Goal: Task Accomplishment & Management: Manage account settings

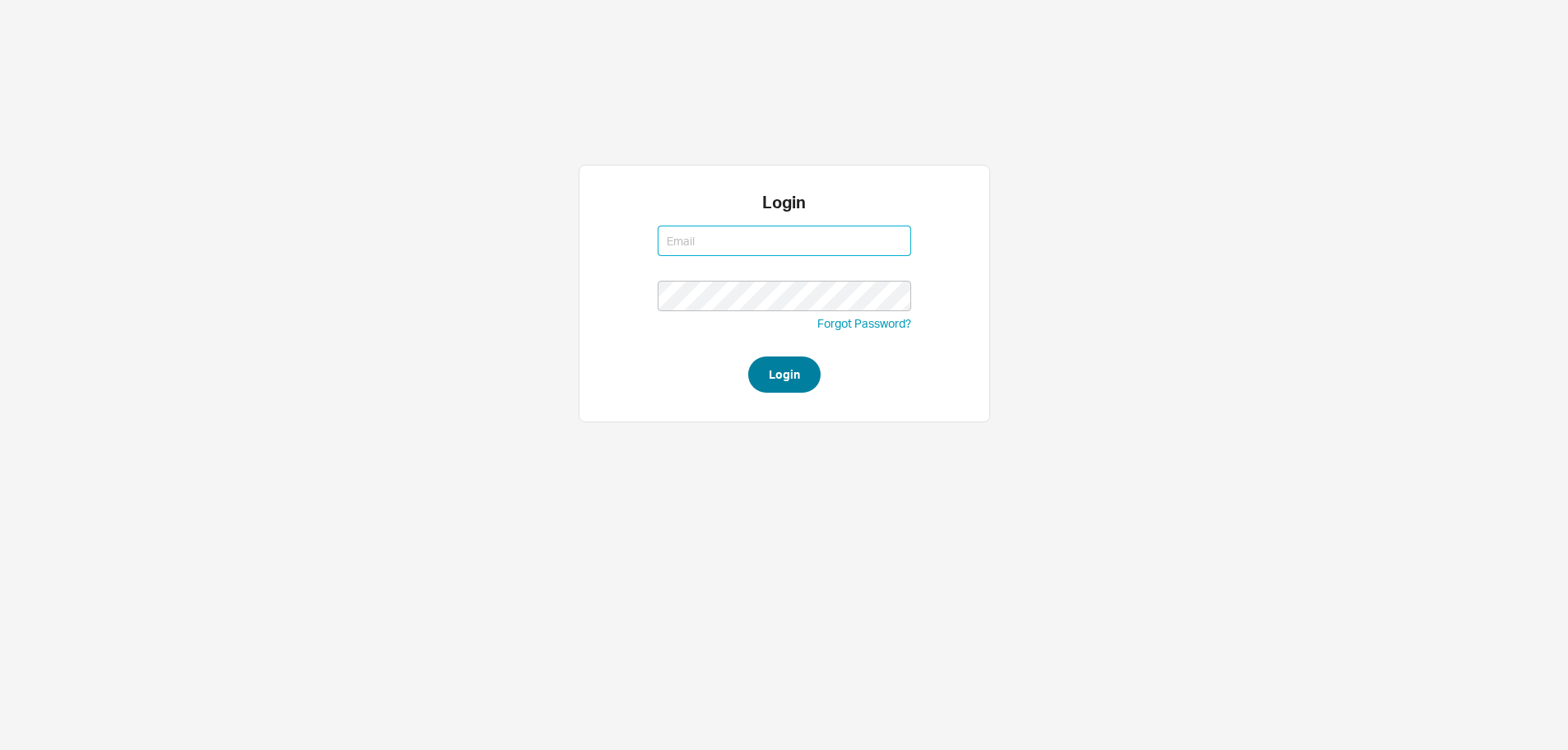
type input "ruthiem@qualitybath.com"
click at [759, 363] on button "Login" at bounding box center [784, 374] width 73 height 36
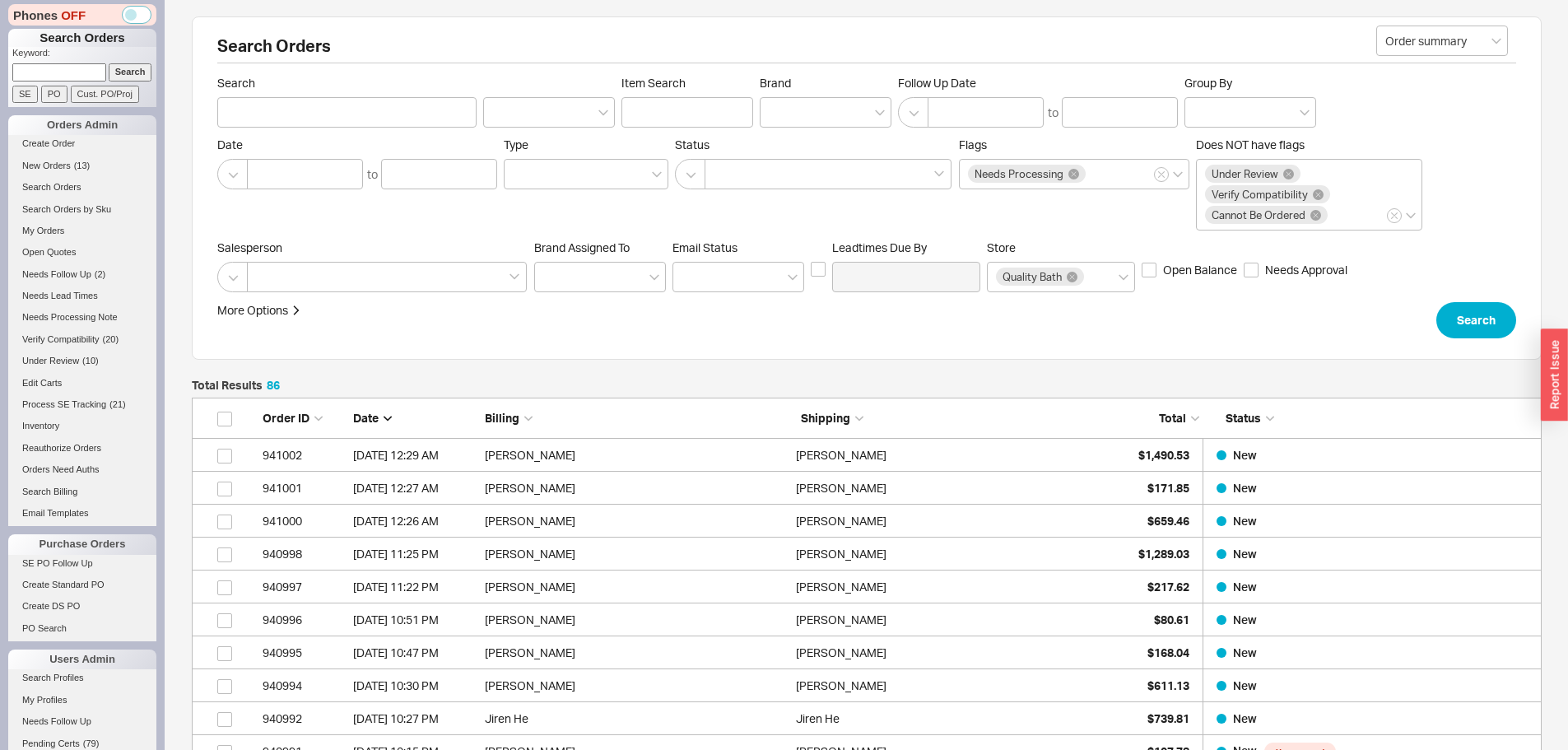
scroll to position [2860, 1337]
click at [86, 163] on span "( 13 )" at bounding box center [82, 165] width 16 height 10
click at [44, 77] on input at bounding box center [59, 72] width 94 height 17
paste input "938277"
type input "938277"
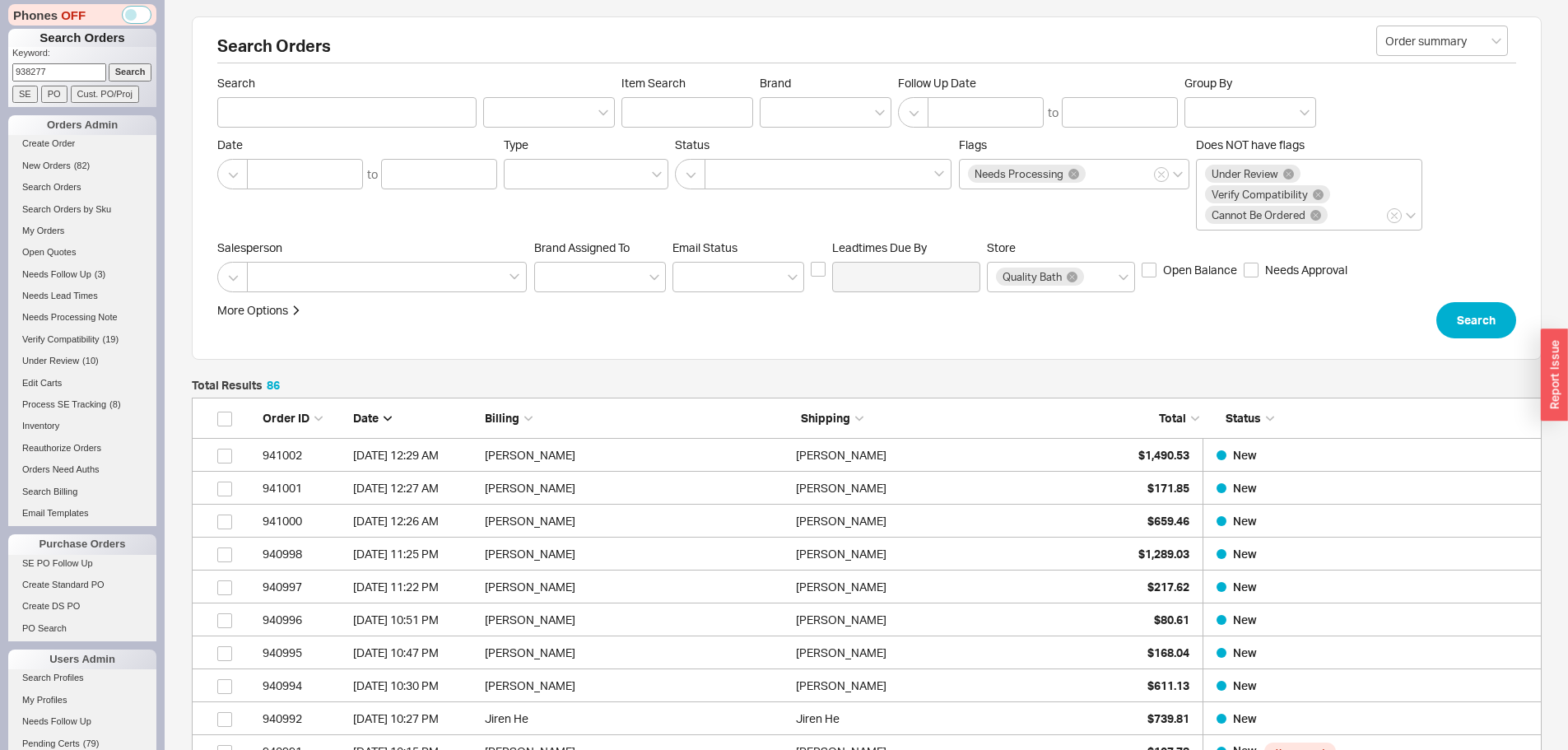
click at [109, 63] on input "Search" at bounding box center [130, 72] width 44 height 17
type input "938277"
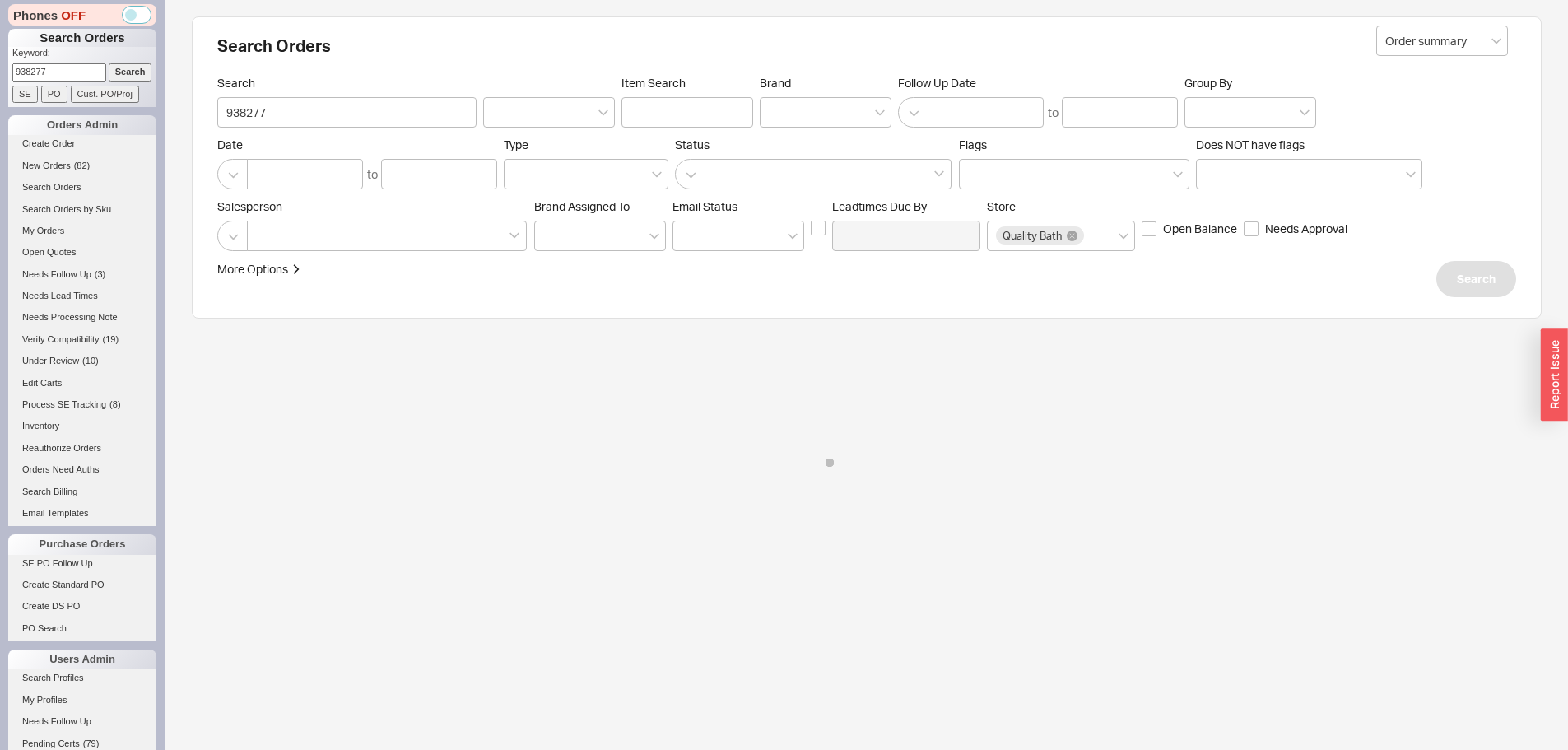
select select "*"
select select "LOW"
select select "3"
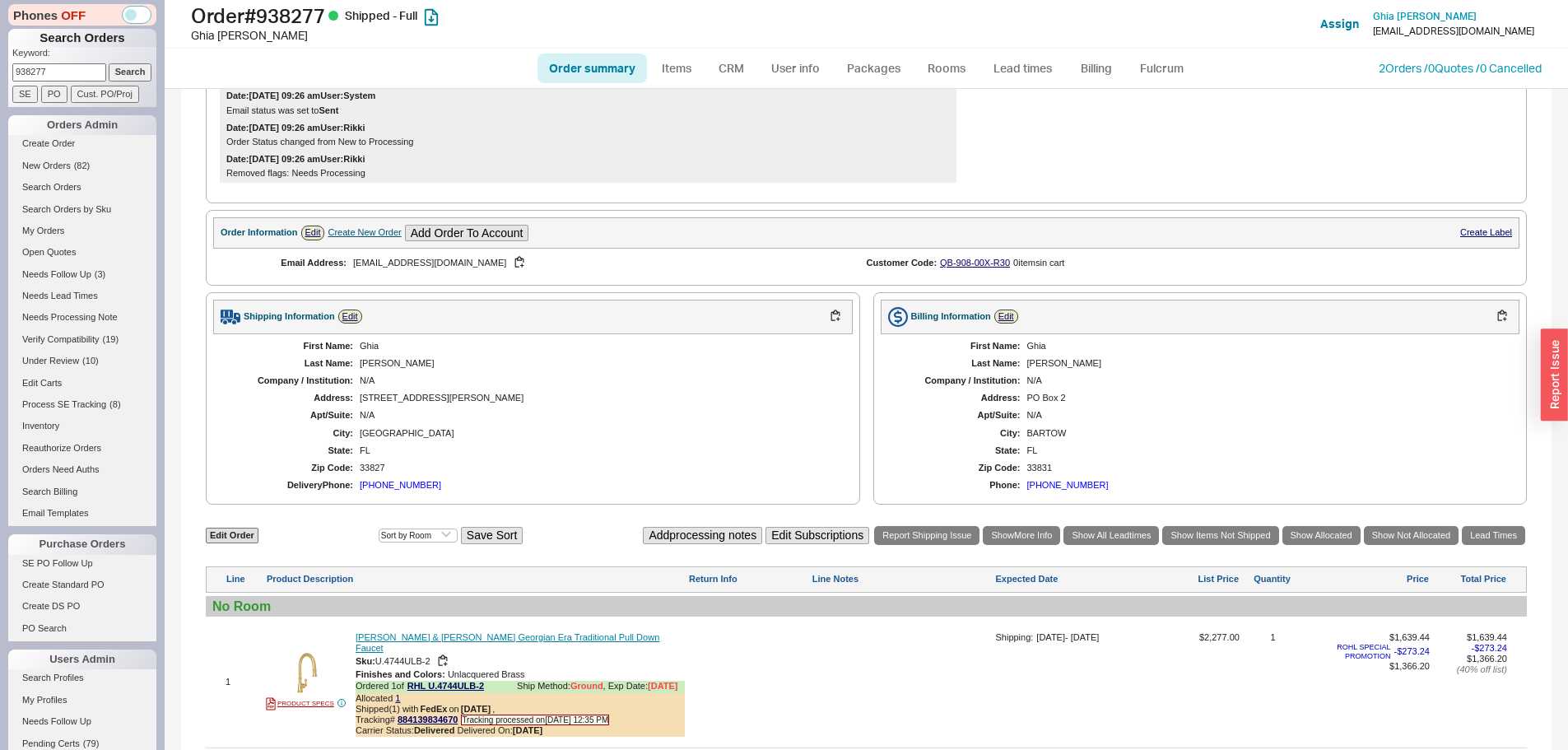
scroll to position [576, 0]
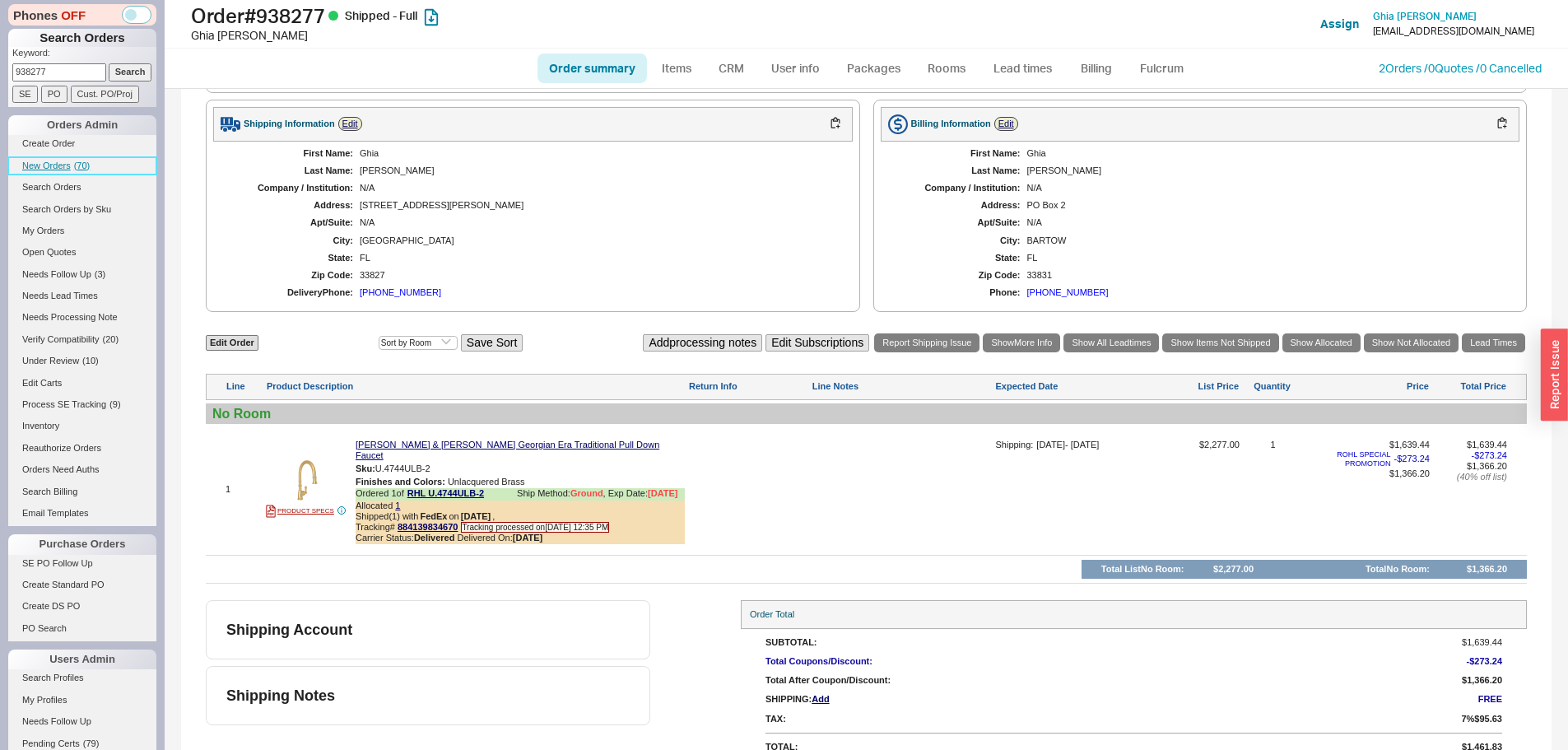
click at [50, 166] on span "New Orders" at bounding box center [47, 165] width 49 height 10
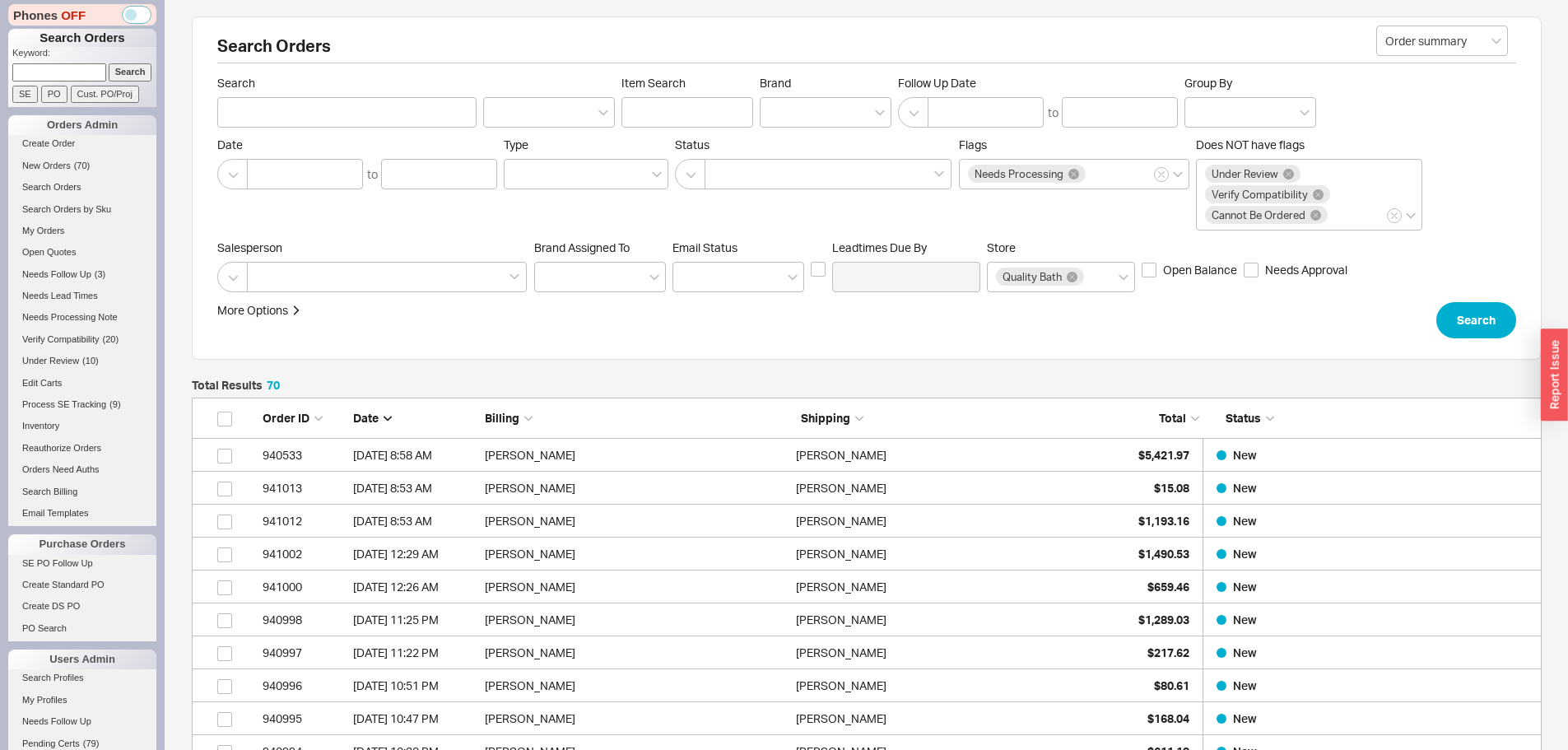
scroll to position [2333, 1337]
click at [51, 86] on input "PO" at bounding box center [53, 94] width 26 height 17
type input "PO Number"
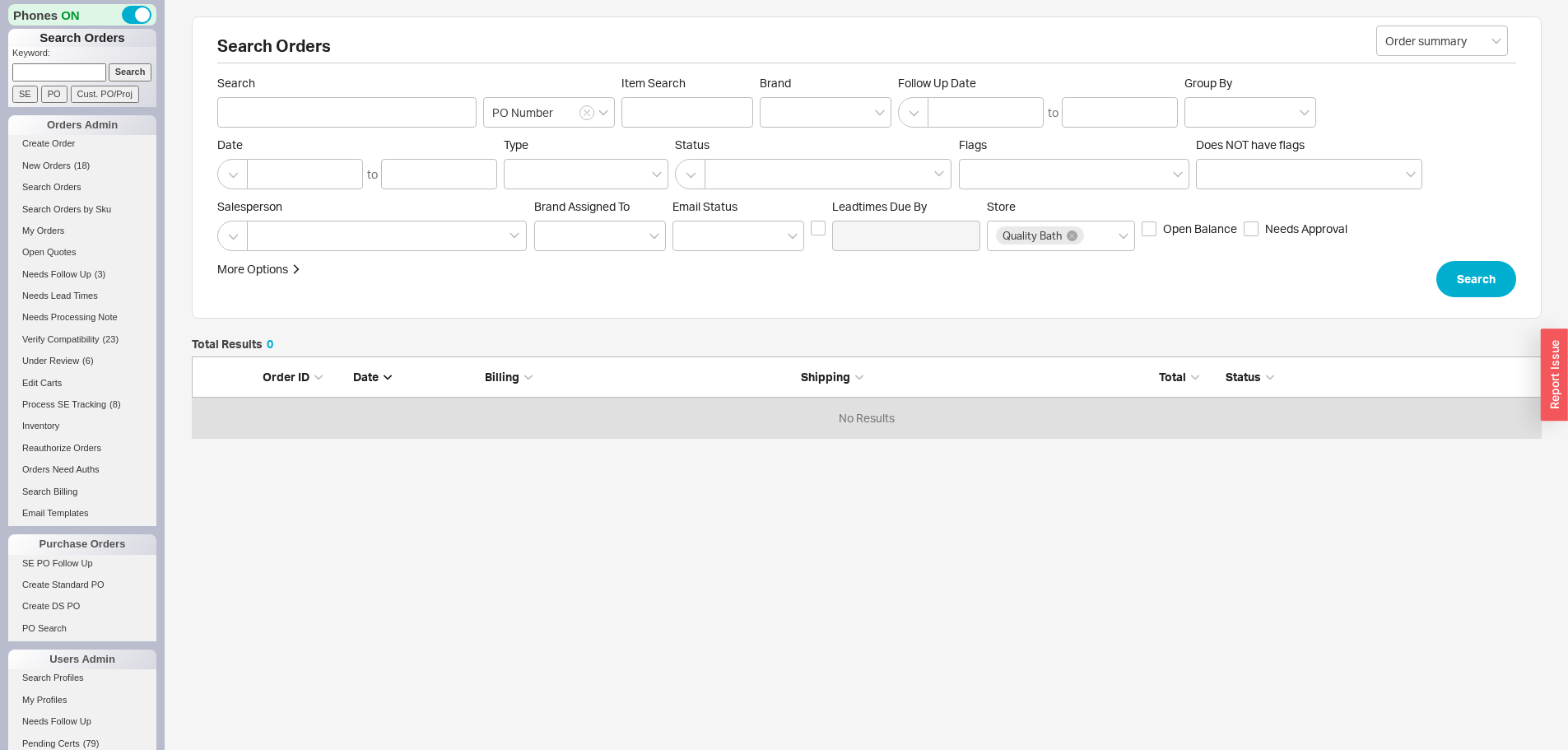
scroll to position [69, 1337]
click at [52, 75] on input at bounding box center [59, 72] width 94 height 17
type input "934462"
click at [109, 63] on input "Search" at bounding box center [130, 72] width 44 height 17
type input "934462"
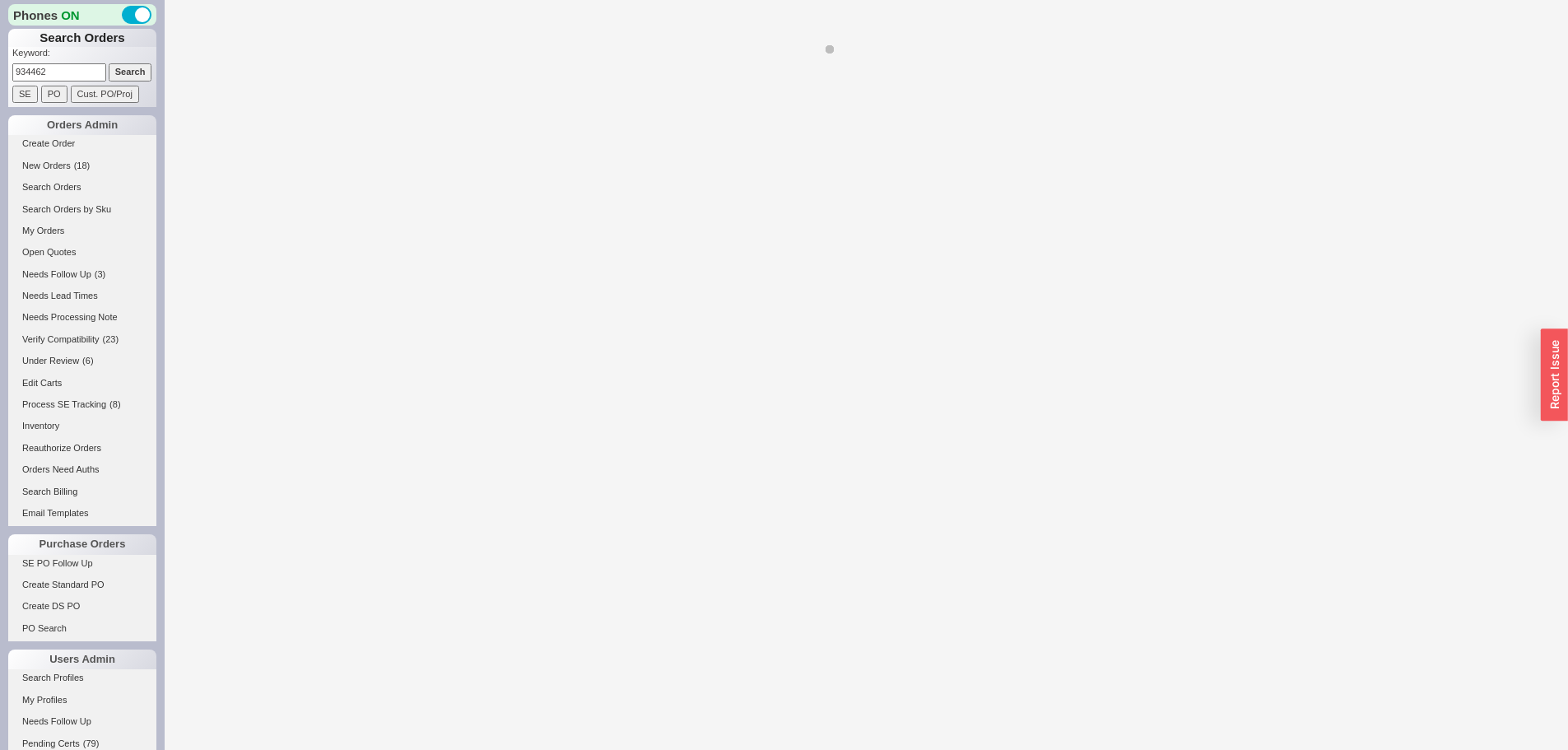
select select "*"
select select "LOW"
select select "3"
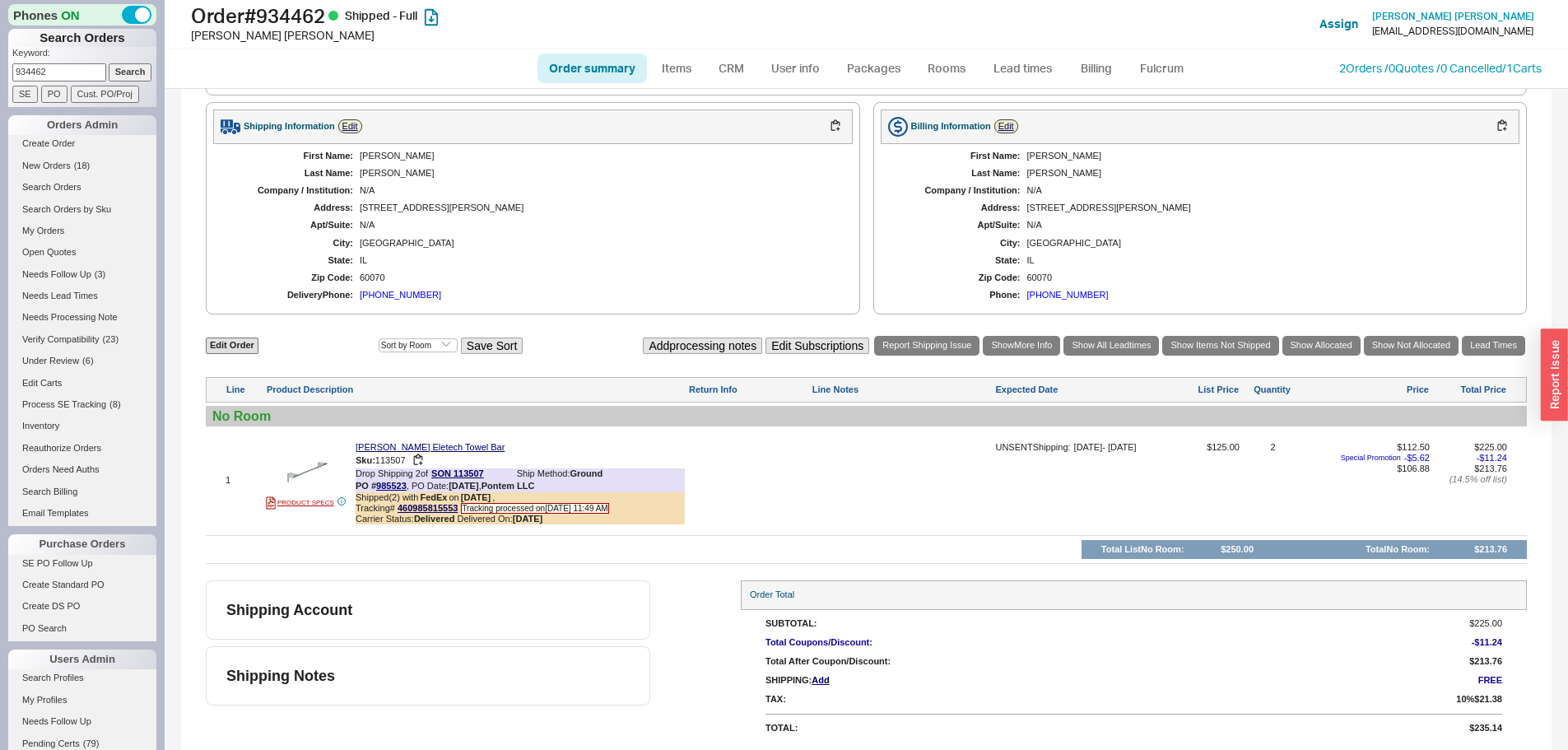
scroll to position [744, 0]
click at [64, 170] on span "New Orders" at bounding box center [47, 165] width 49 height 10
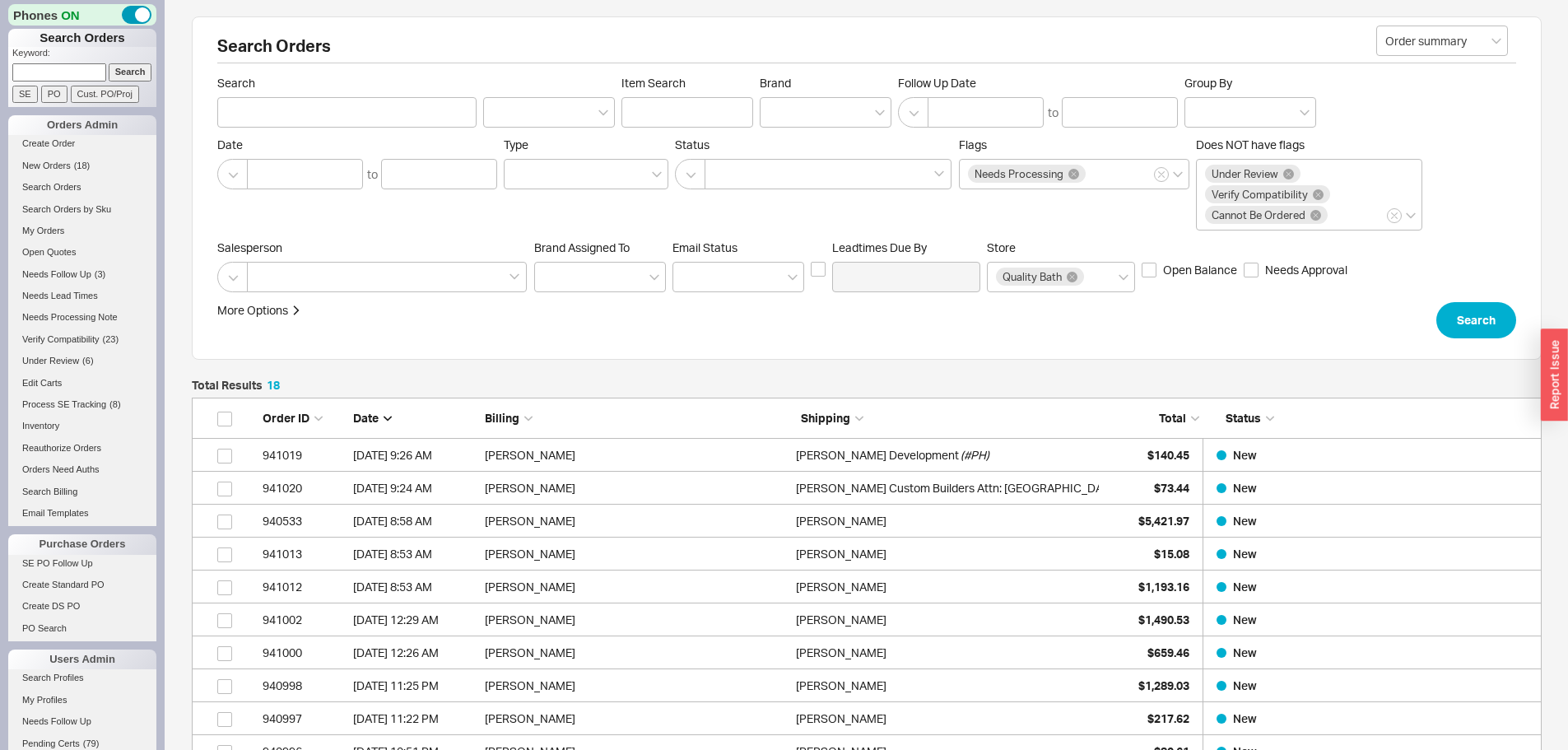
scroll to position [621, 1337]
click at [60, 76] on input at bounding box center [59, 72] width 94 height 17
paste input "tjcarlson4@gmail.com"
type input "tjcarlson4@gmail.com"
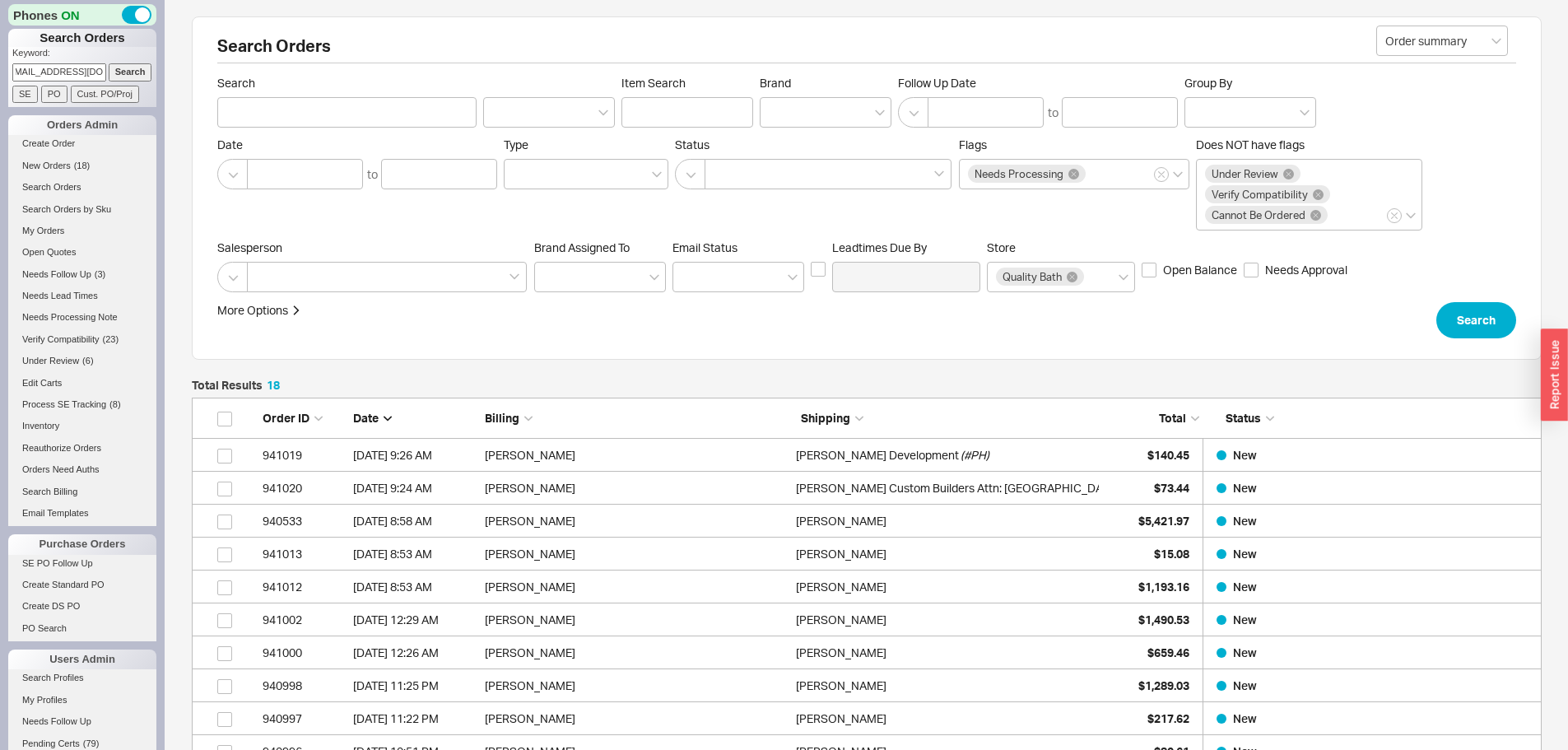
click at [109, 63] on input "Search" at bounding box center [130, 72] width 44 height 17
type input "tjcarlson4@gmail.com"
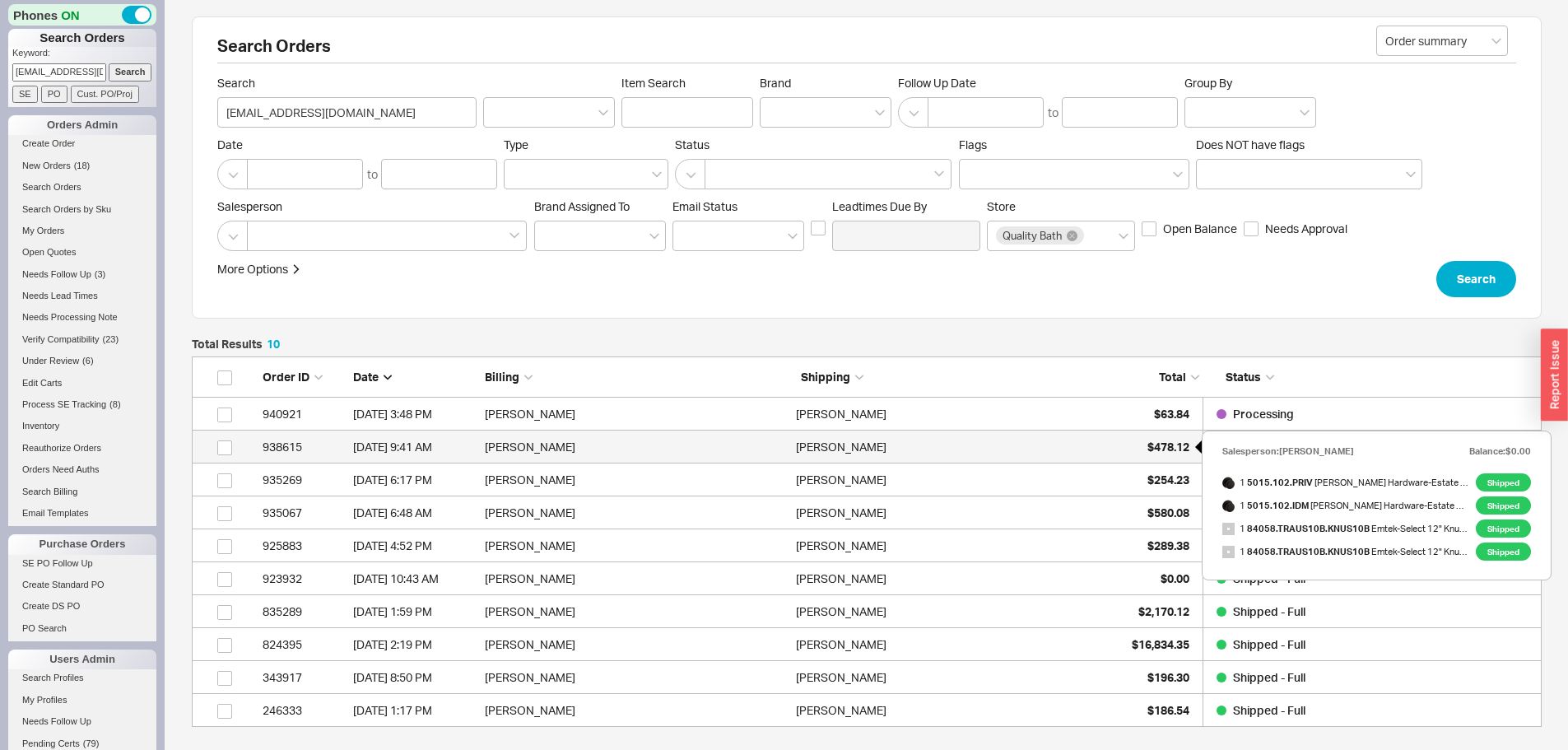
click at [1166, 441] on span "$478.12" at bounding box center [1167, 446] width 42 height 14
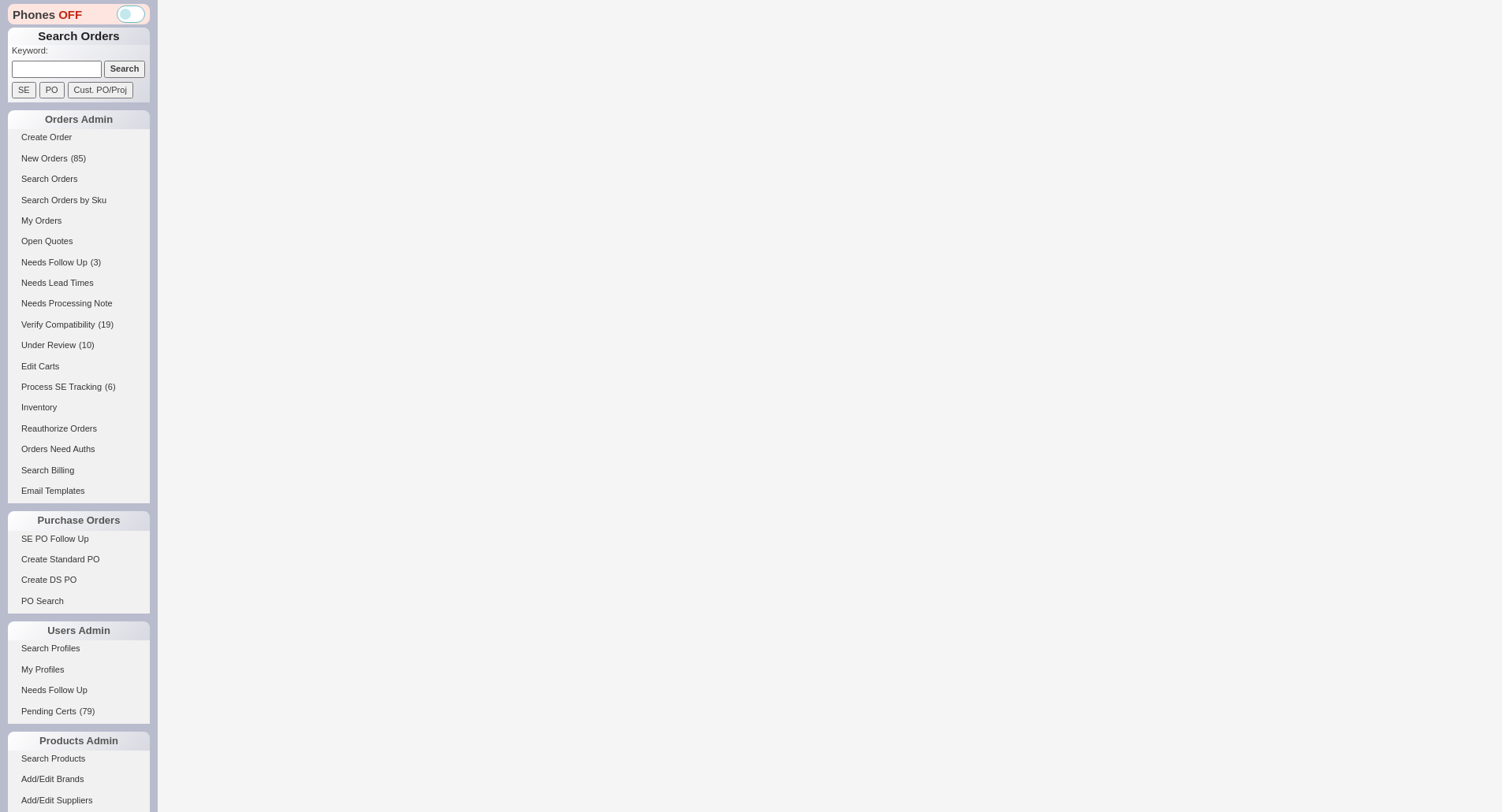
select select "LOW"
select select "3"
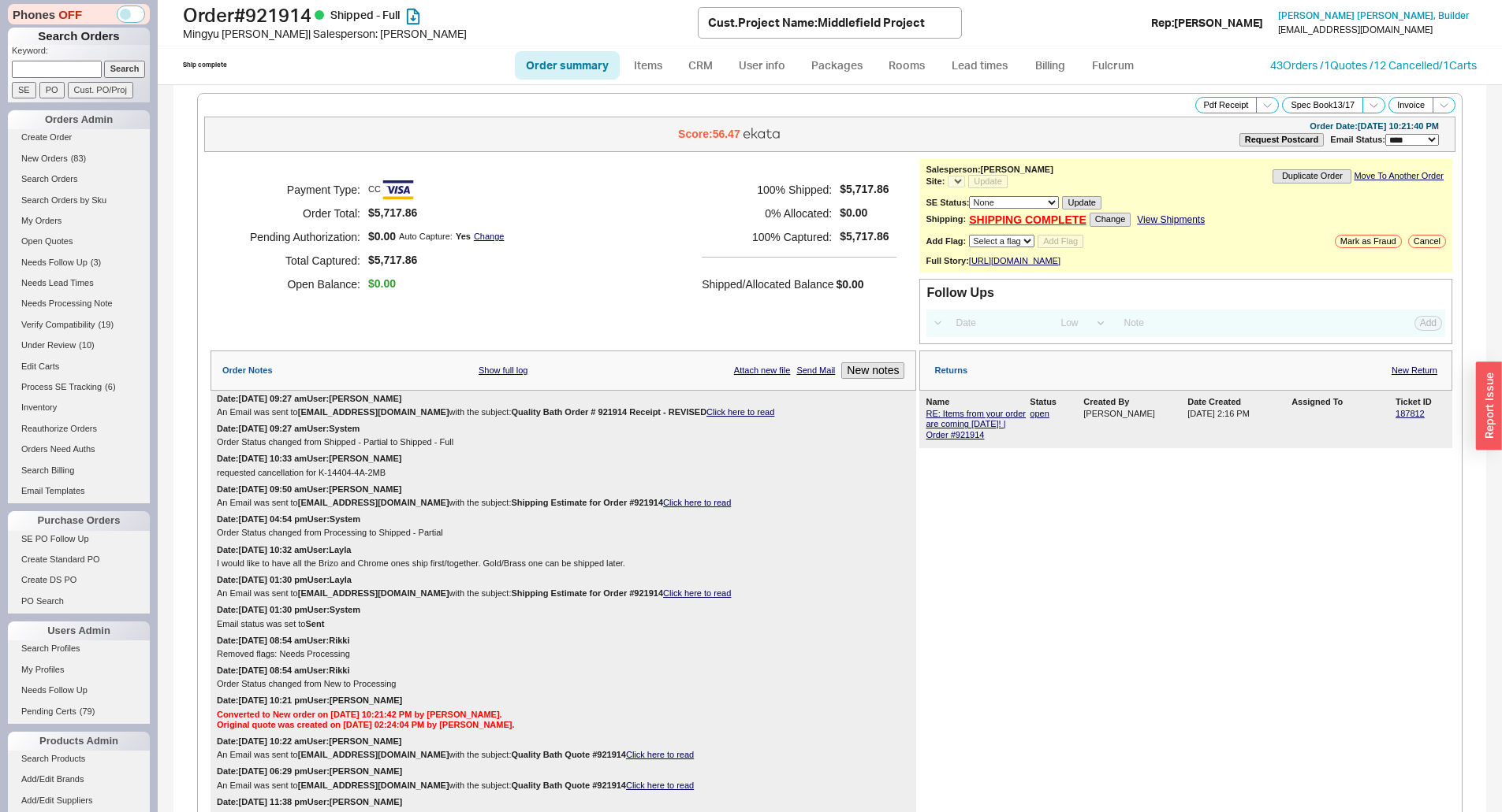
select select "*"
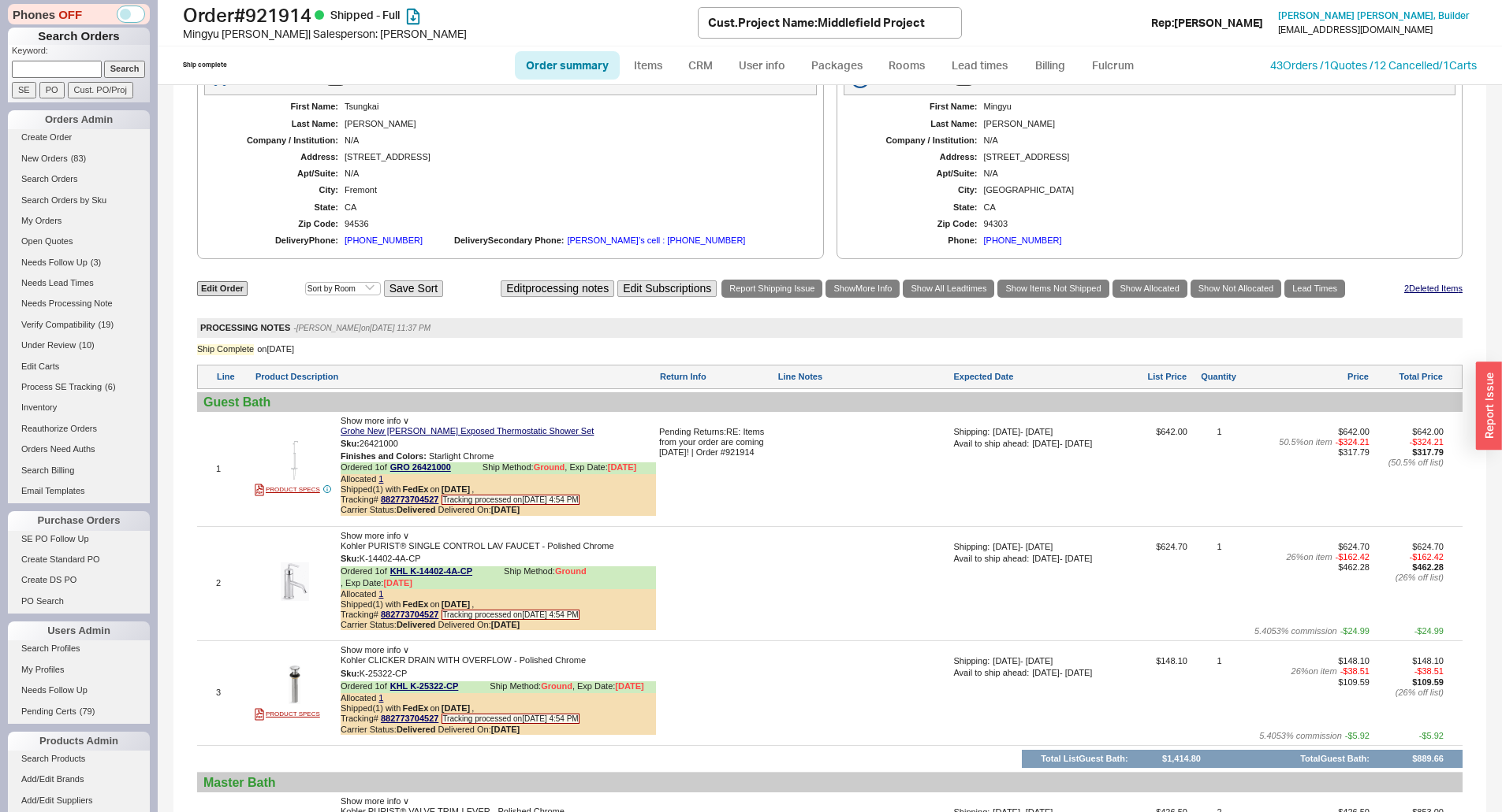
scroll to position [1103, 0]
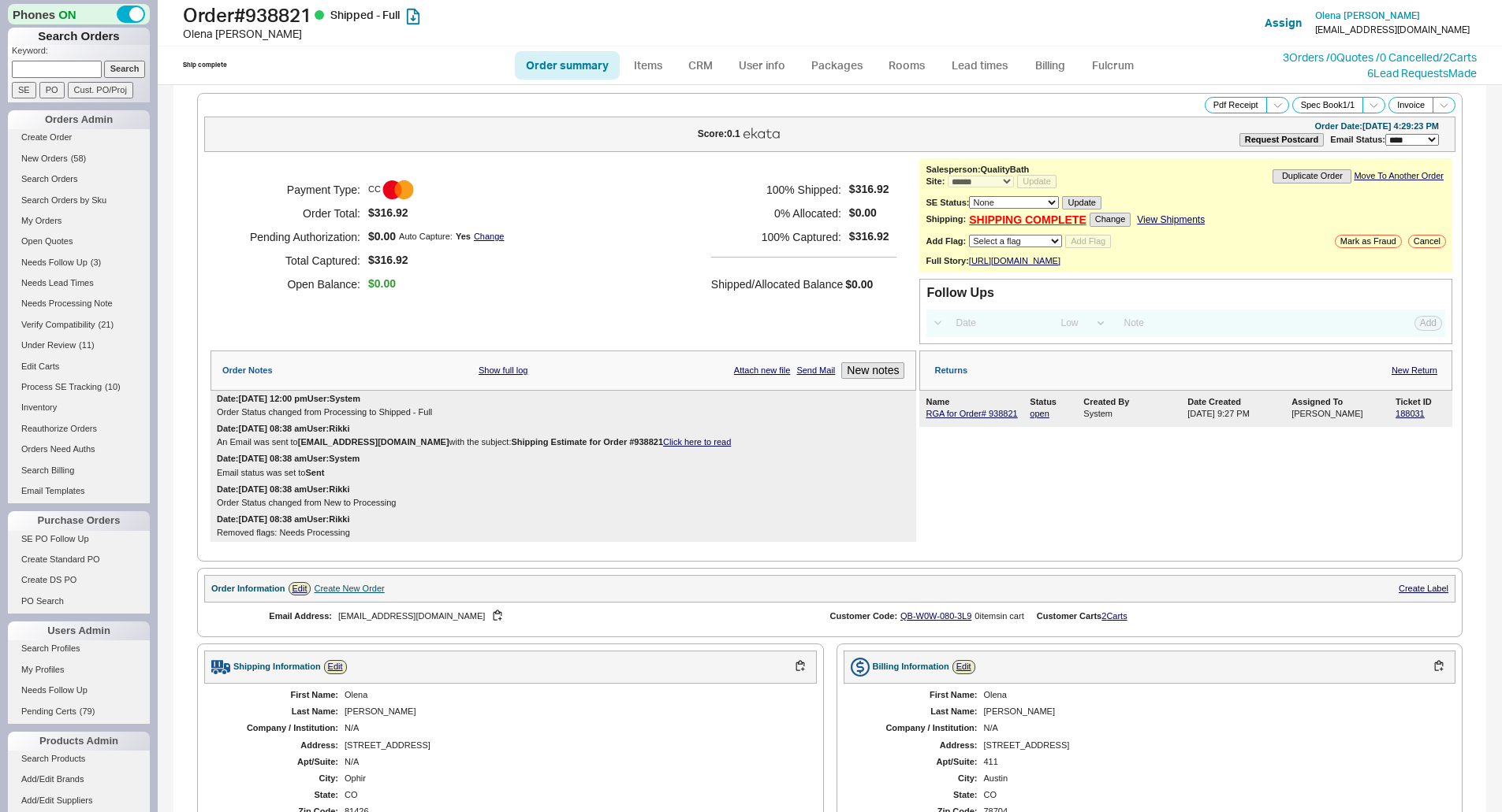
select select "*"
select select "LOW"
select select "3"
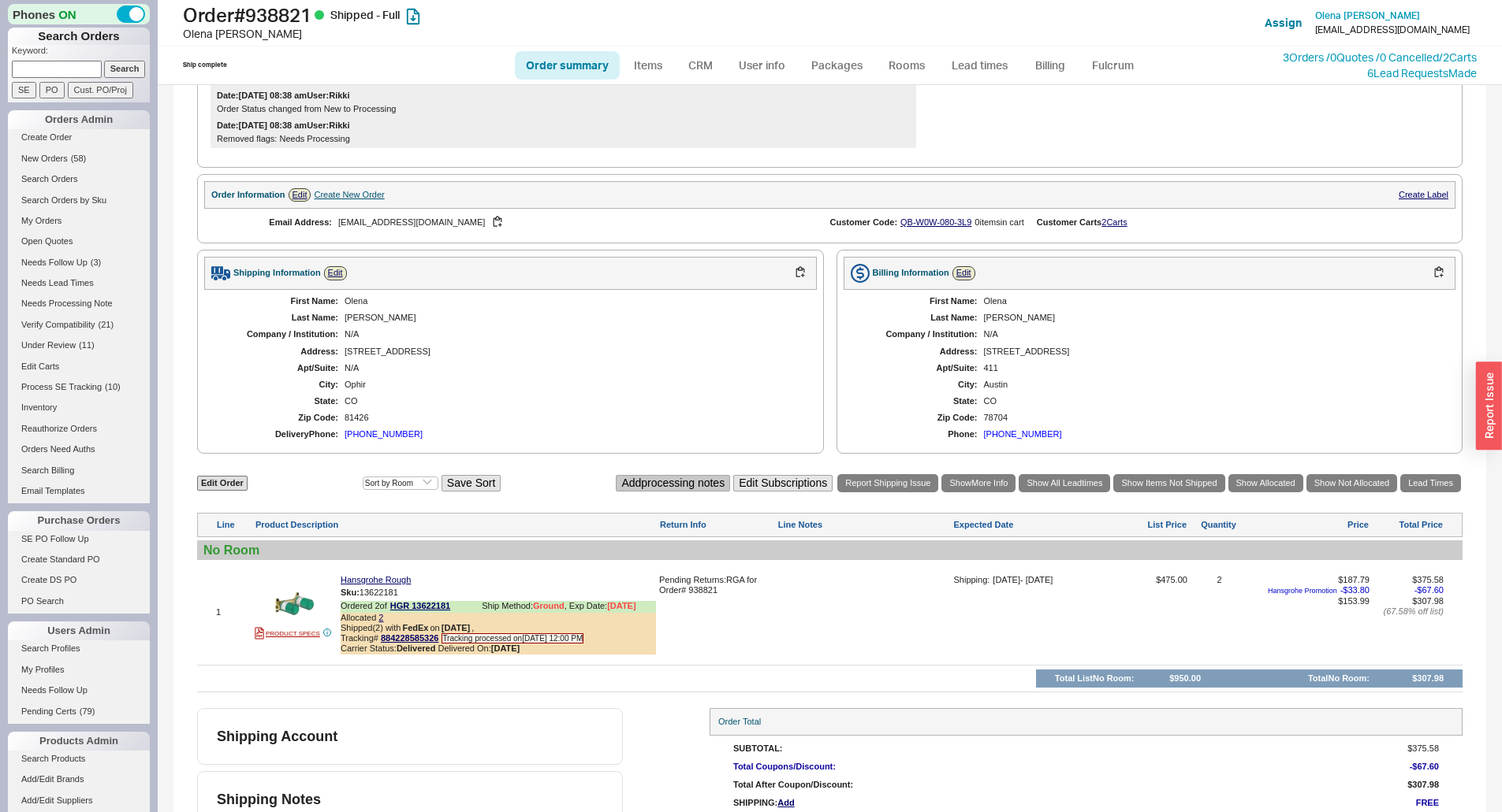
scroll to position [462, 0]
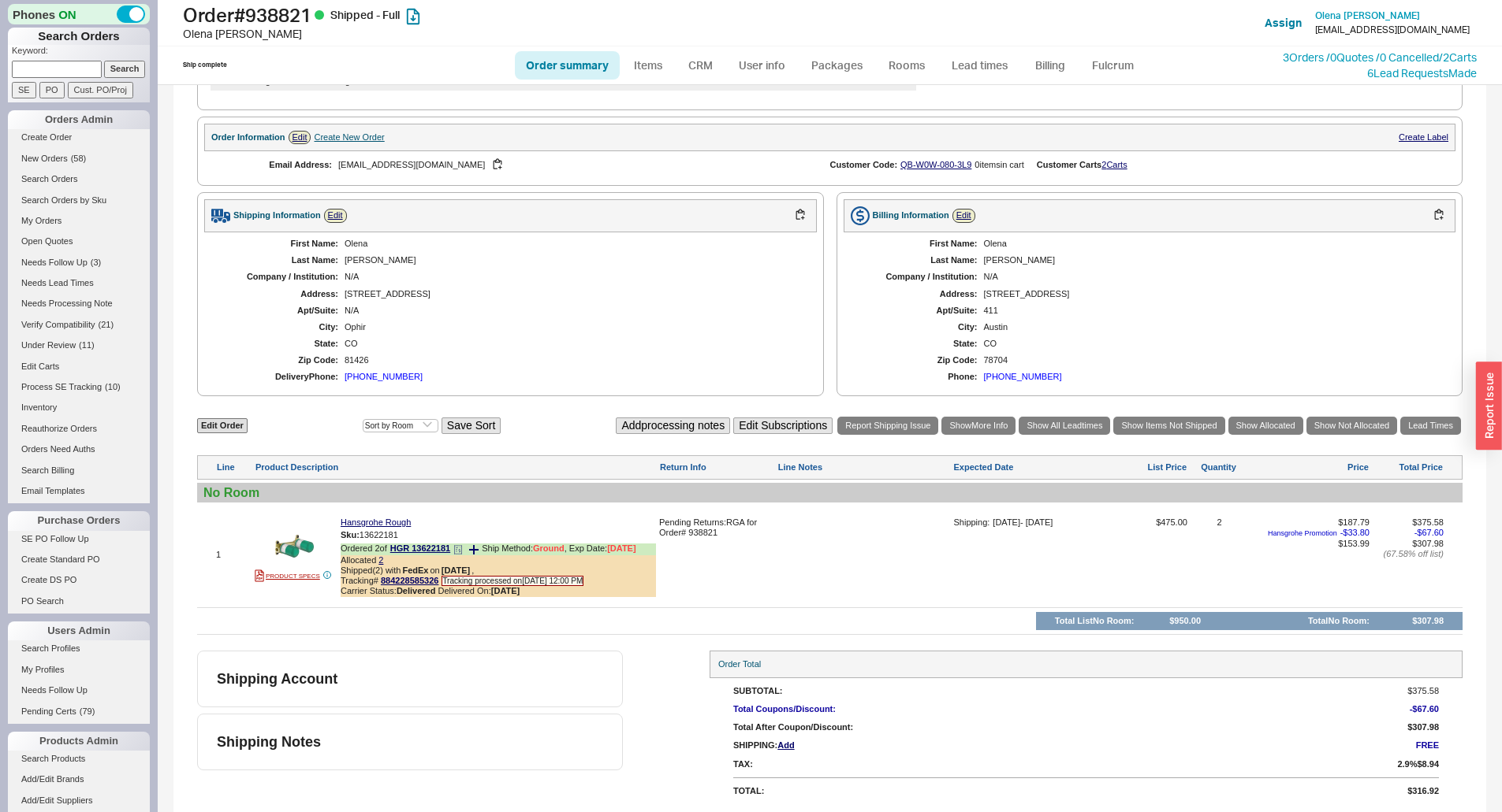
click at [460, 548] on icon at bounding box center [458, 550] width 9 height 9
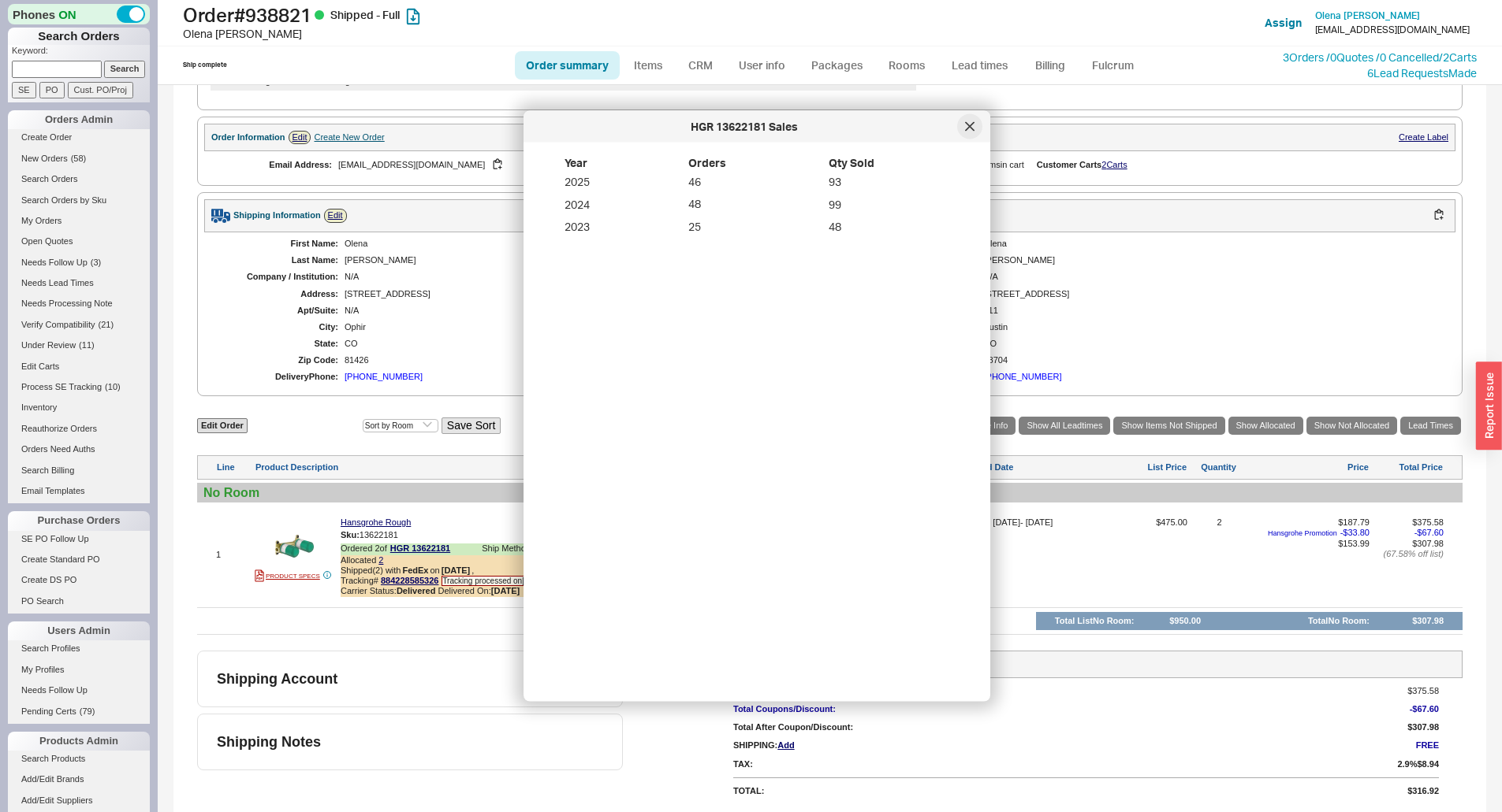
click at [964, 131] on div at bounding box center [969, 126] width 25 height 25
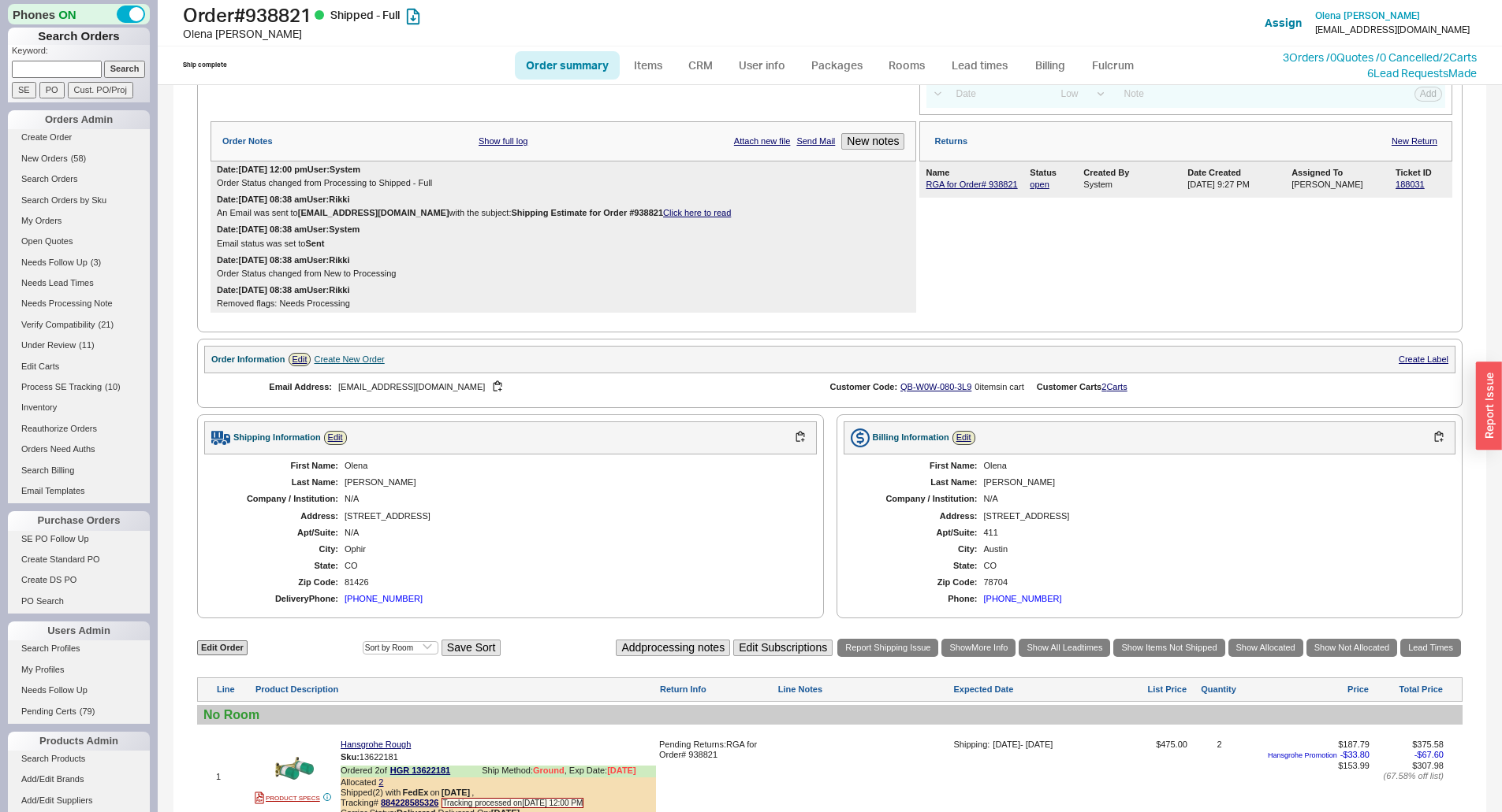
scroll to position [226, 0]
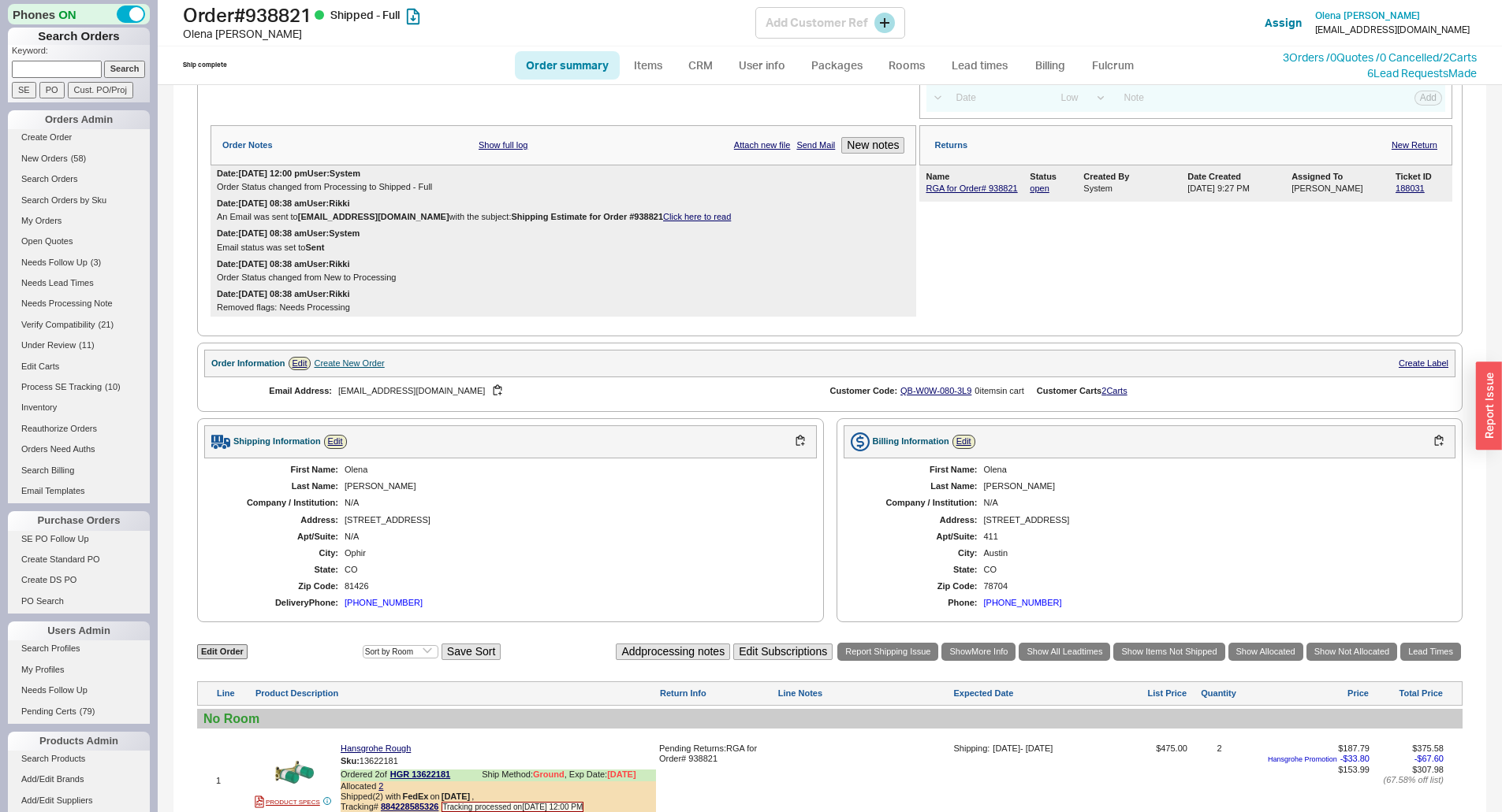
click at [268, 14] on h1 "Order # 938821 Shipped - Full" at bounding box center [469, 15] width 573 height 22
copy h1 "938821"
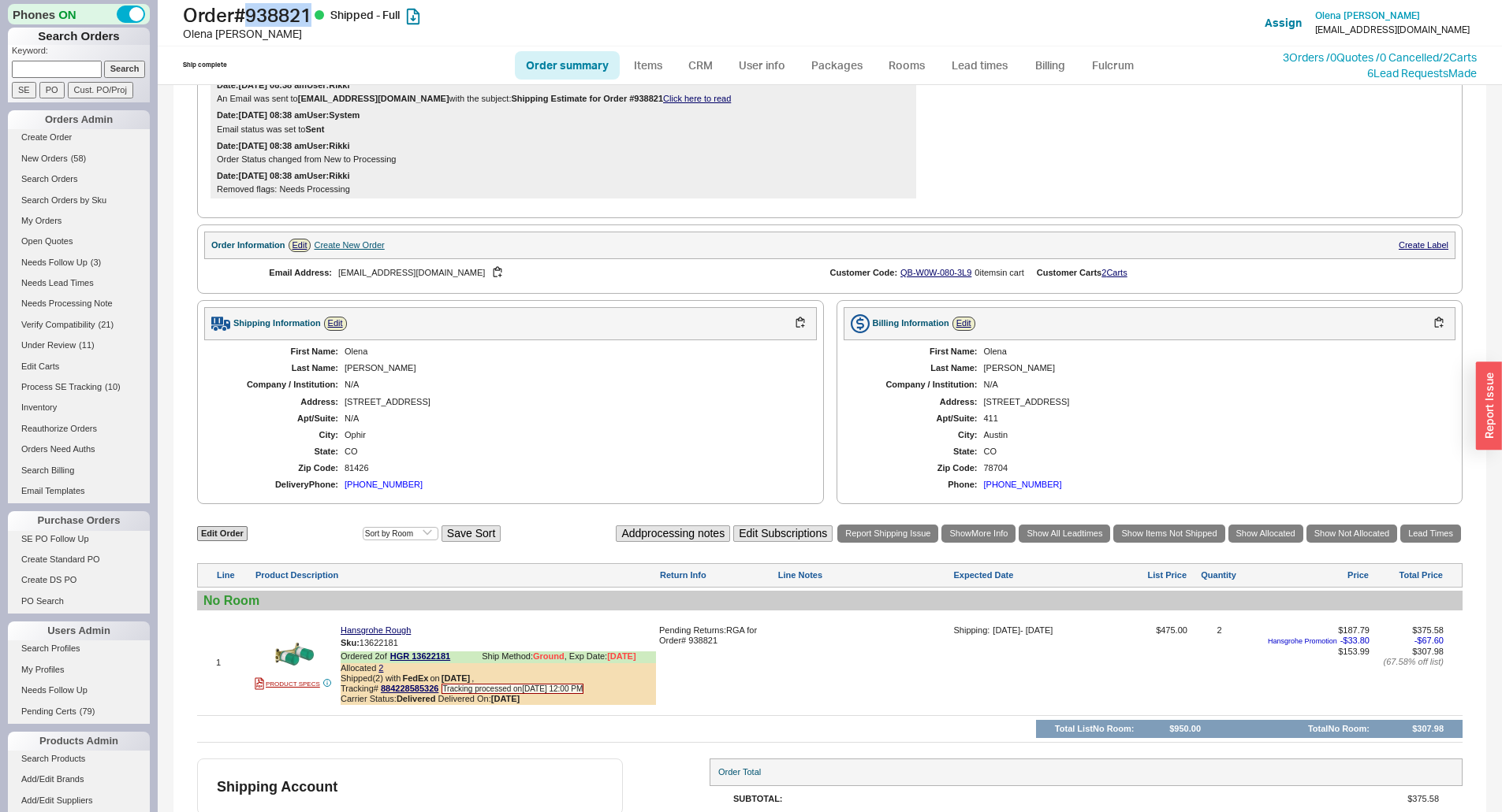
scroll to position [462, 0]
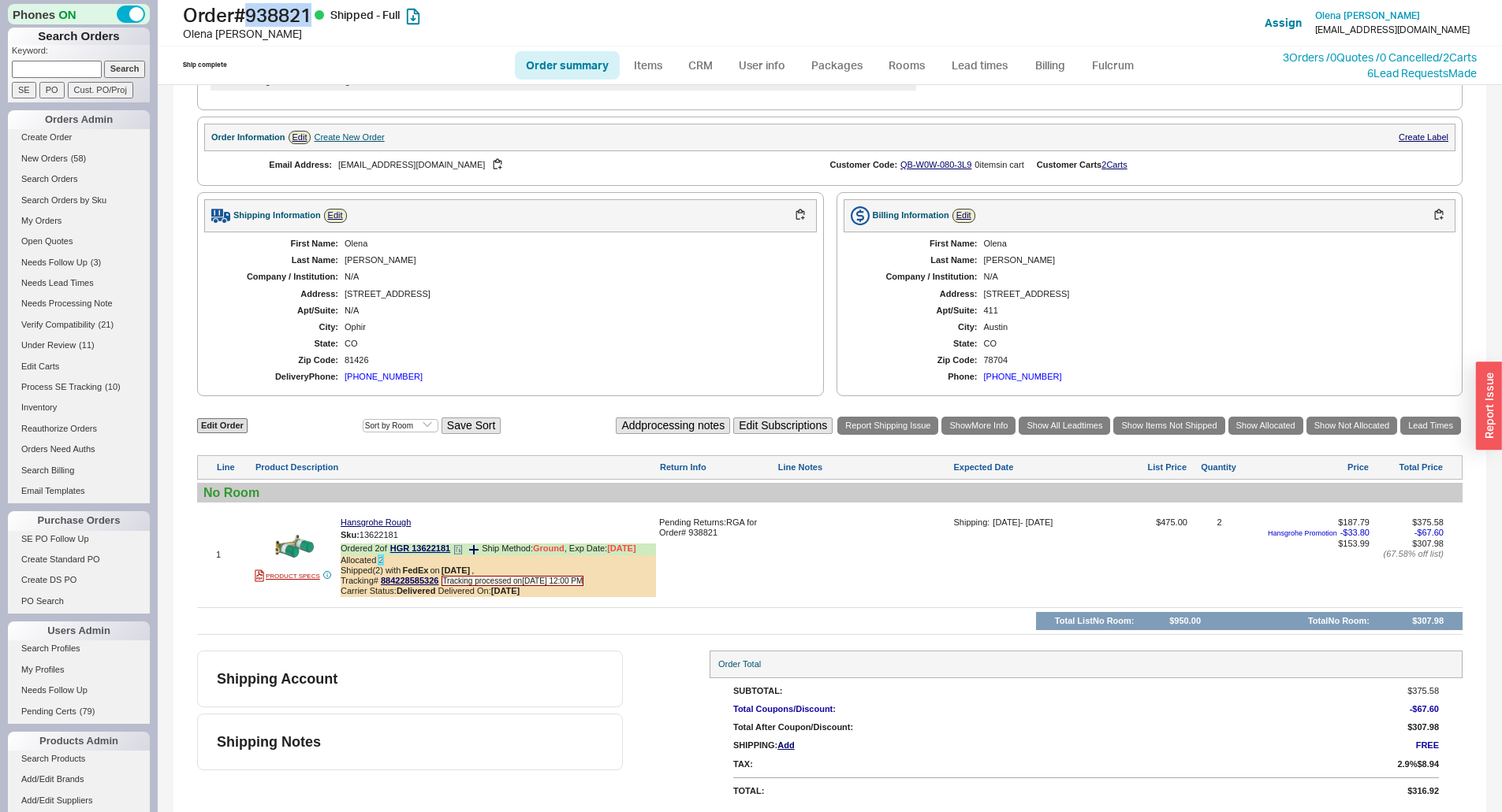
click at [382, 563] on link "2" at bounding box center [380, 560] width 5 height 9
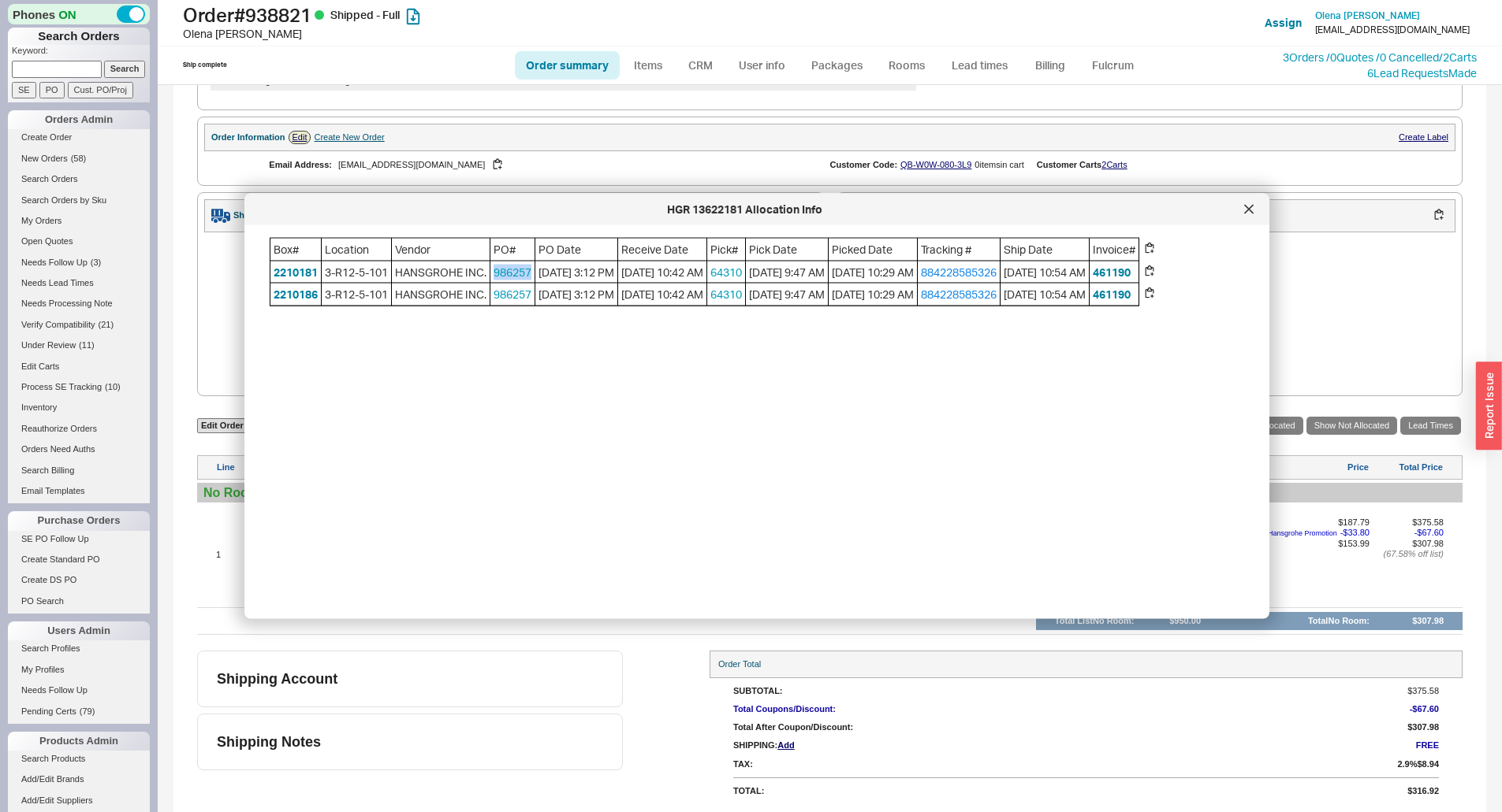
drag, startPoint x: 530, startPoint y: 278, endPoint x: 494, endPoint y: 277, distance: 36.0
click at [494, 277] on span "986257" at bounding box center [512, 272] width 44 height 22
copy link "986257"
click at [1258, 211] on div at bounding box center [1248, 209] width 25 height 25
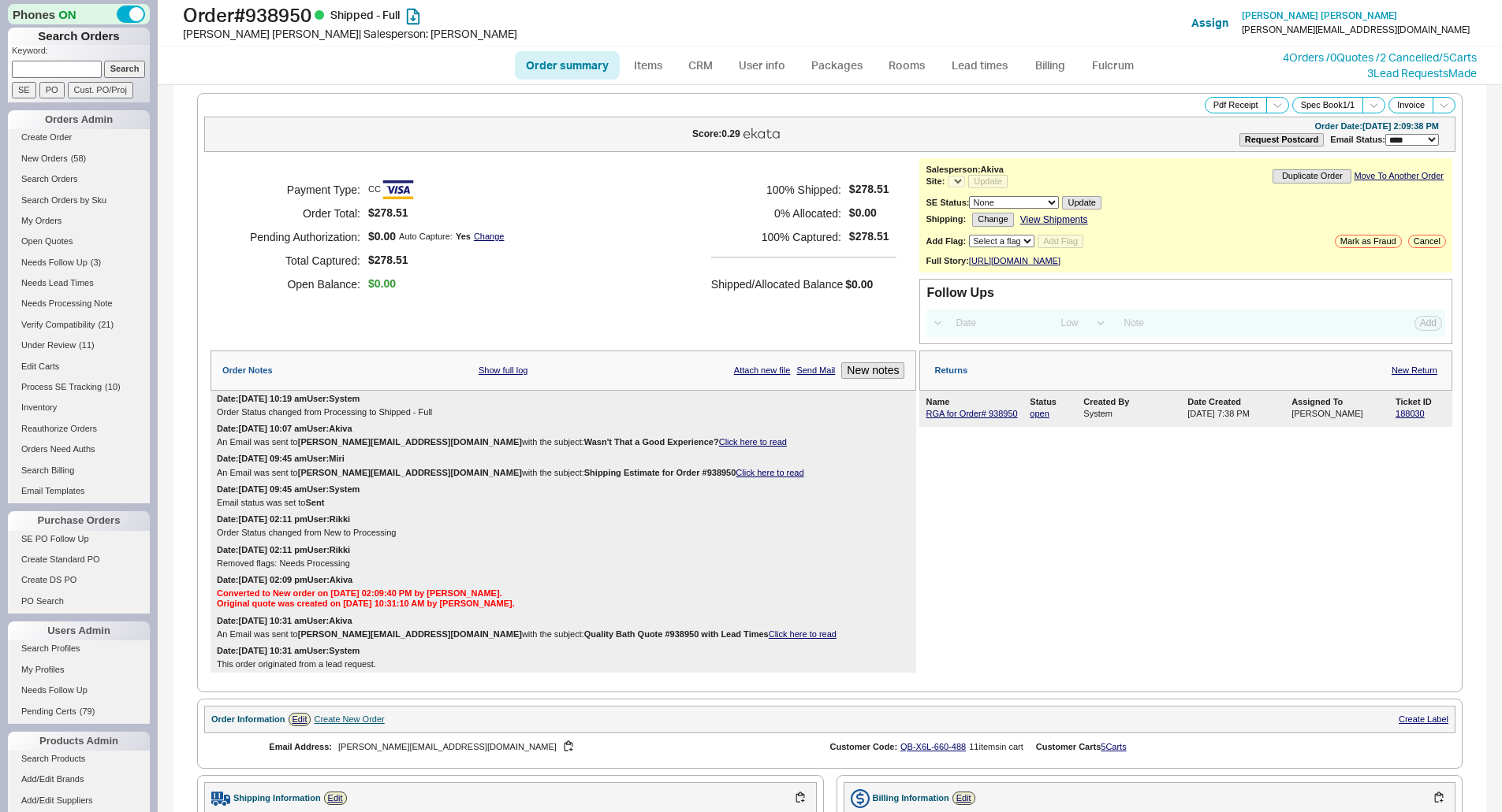
select select "LOW"
select select "3"
select select "*"
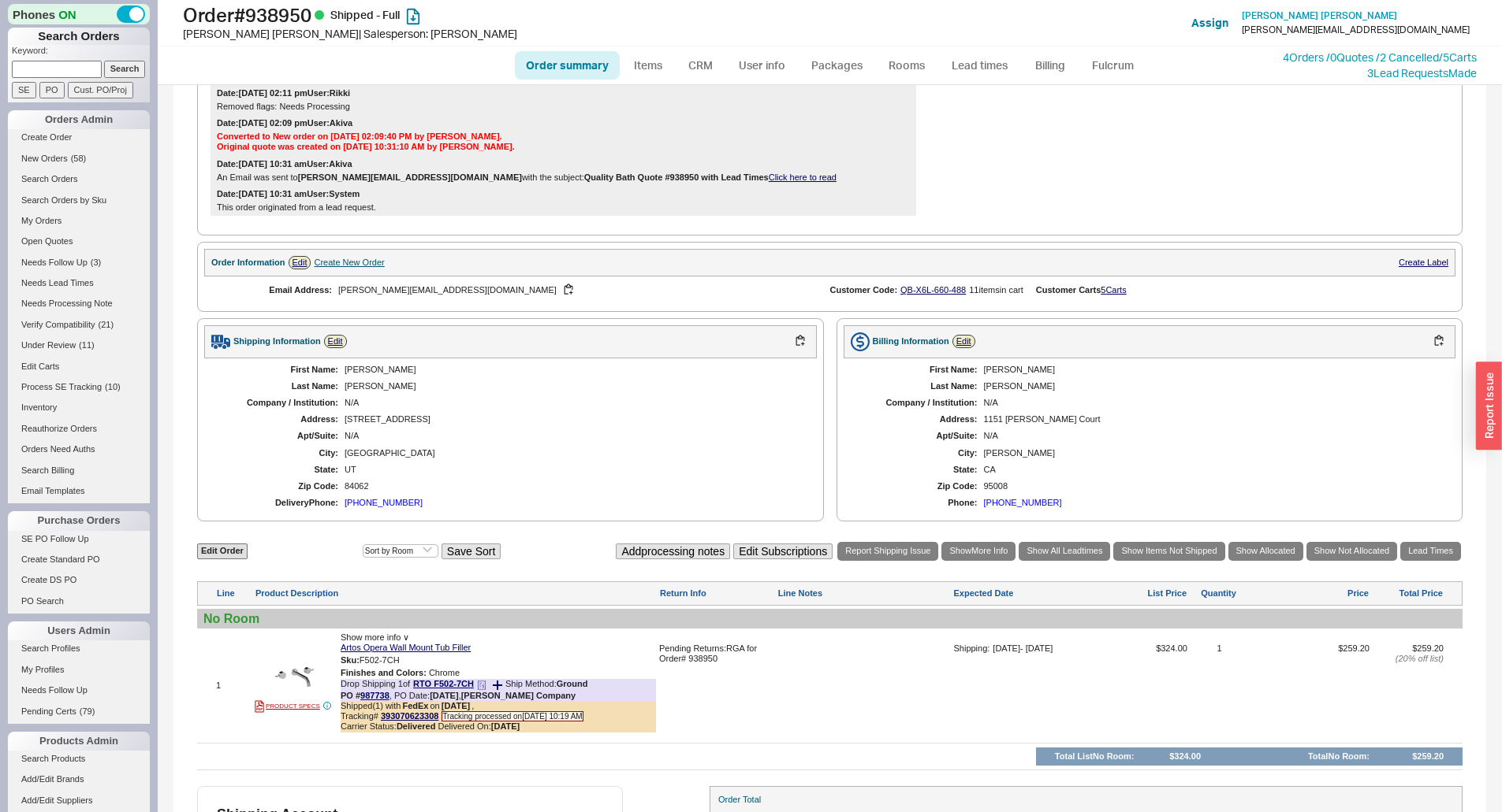
scroll to position [552, 0]
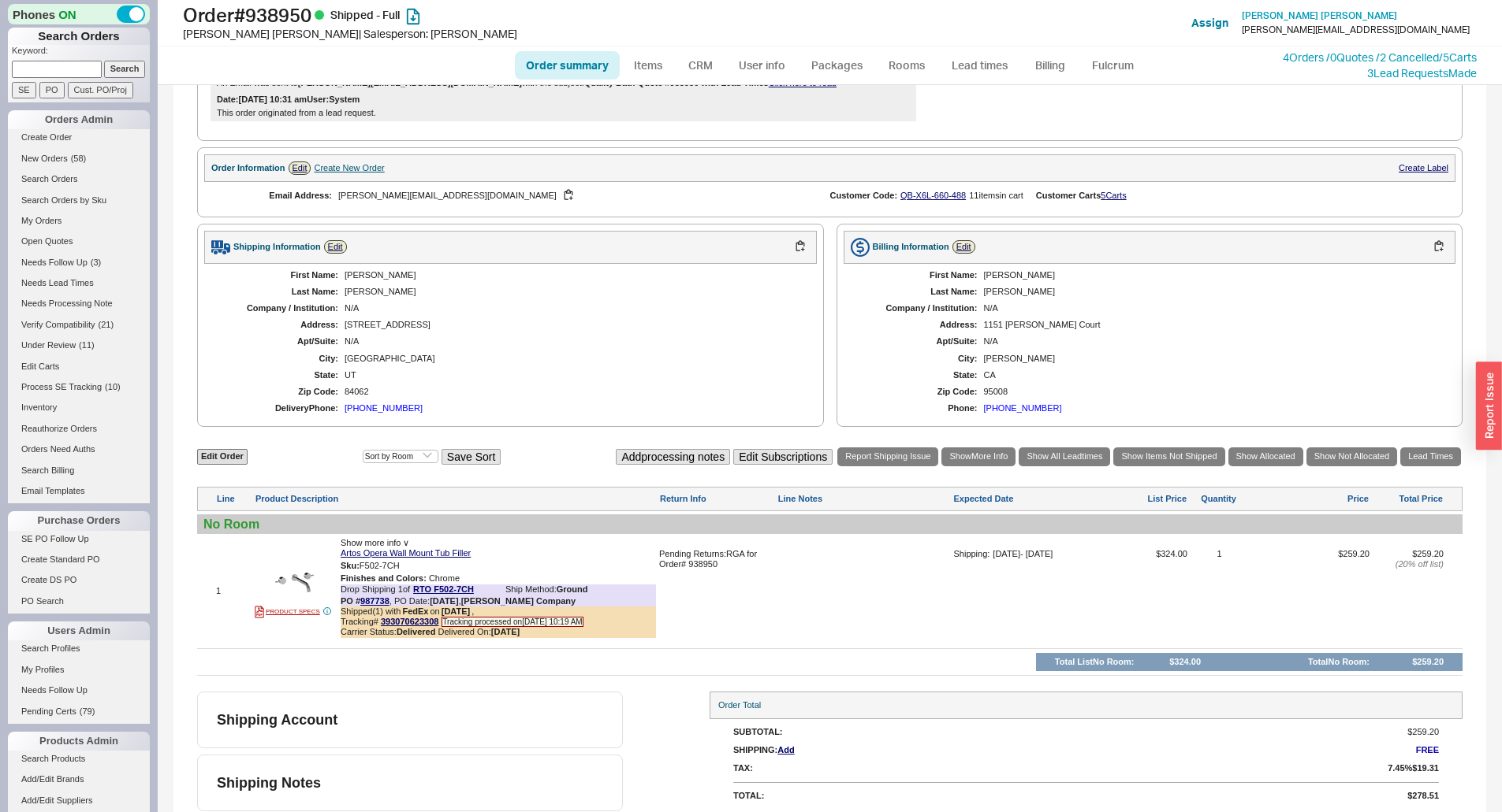
click at [314, 580] on div at bounding box center [294, 583] width 79 height 39
click at [301, 587] on img at bounding box center [295, 583] width 39 height 39
click at [591, 264] on div "Shipping Information Edit" at bounding box center [510, 248] width 613 height 33
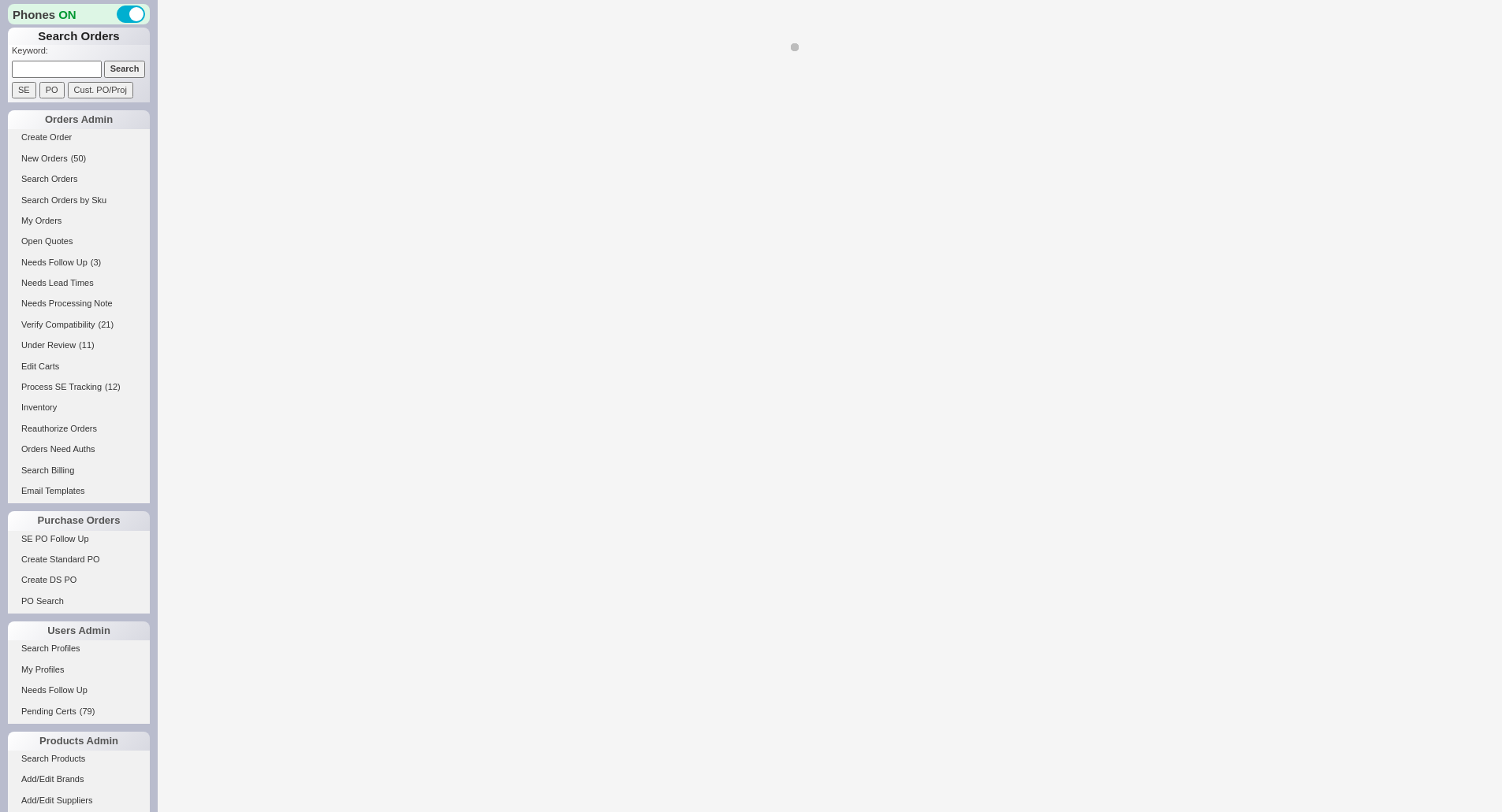
select select "*"
select select "LOW"
select select "3"
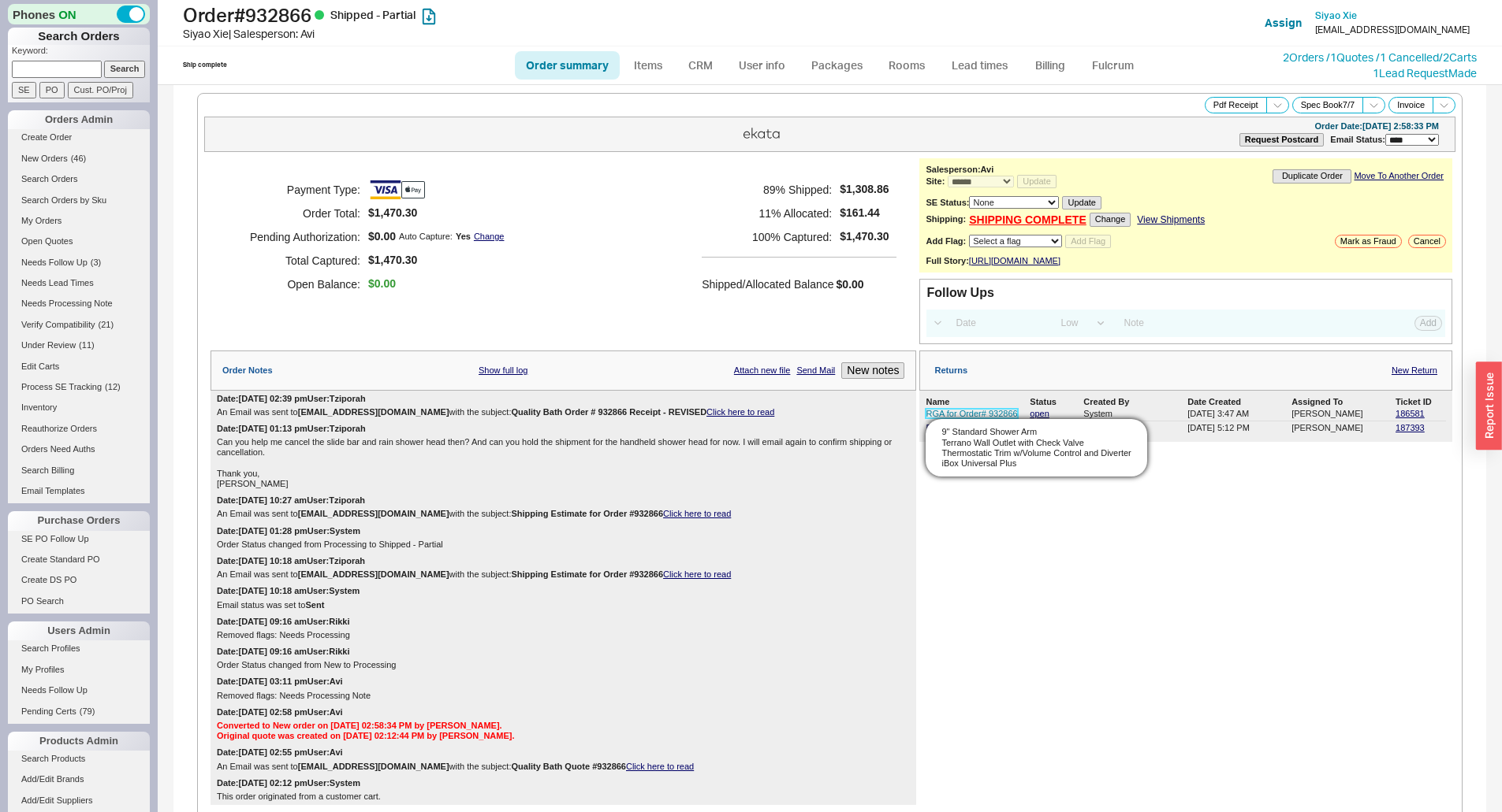
click at [958, 418] on link "RGA for Order# 932866" at bounding box center [971, 413] width 91 height 9
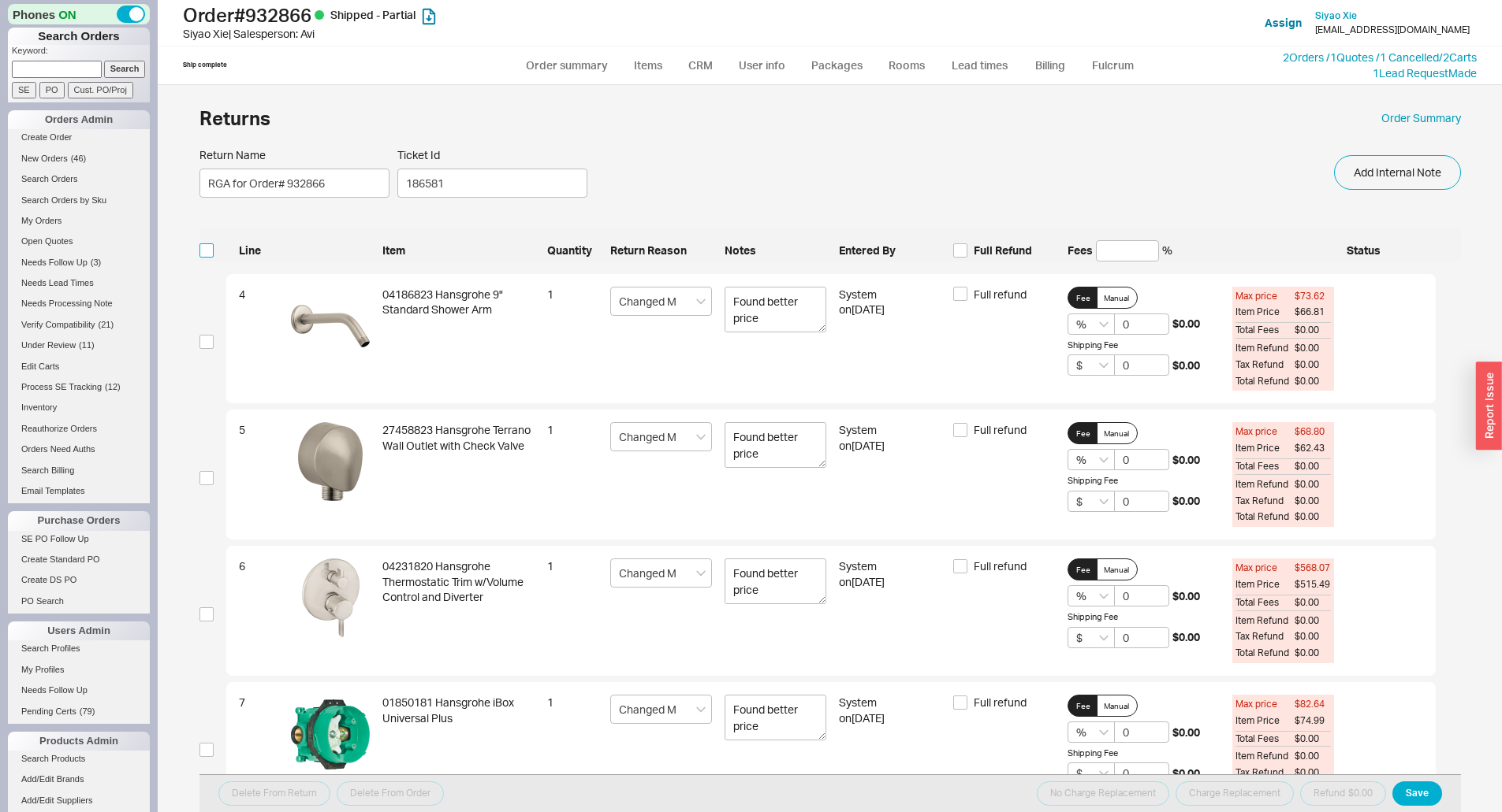
click at [207, 252] on input "checkbox" at bounding box center [206, 250] width 14 height 14
checkbox input "true"
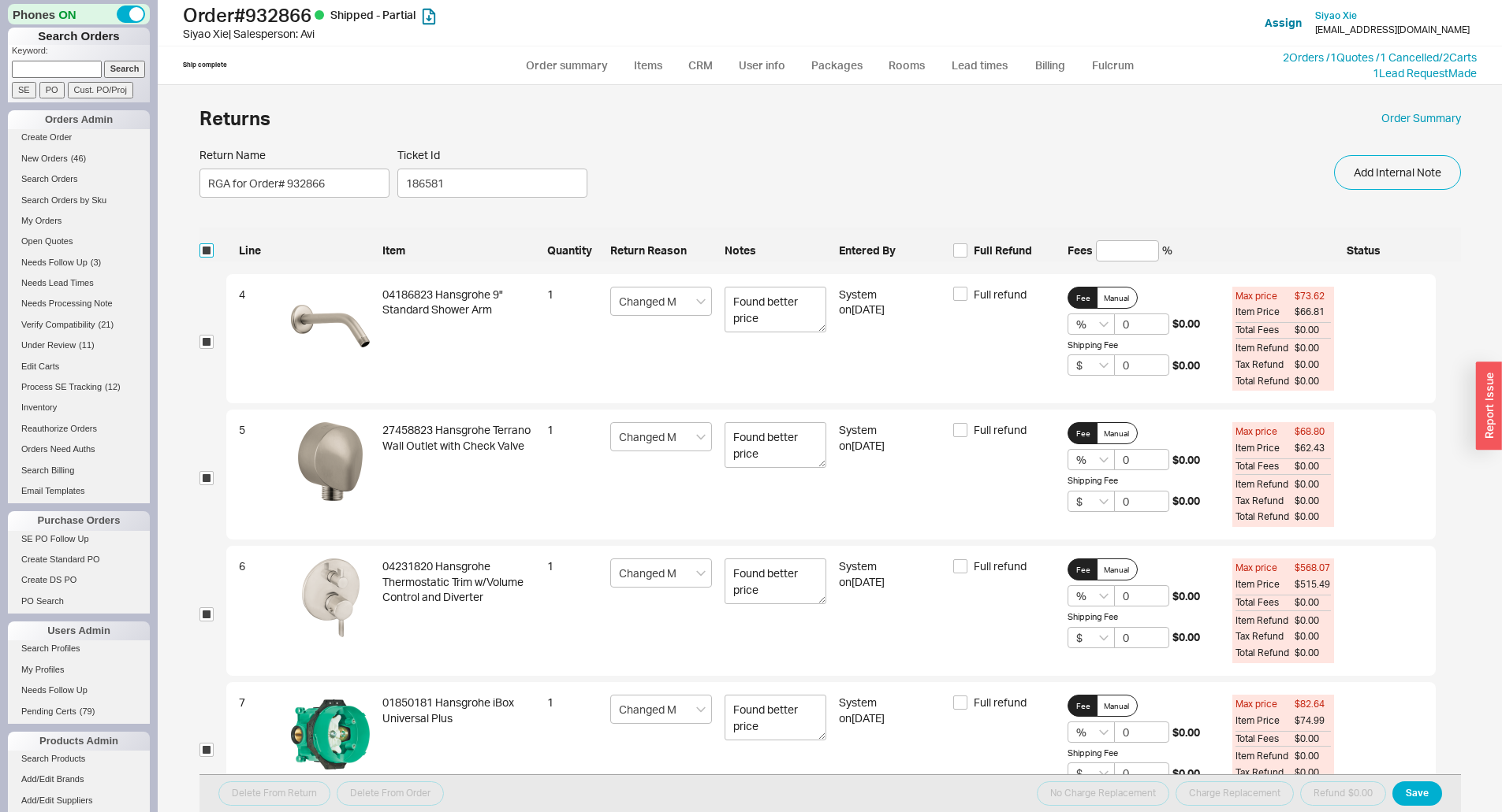
checkbox input "true"
click at [1007, 257] on span "Full Refund" at bounding box center [1003, 250] width 59 height 16
click at [968, 257] on input "Full Refund" at bounding box center [959, 250] width 14 height 14
checkbox input "true"
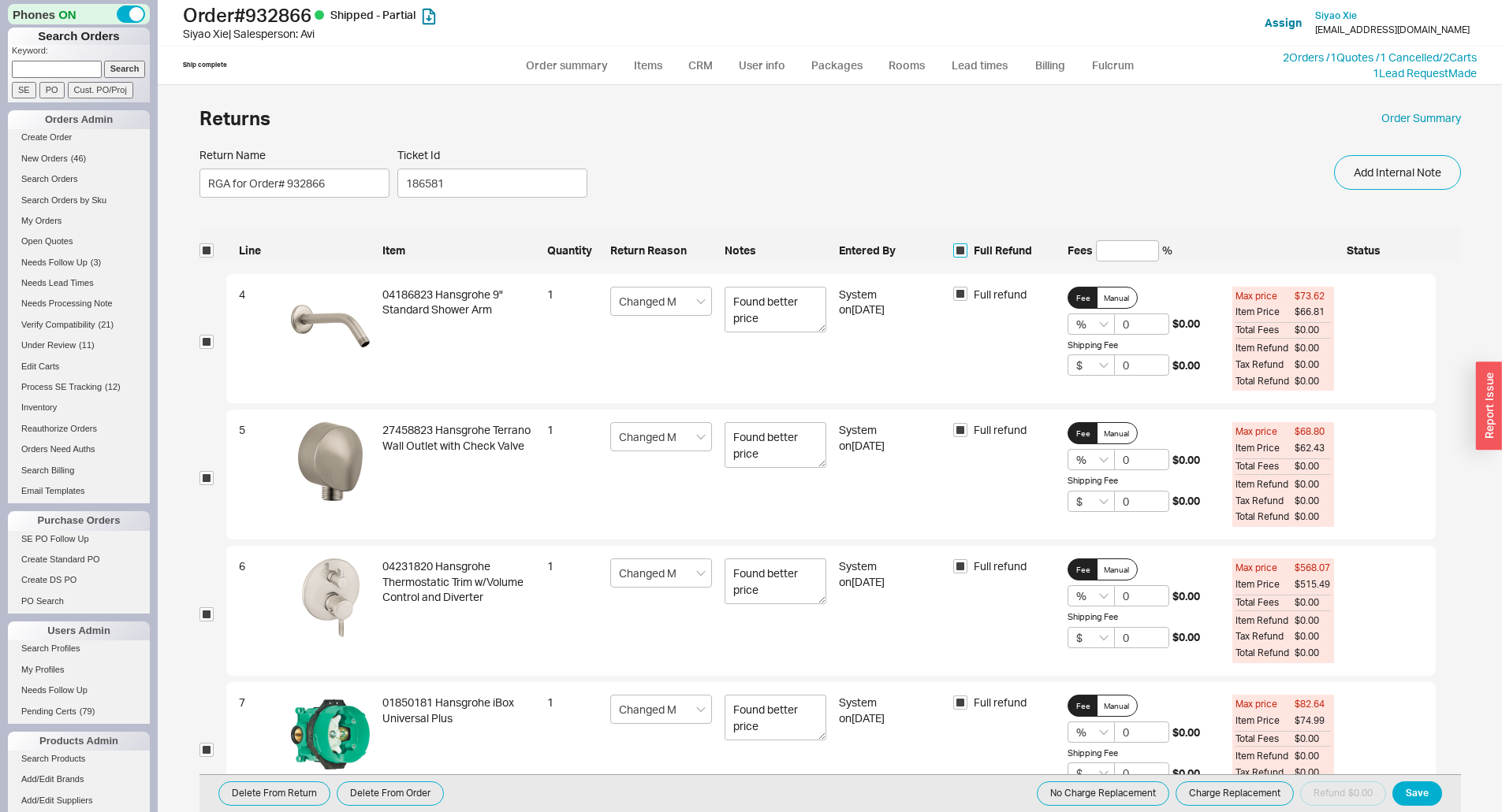
checkbox input "true"
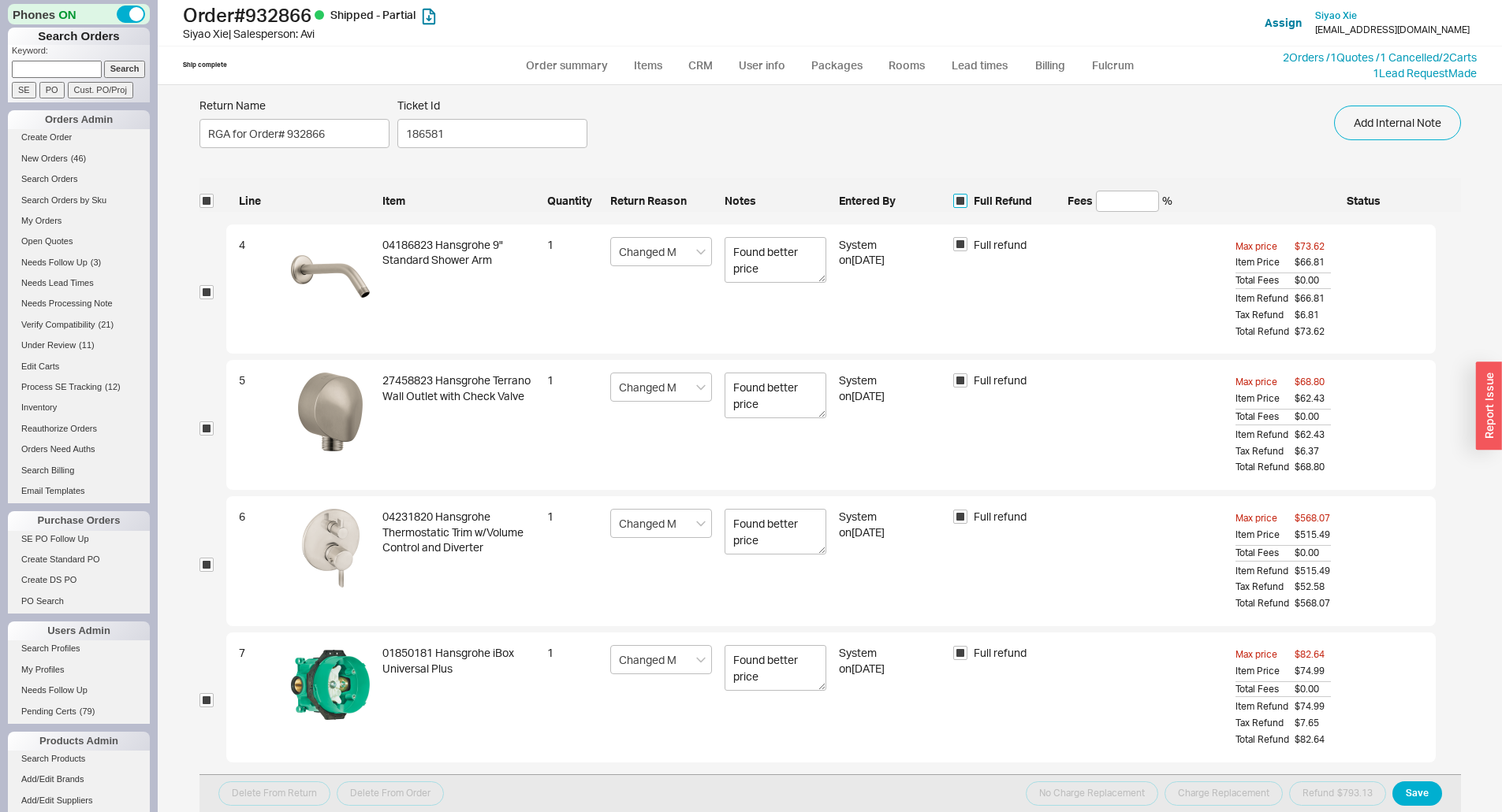
scroll to position [88, 0]
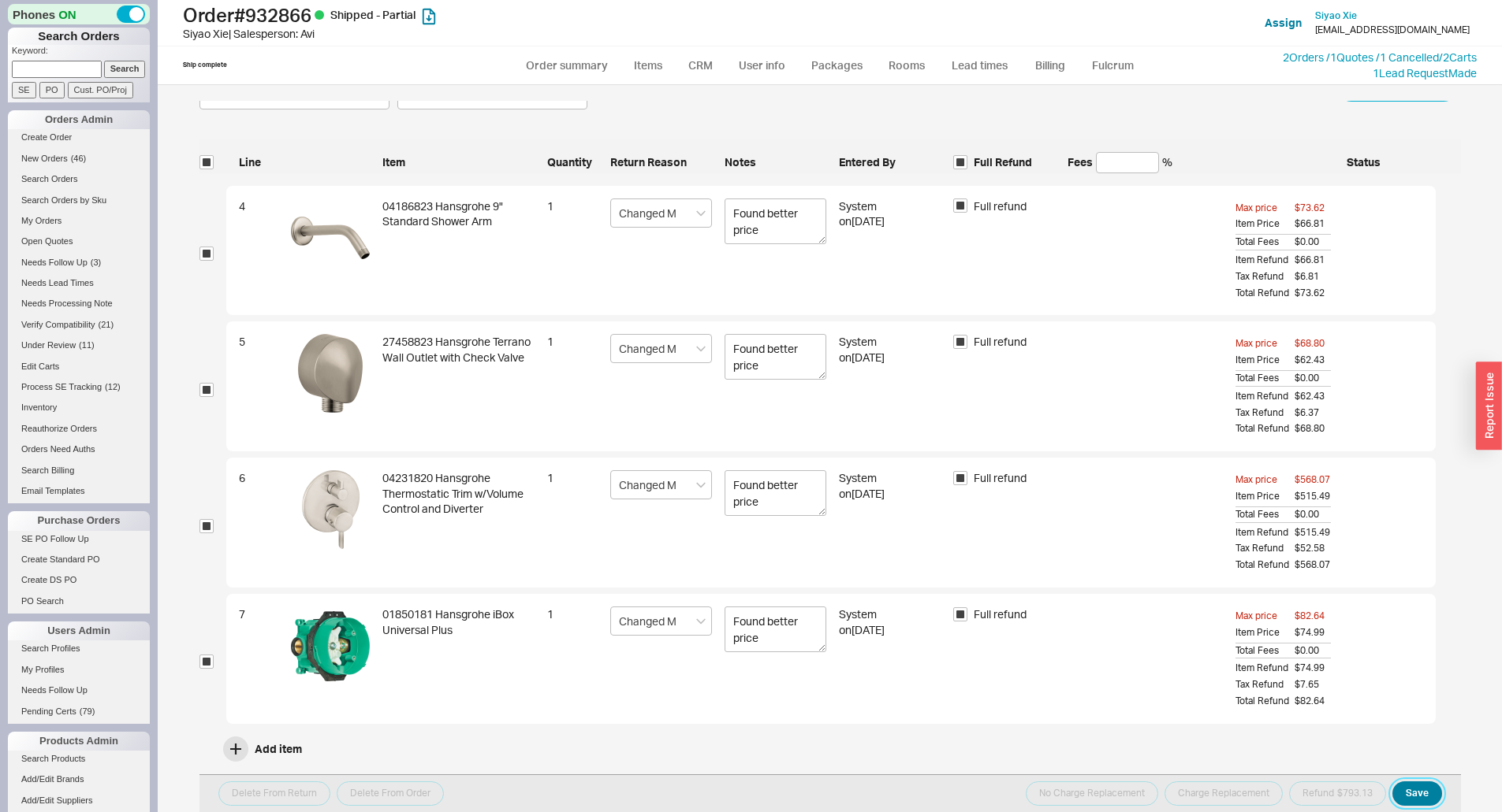
click at [1420, 789] on button "Save" at bounding box center [1416, 793] width 49 height 24
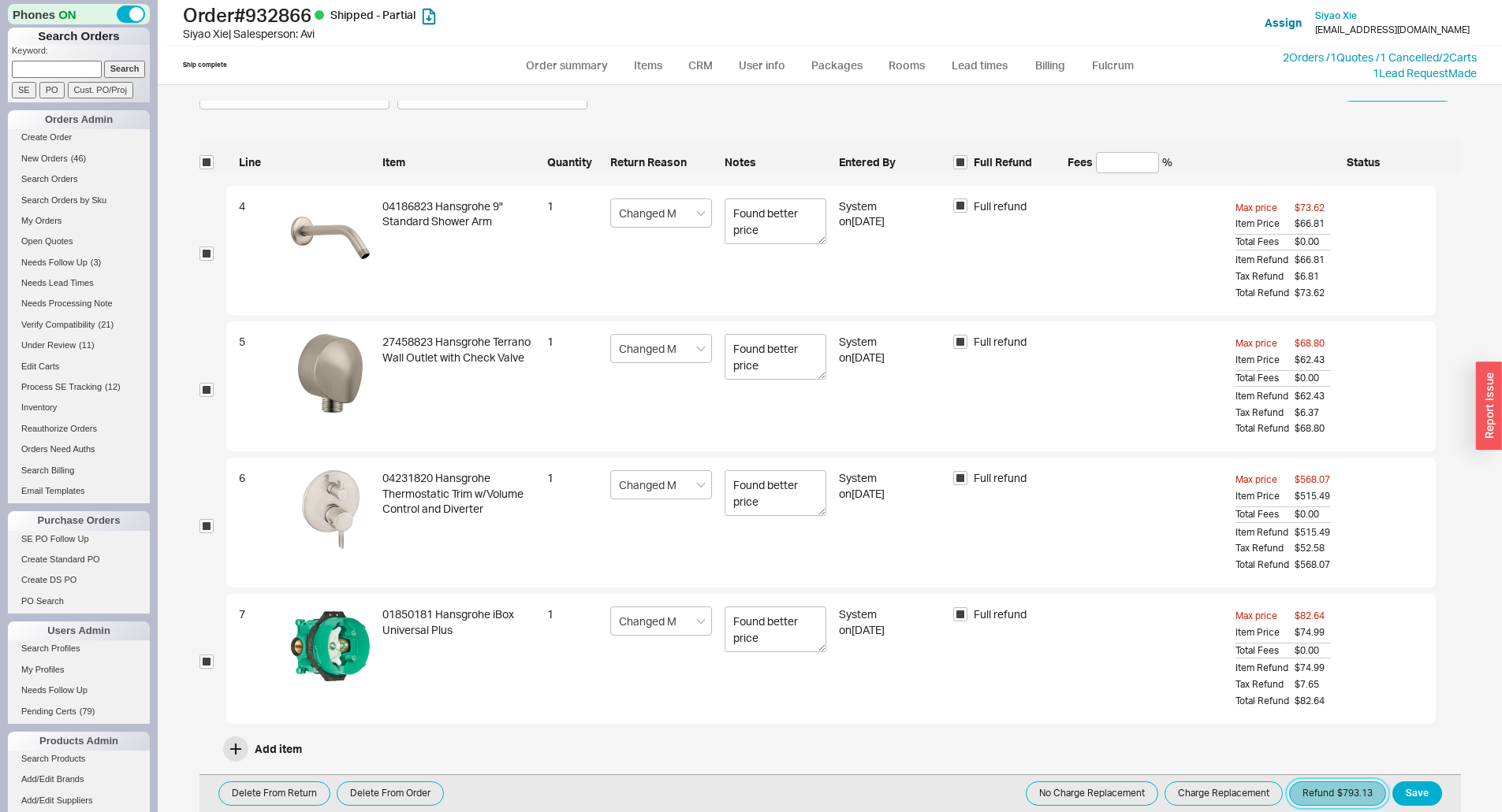
drag, startPoint x: 1340, startPoint y: 791, endPoint x: 1262, endPoint y: 792, distance: 78.0
click at [1339, 791] on button "Refund $793.13" at bounding box center [1337, 793] width 97 height 24
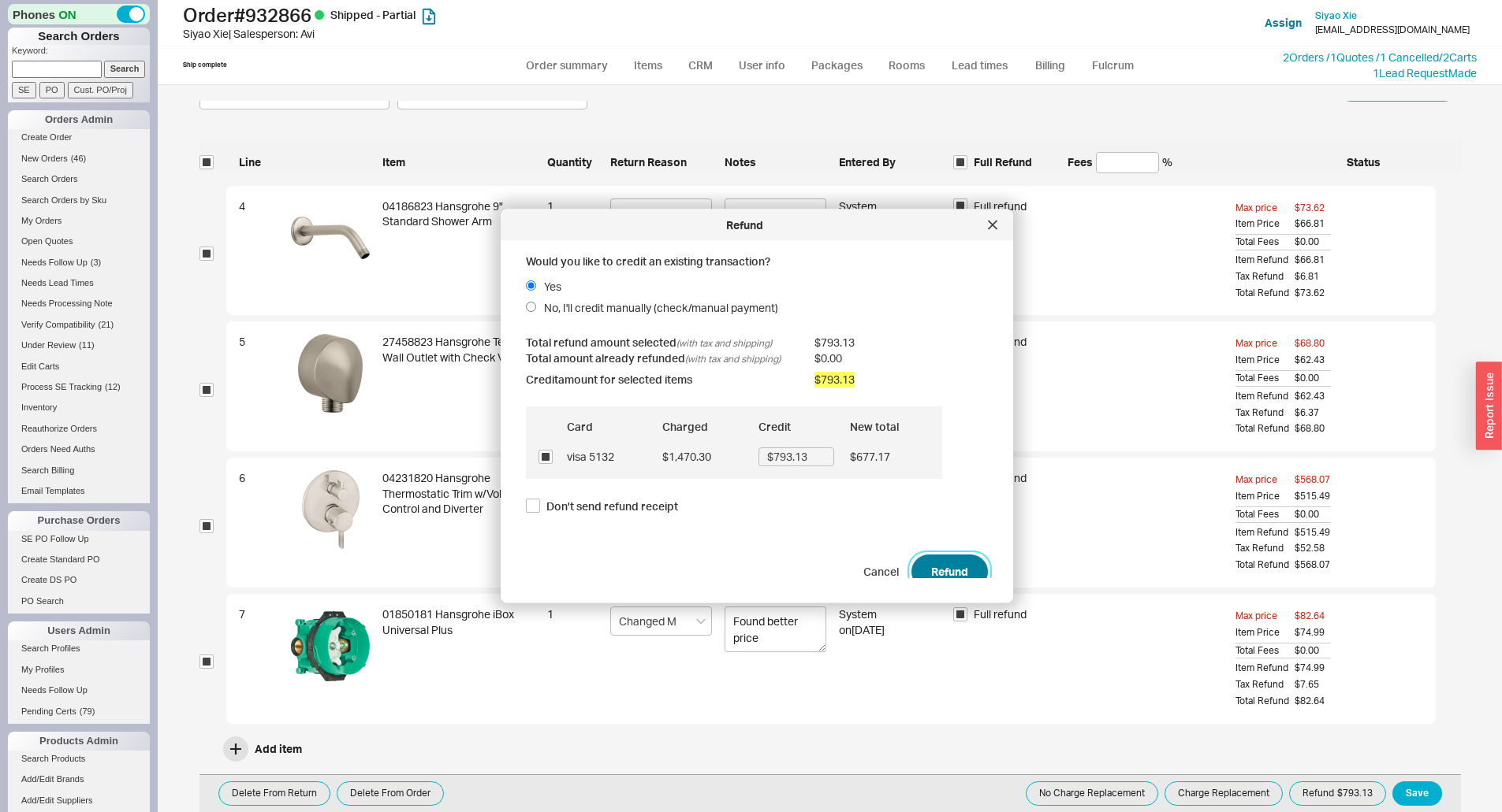
click at [937, 568] on button "Refund" at bounding box center [950, 570] width 76 height 34
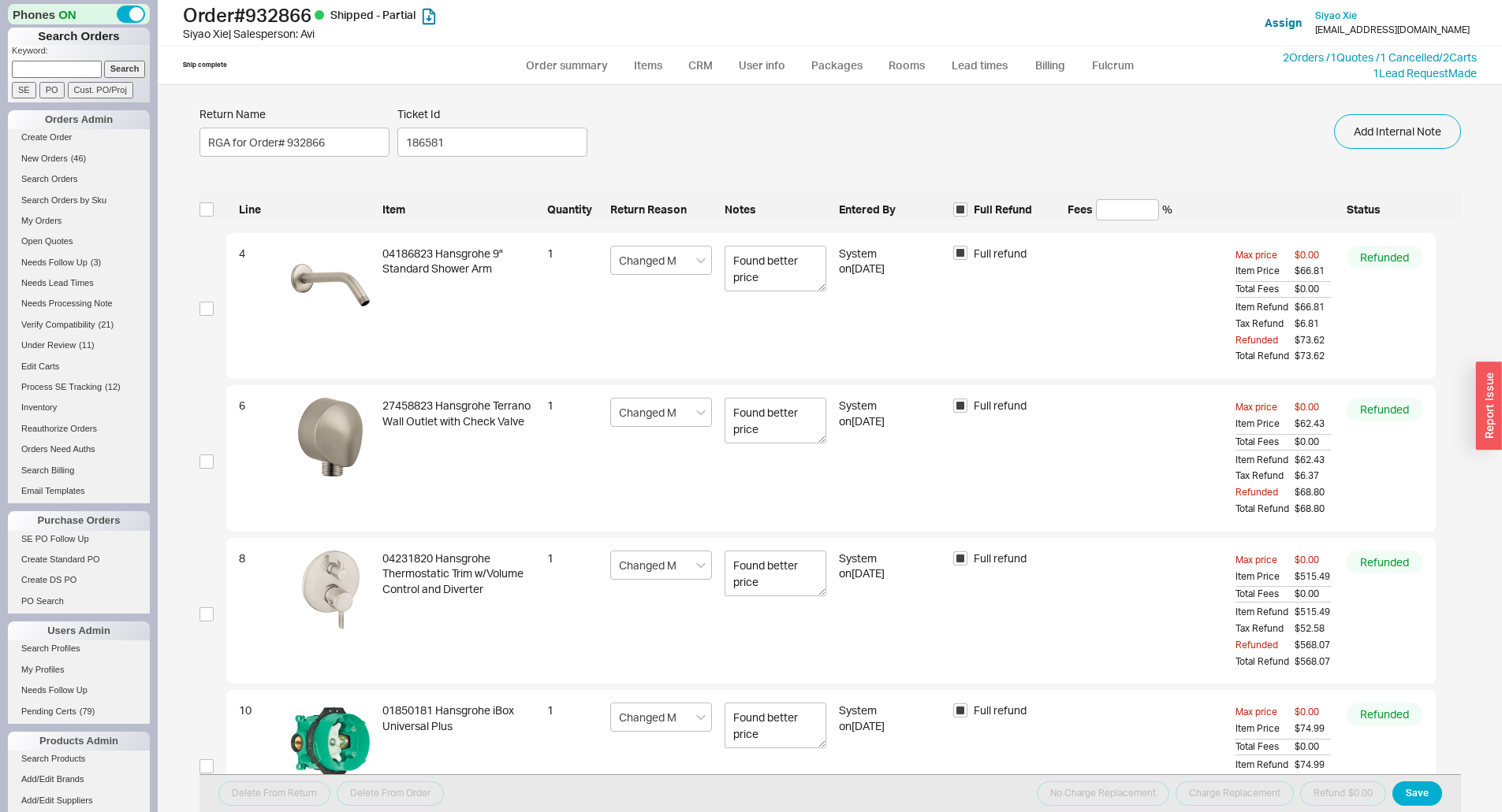
scroll to position [0, 0]
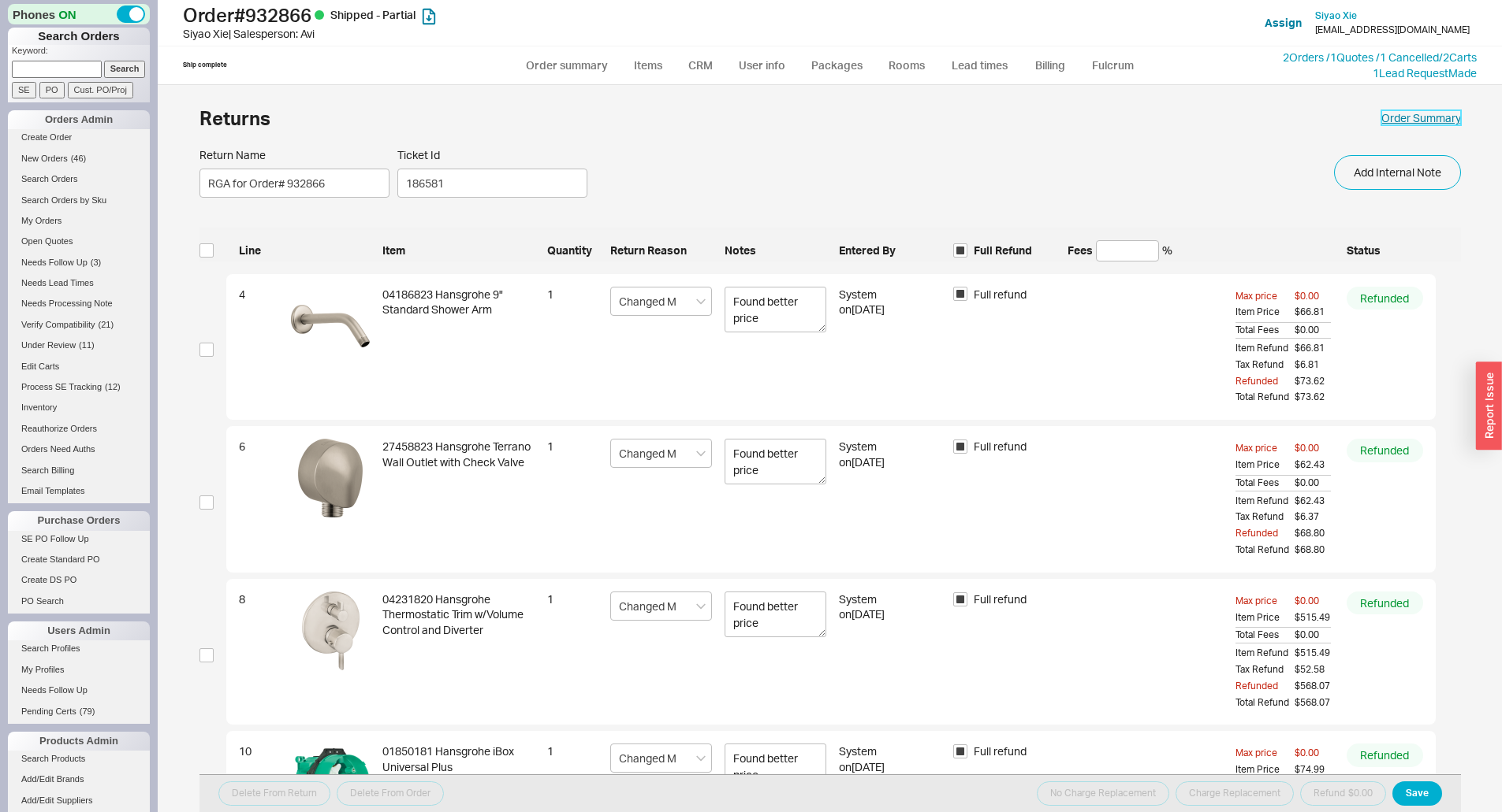
click at [1410, 120] on link "Order Summary" at bounding box center [1421, 118] width 80 height 16
select select "*"
select select "LOW"
select select "3"
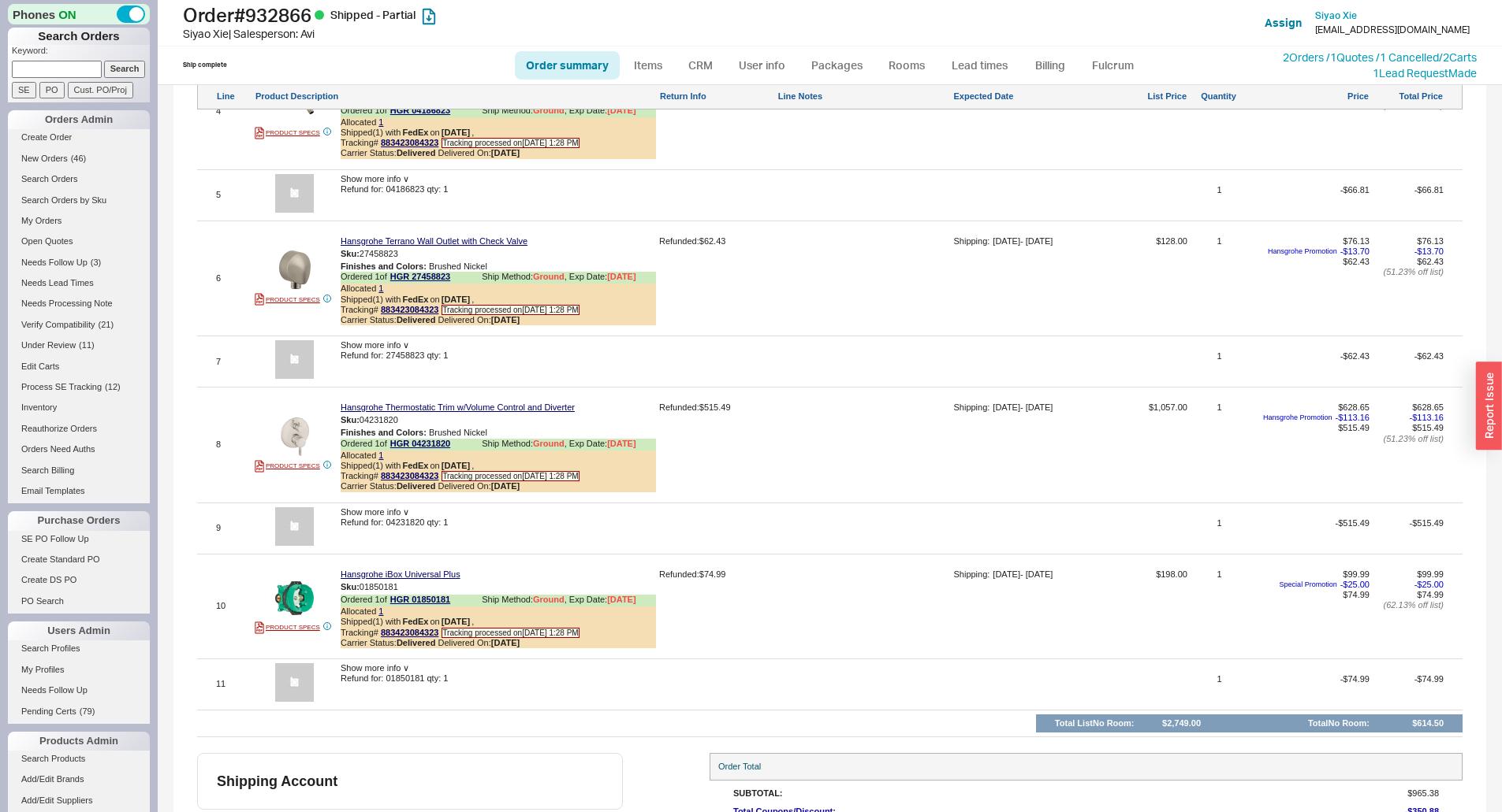
scroll to position [1655, 0]
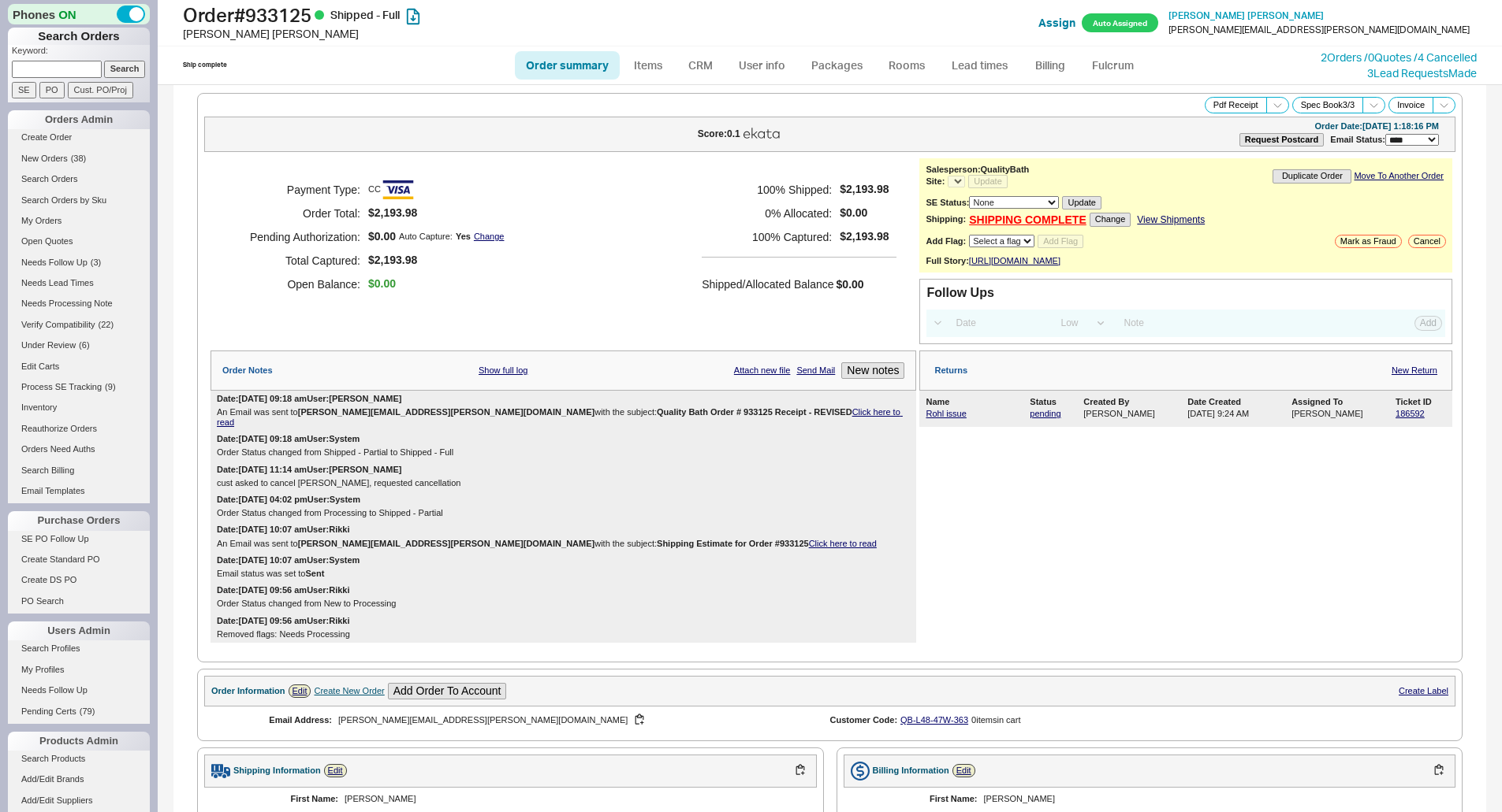
select select "LOW"
select select "3"
select select "*"
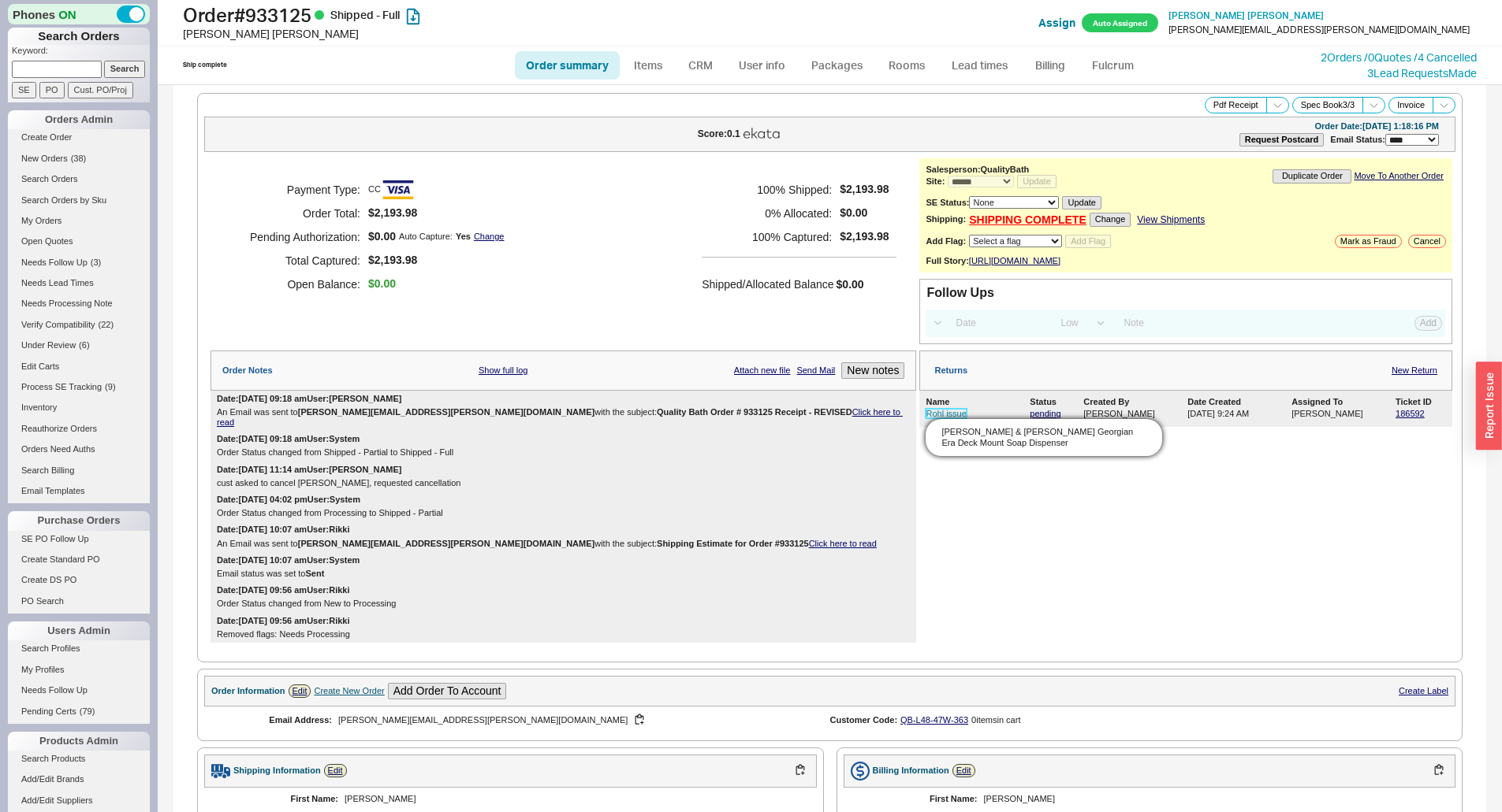
click at [945, 418] on link "Rohl issue" at bounding box center [945, 413] width 40 height 9
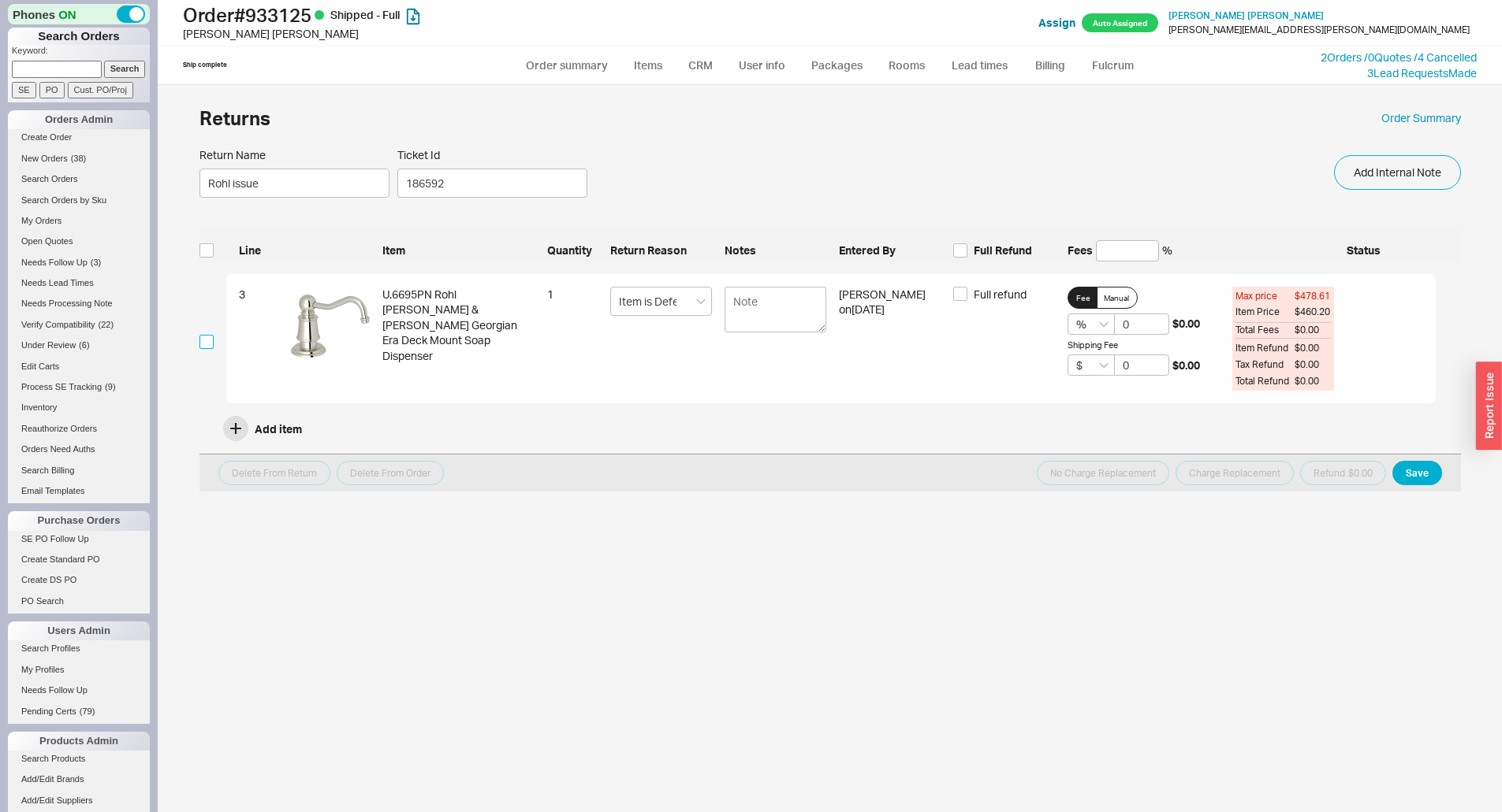
click at [205, 339] on input "checkbox" at bounding box center [206, 341] width 14 height 14
checkbox input "true"
click at [992, 299] on span "Full refund" at bounding box center [1000, 295] width 53 height 16
click at [968, 299] on input "Full refund" at bounding box center [959, 294] width 14 height 14
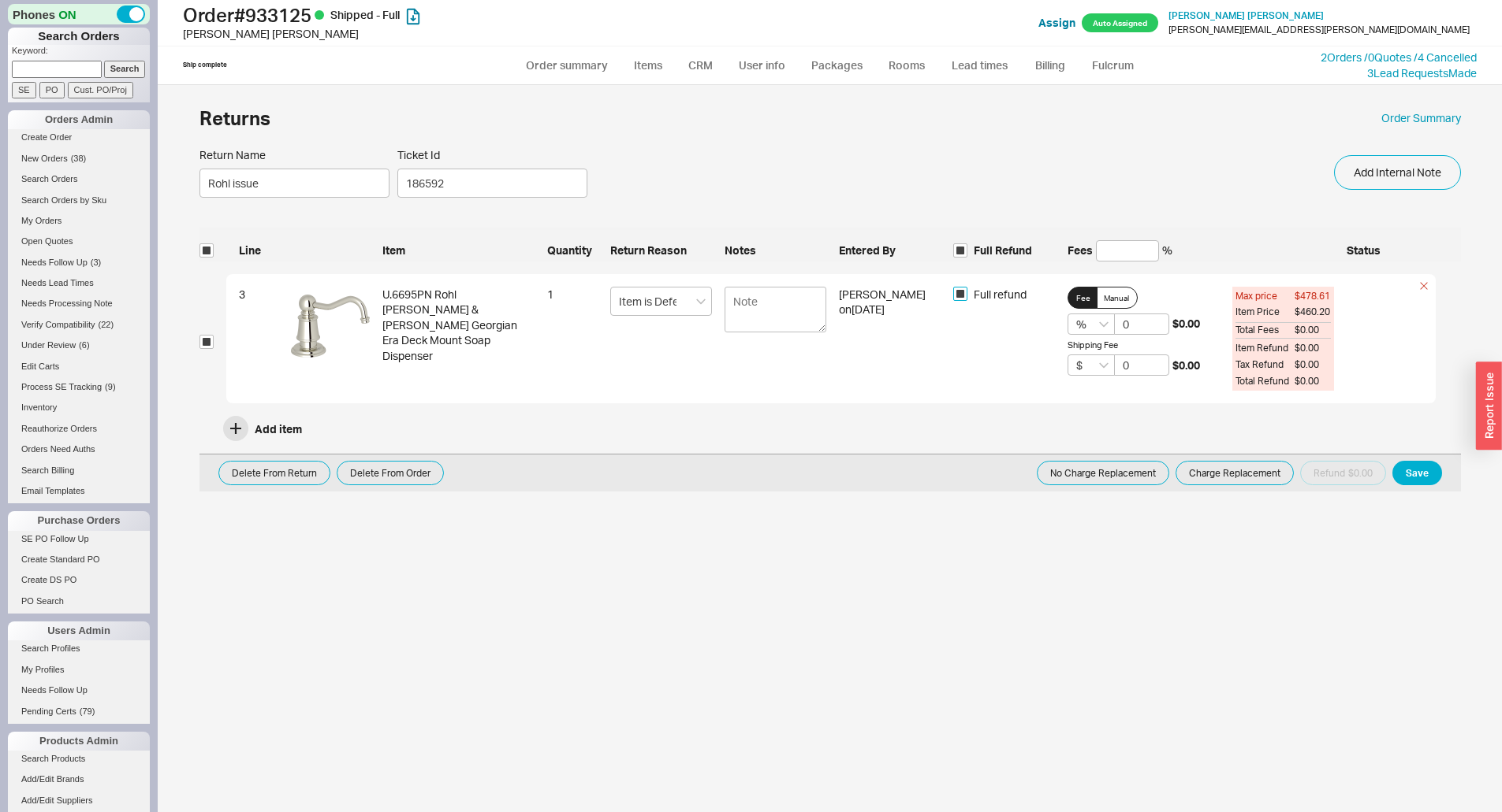
checkbox input "true"
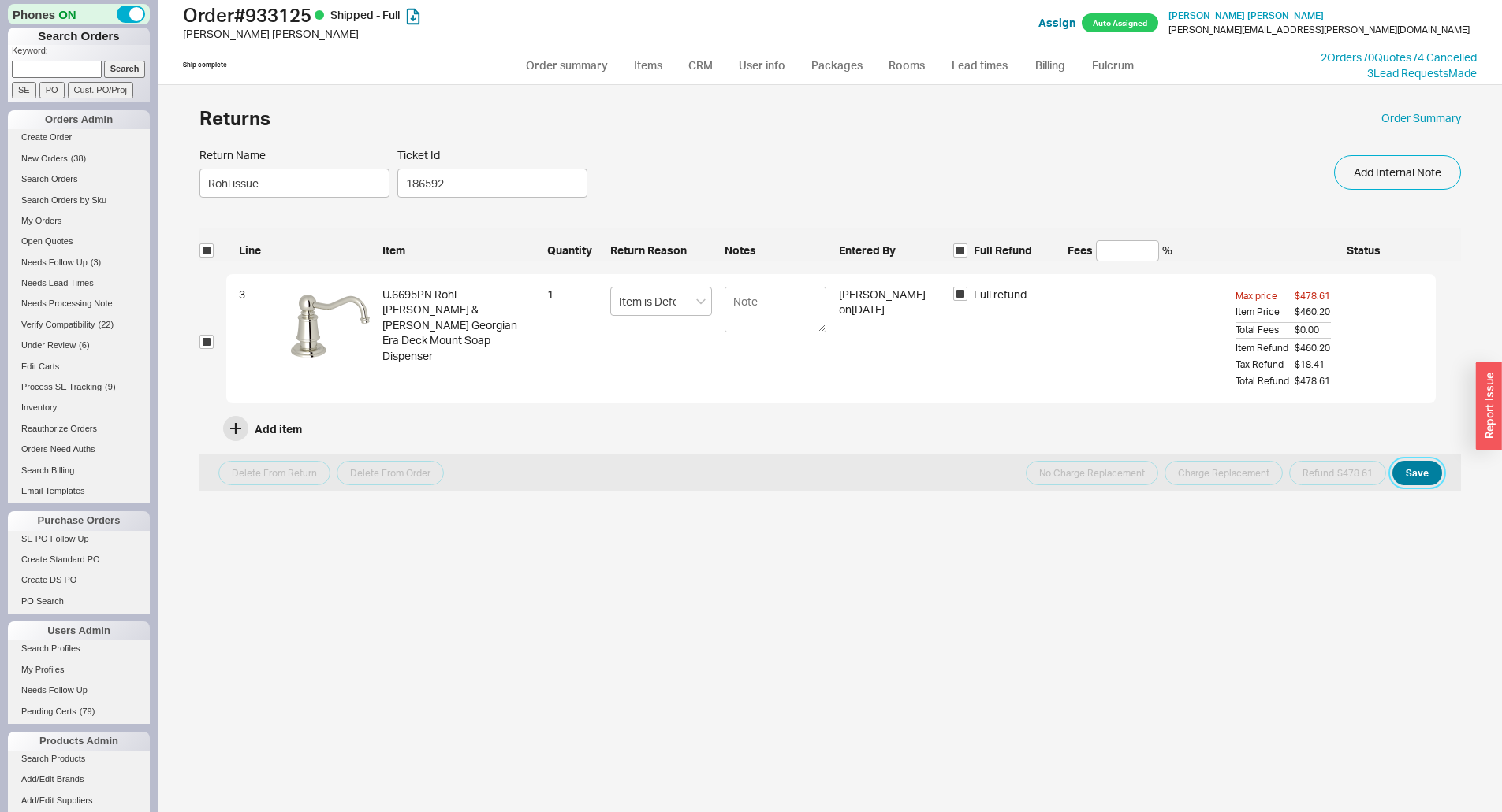
click at [1436, 465] on button "Save" at bounding box center [1416, 473] width 49 height 24
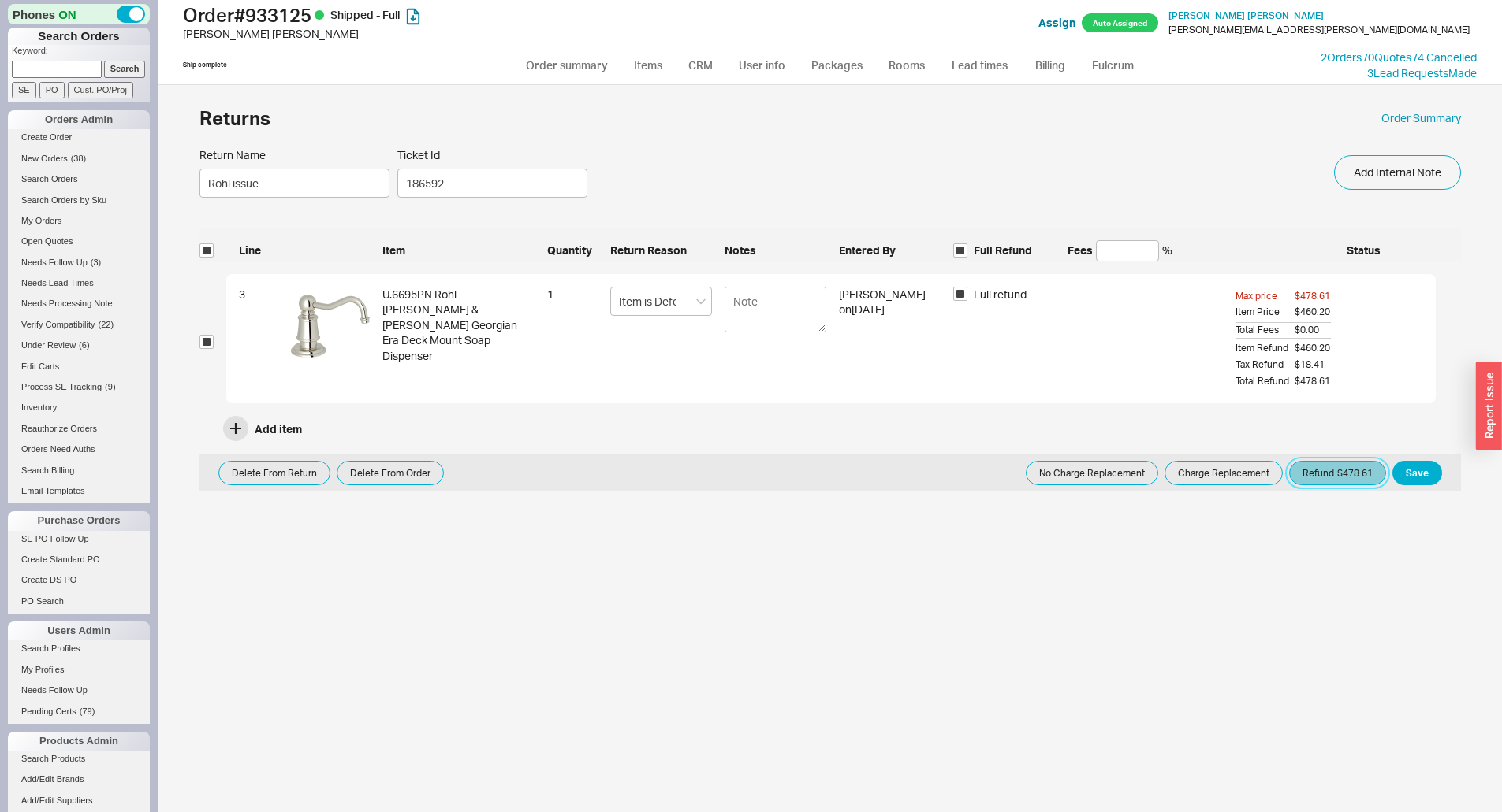
click at [1340, 480] on button "Refund $478.61" at bounding box center [1337, 473] width 97 height 24
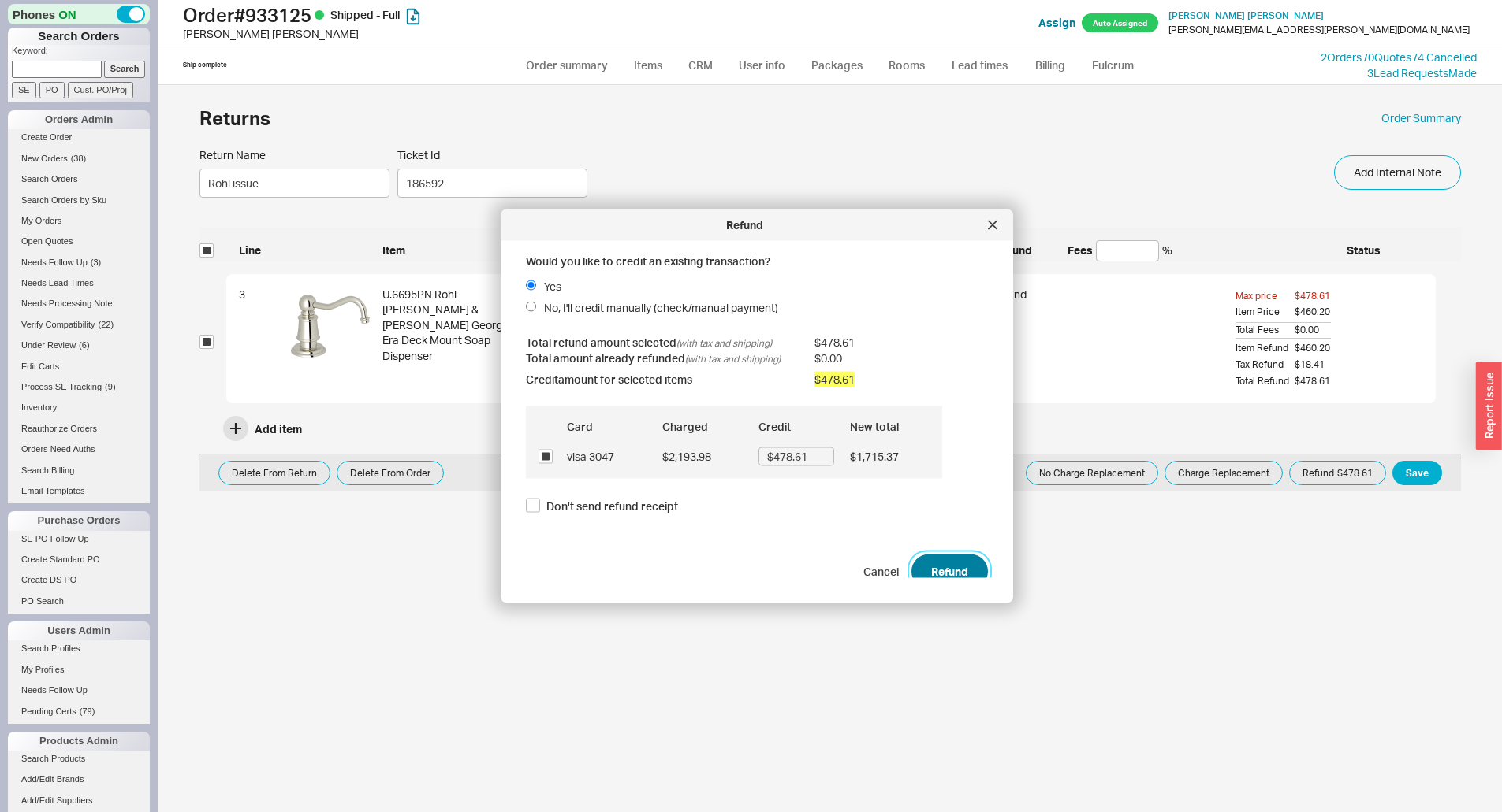
click at [957, 568] on button "Refund" at bounding box center [950, 570] width 76 height 34
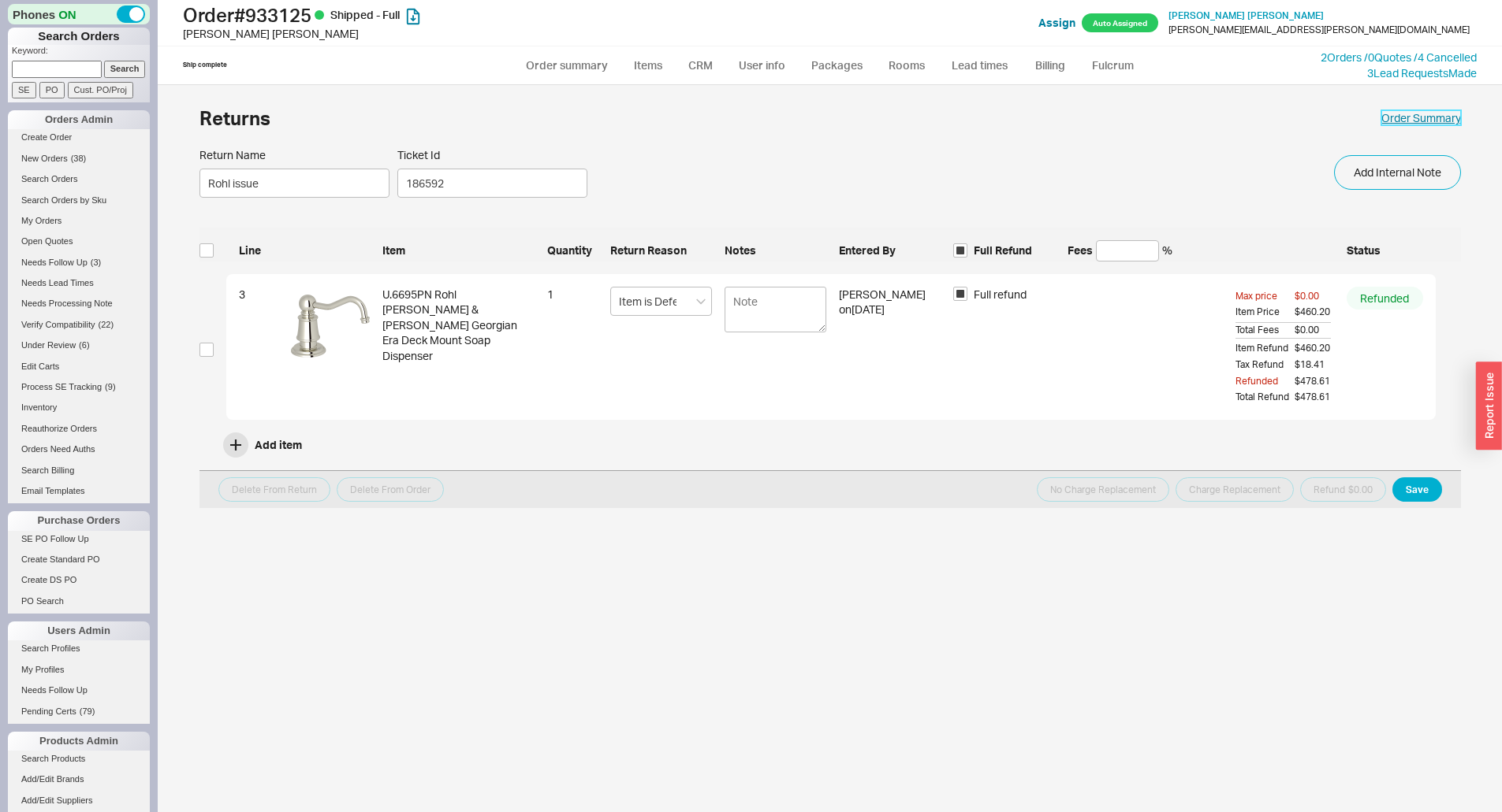
click at [1399, 118] on link "Order Summary" at bounding box center [1421, 118] width 80 height 16
select select "*"
select select "LOW"
select select "3"
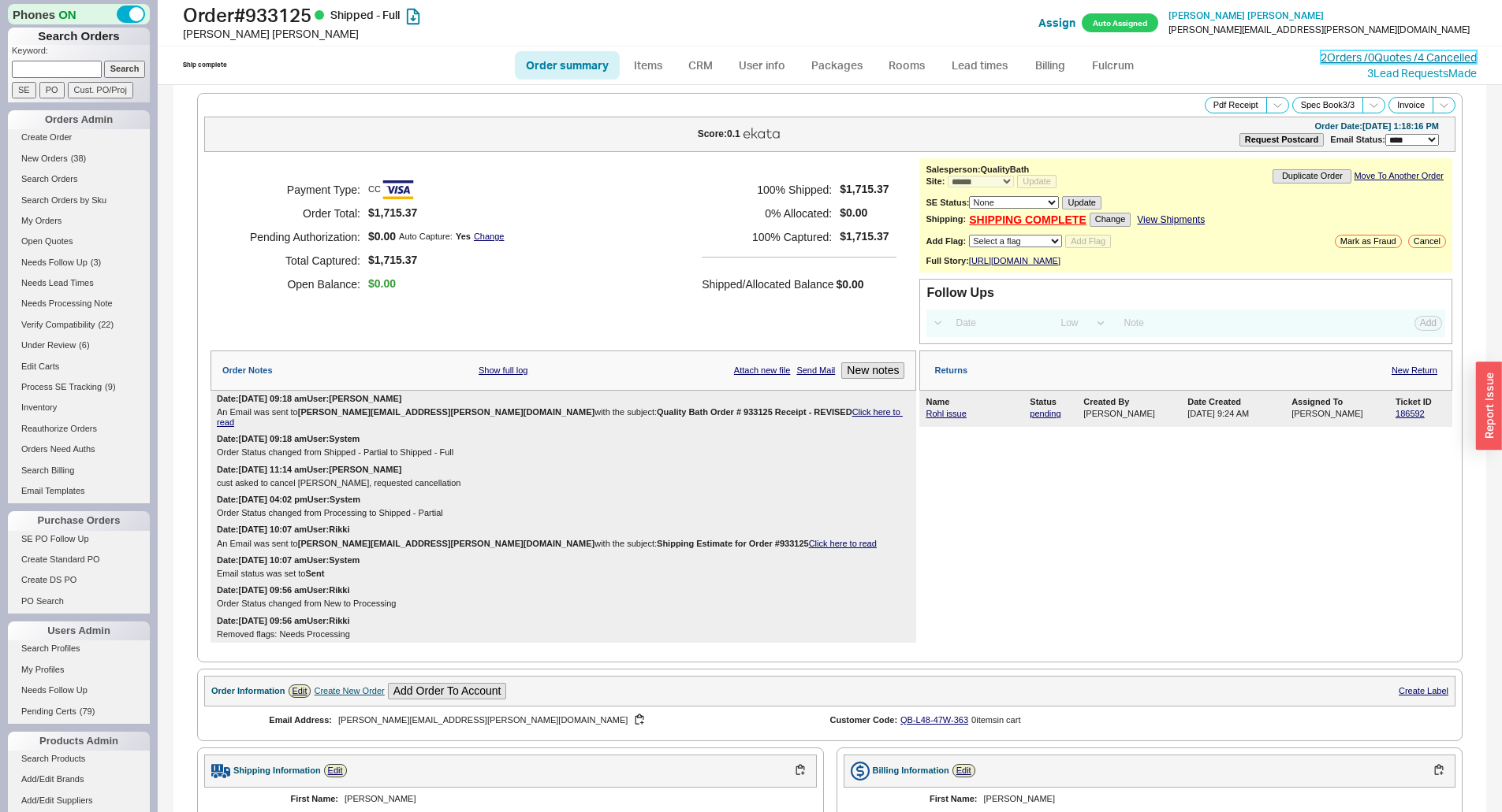
click at [1352, 59] on link "2 Orders / 0 Quotes / 4 Cancelled" at bounding box center [1399, 57] width 156 height 13
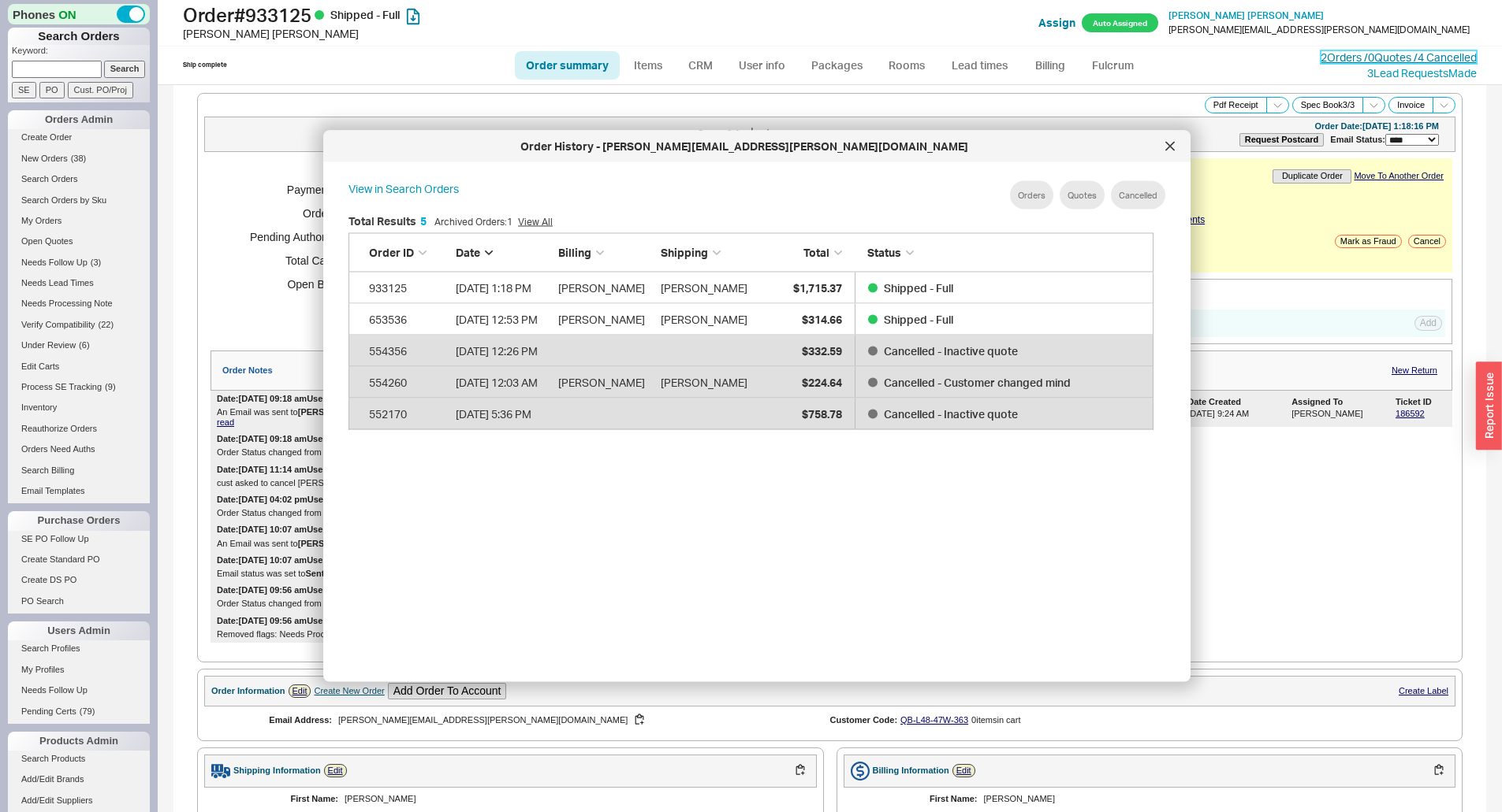
scroll to position [470, 818]
click at [1174, 147] on icon at bounding box center [1170, 147] width 9 height 9
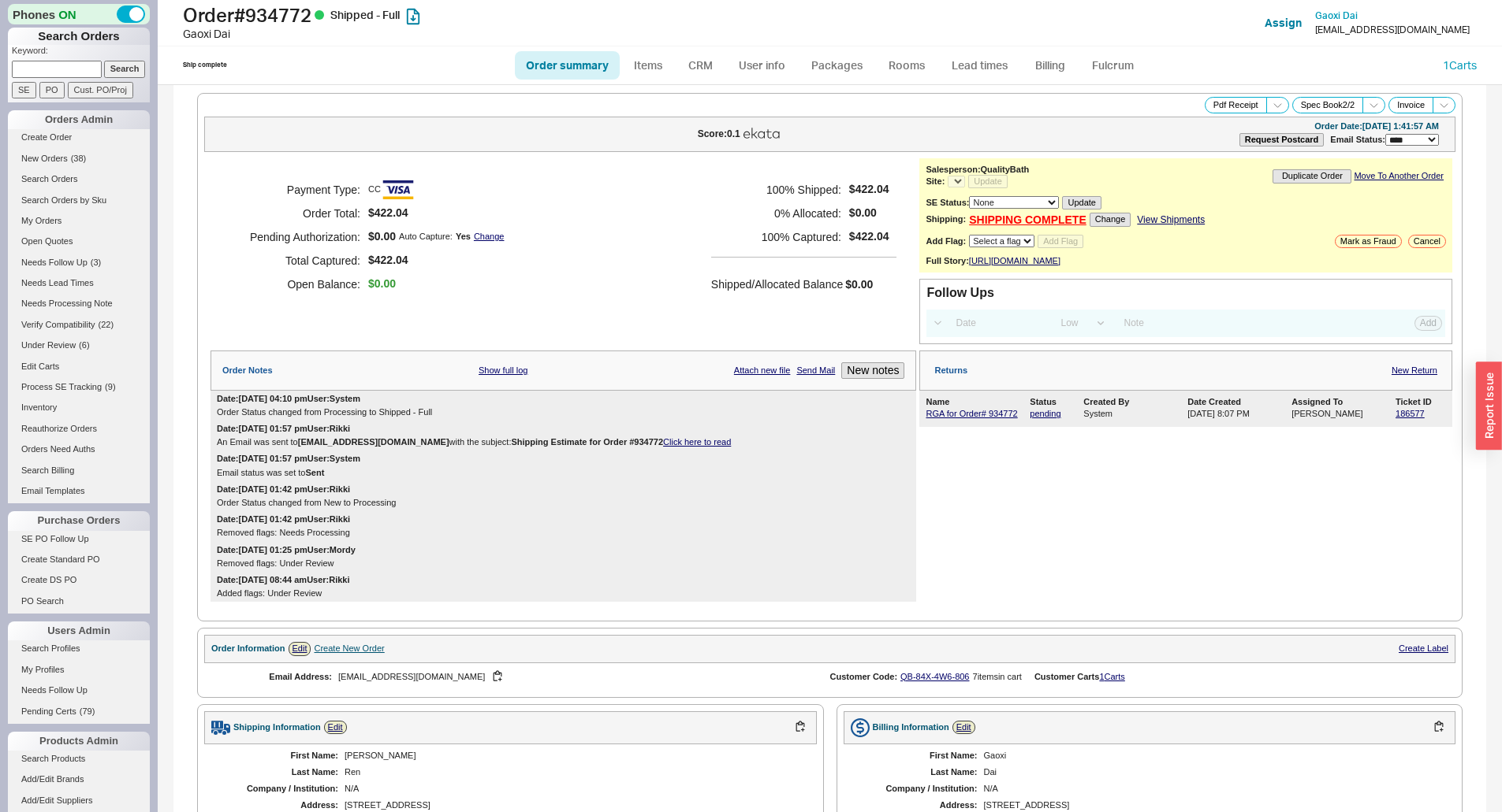
select select "LOW"
select select "3"
select select "*"
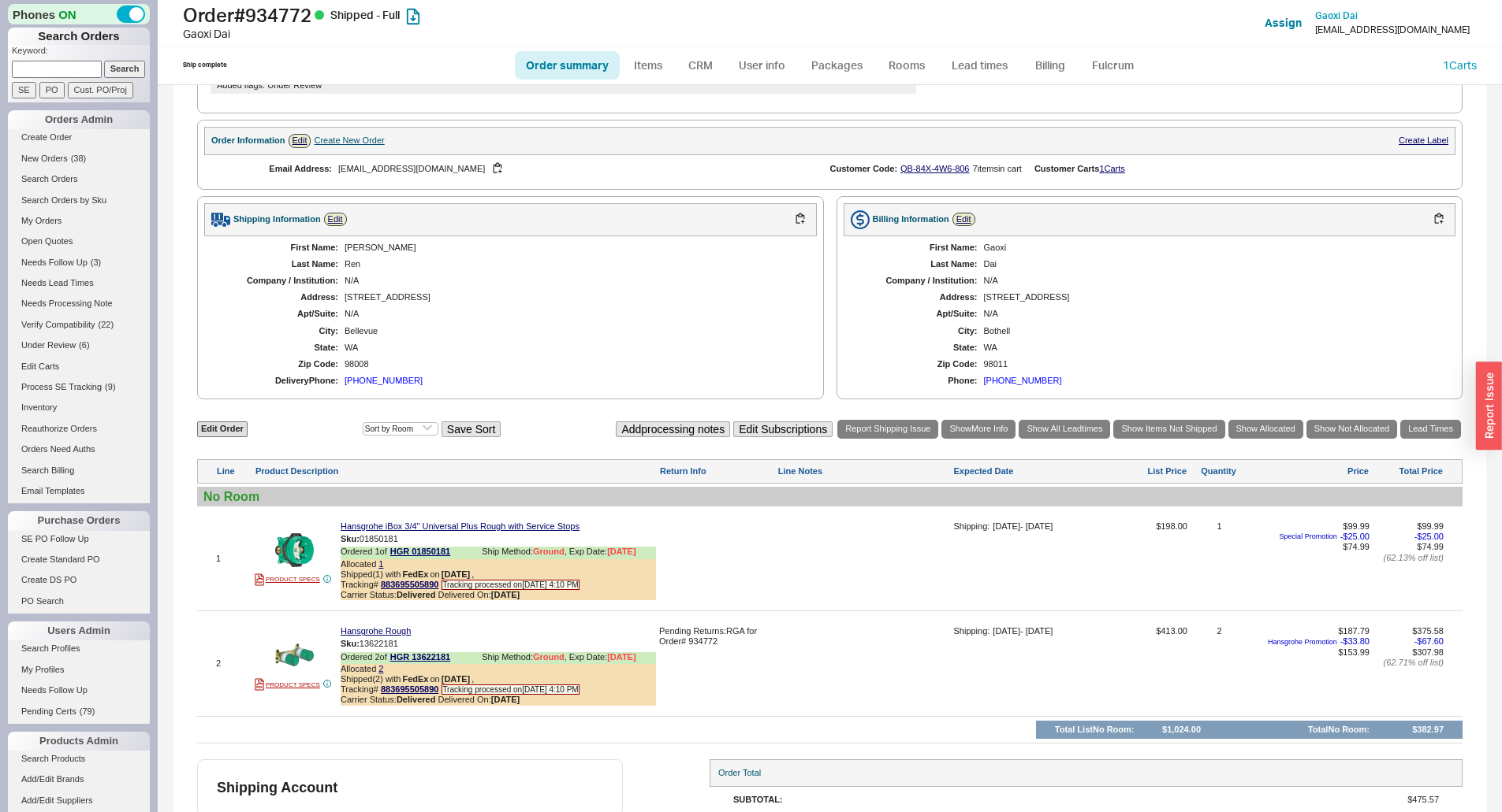
scroll to position [627, 0]
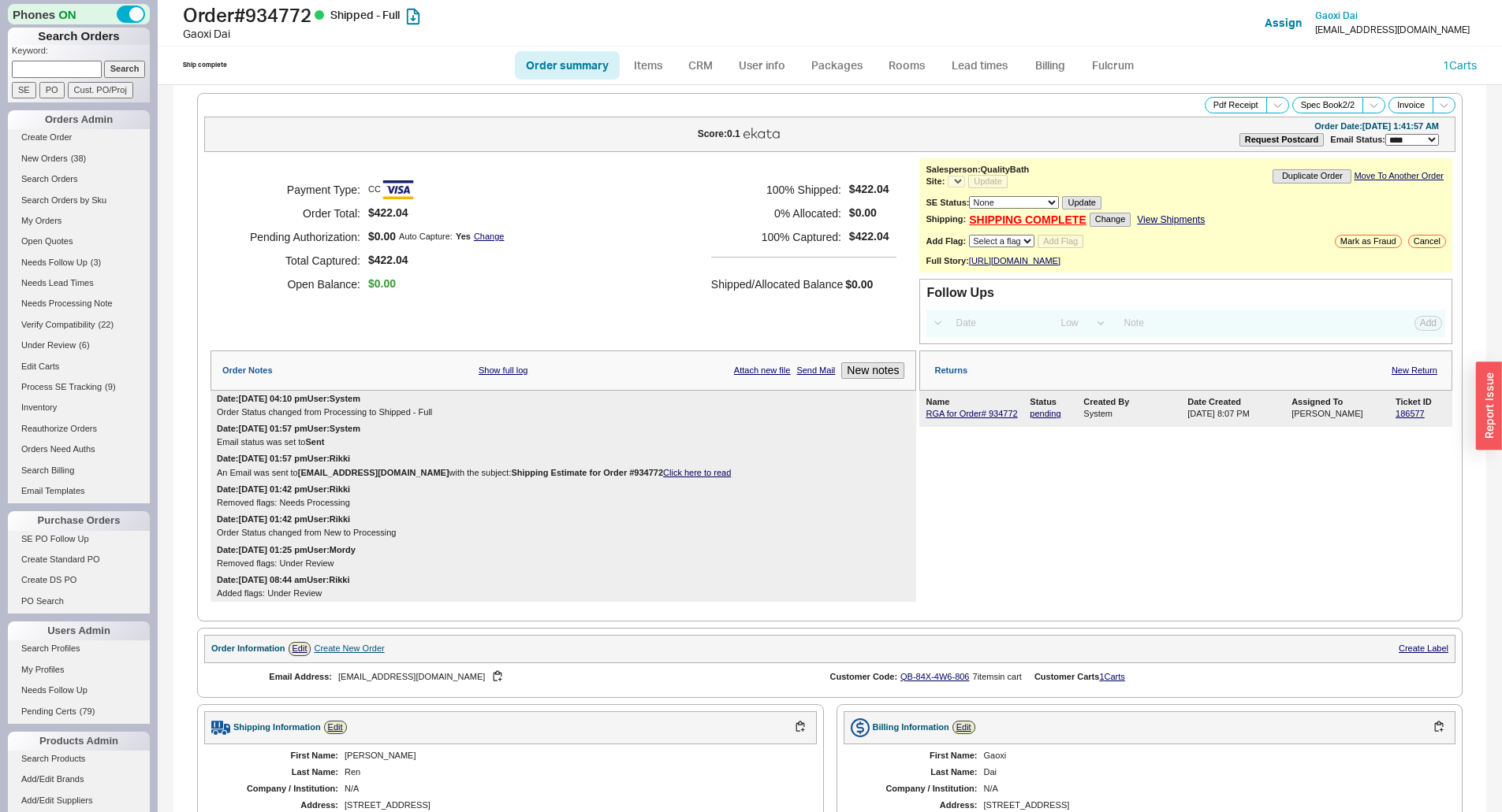
select select "LOW"
select select "3"
select select "*"
click at [988, 418] on link "RGA for Order# 934772" at bounding box center [971, 413] width 91 height 9
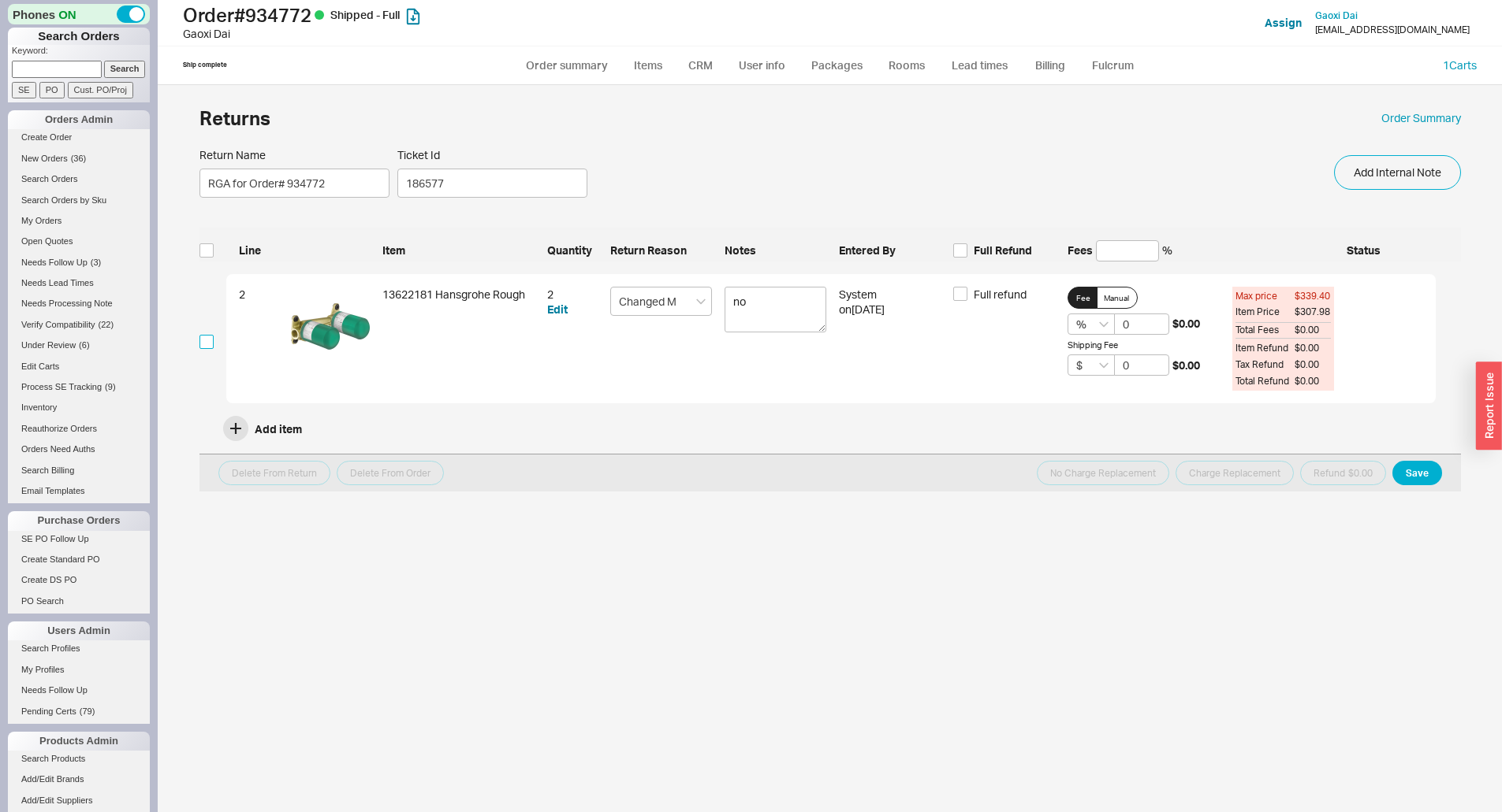
click at [212, 346] on input "checkbox" at bounding box center [206, 341] width 14 height 14
checkbox input "true"
click at [1007, 294] on span "Full refund" at bounding box center [1000, 295] width 53 height 16
click at [968, 294] on input "Full refund" at bounding box center [959, 294] width 14 height 14
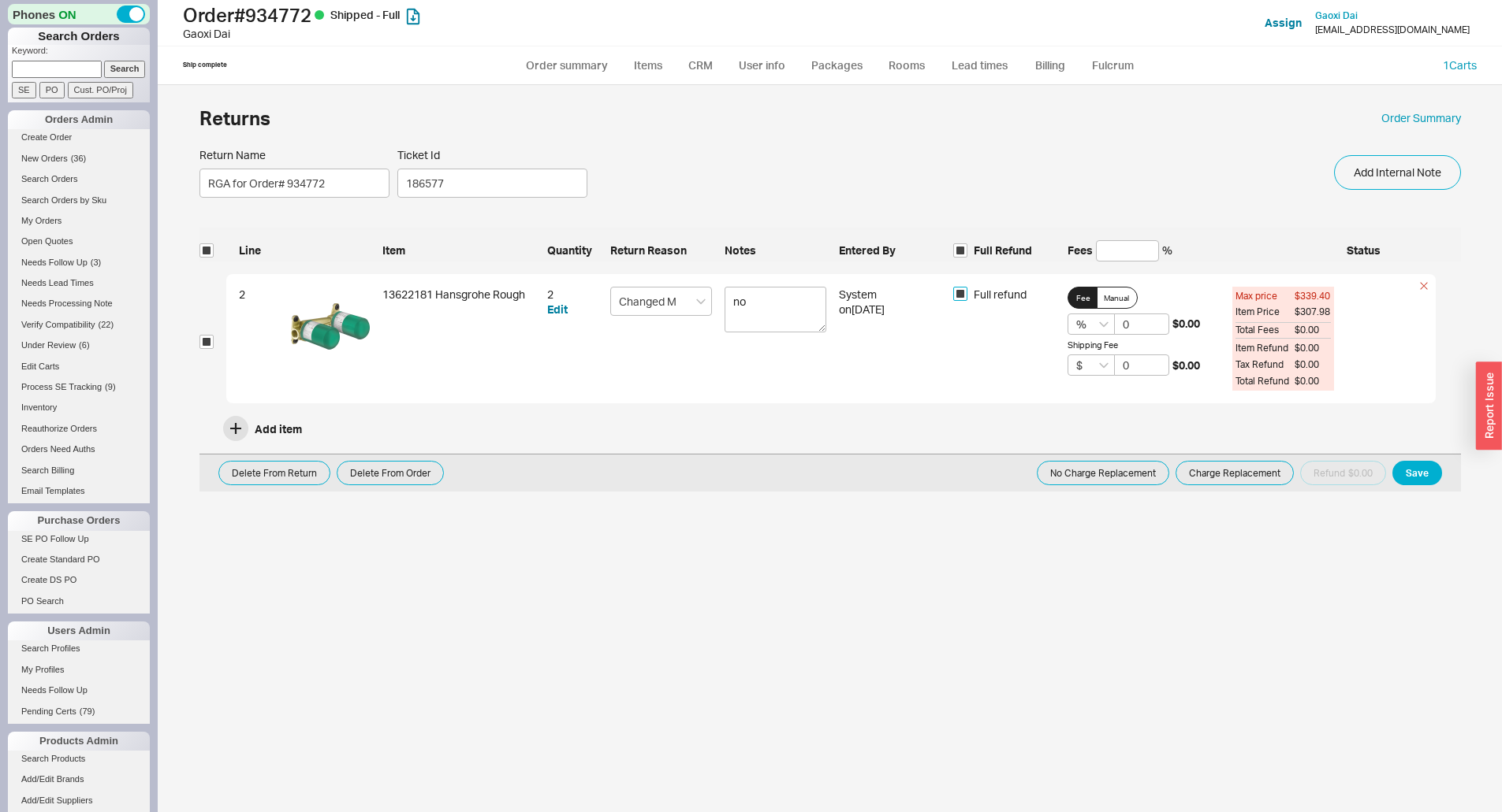
checkbox input "true"
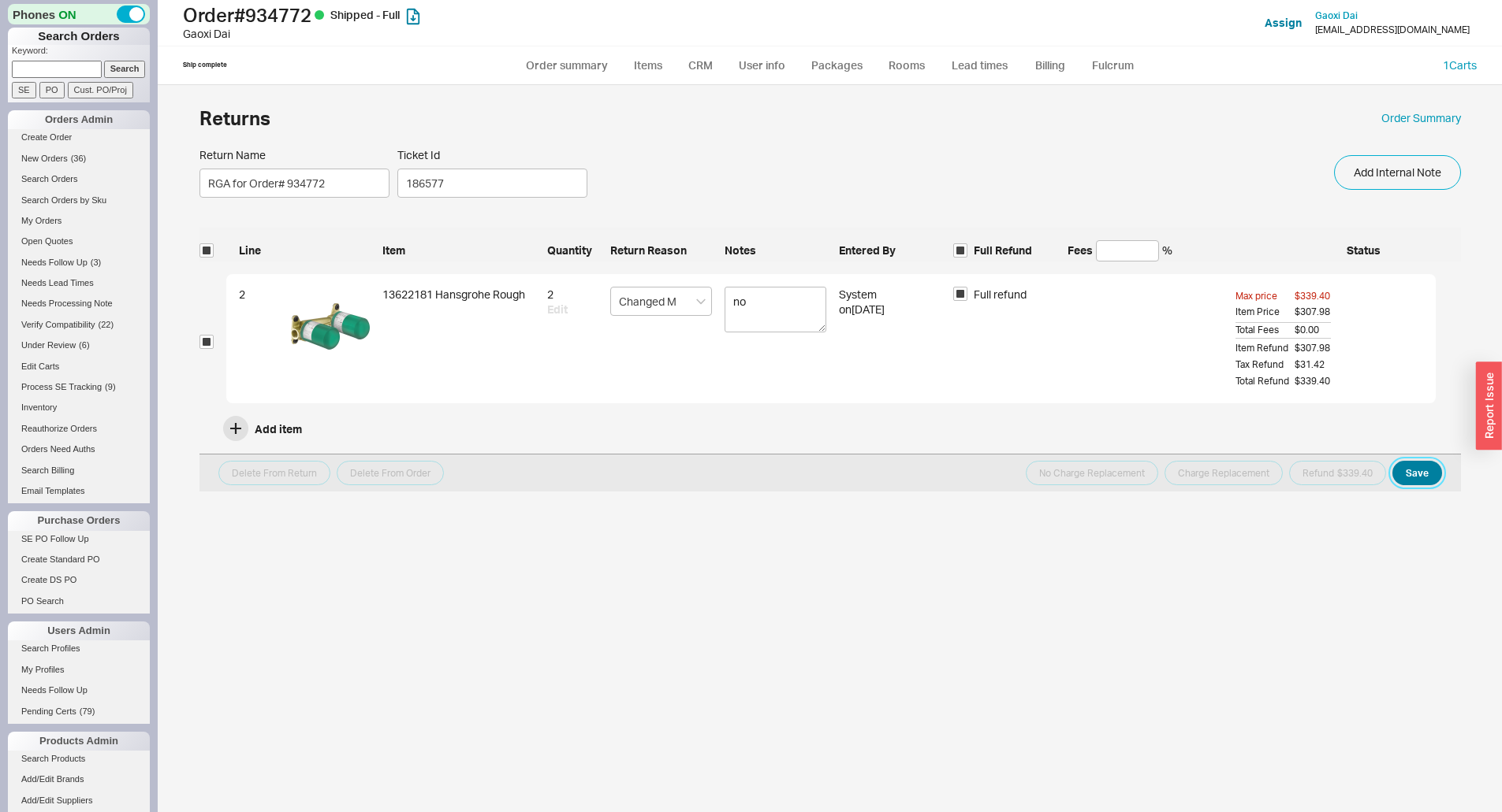
click at [1403, 467] on button "Save" at bounding box center [1416, 473] width 49 height 24
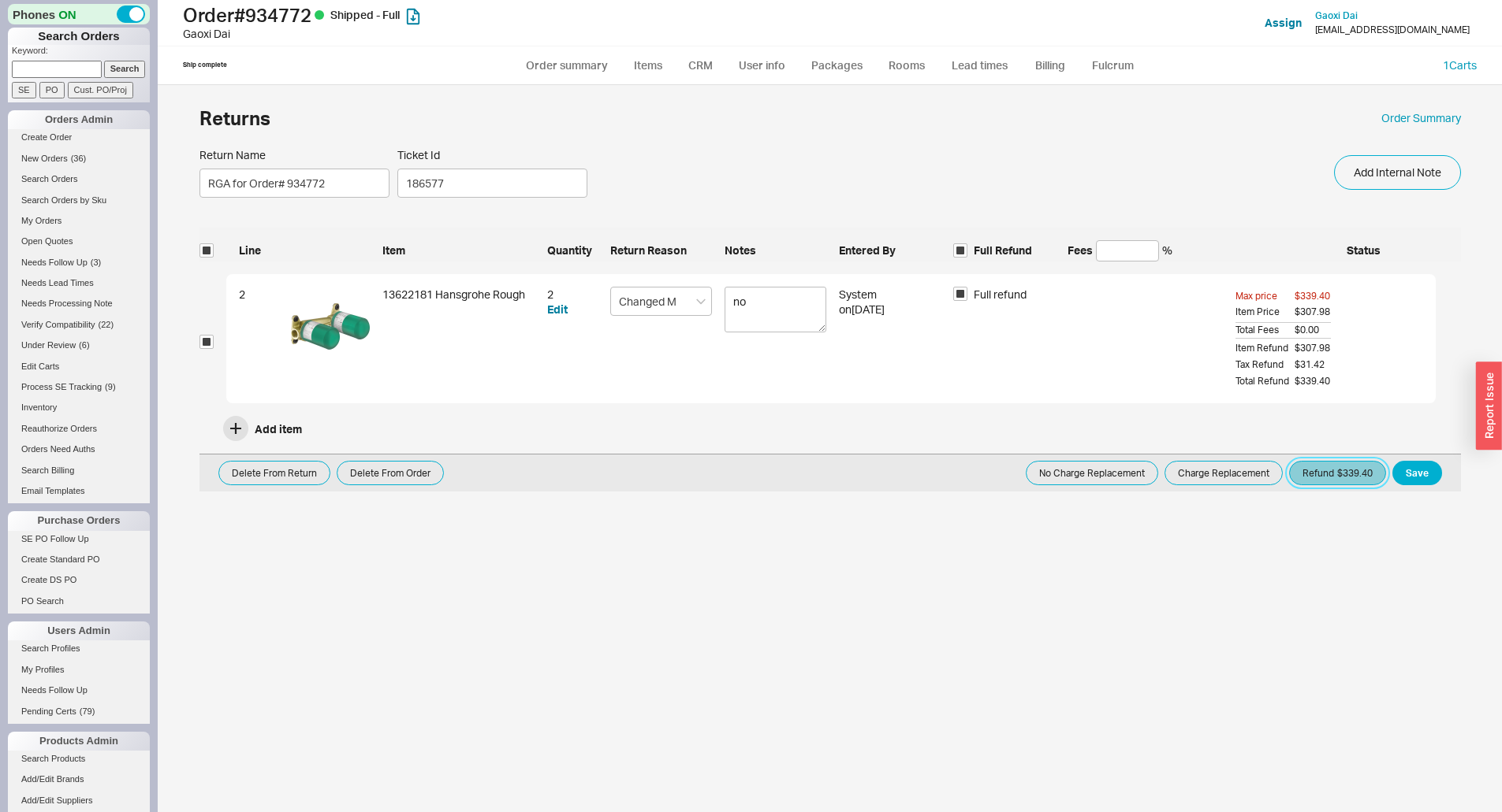
click at [1332, 471] on button "Refund $339.40" at bounding box center [1337, 473] width 97 height 24
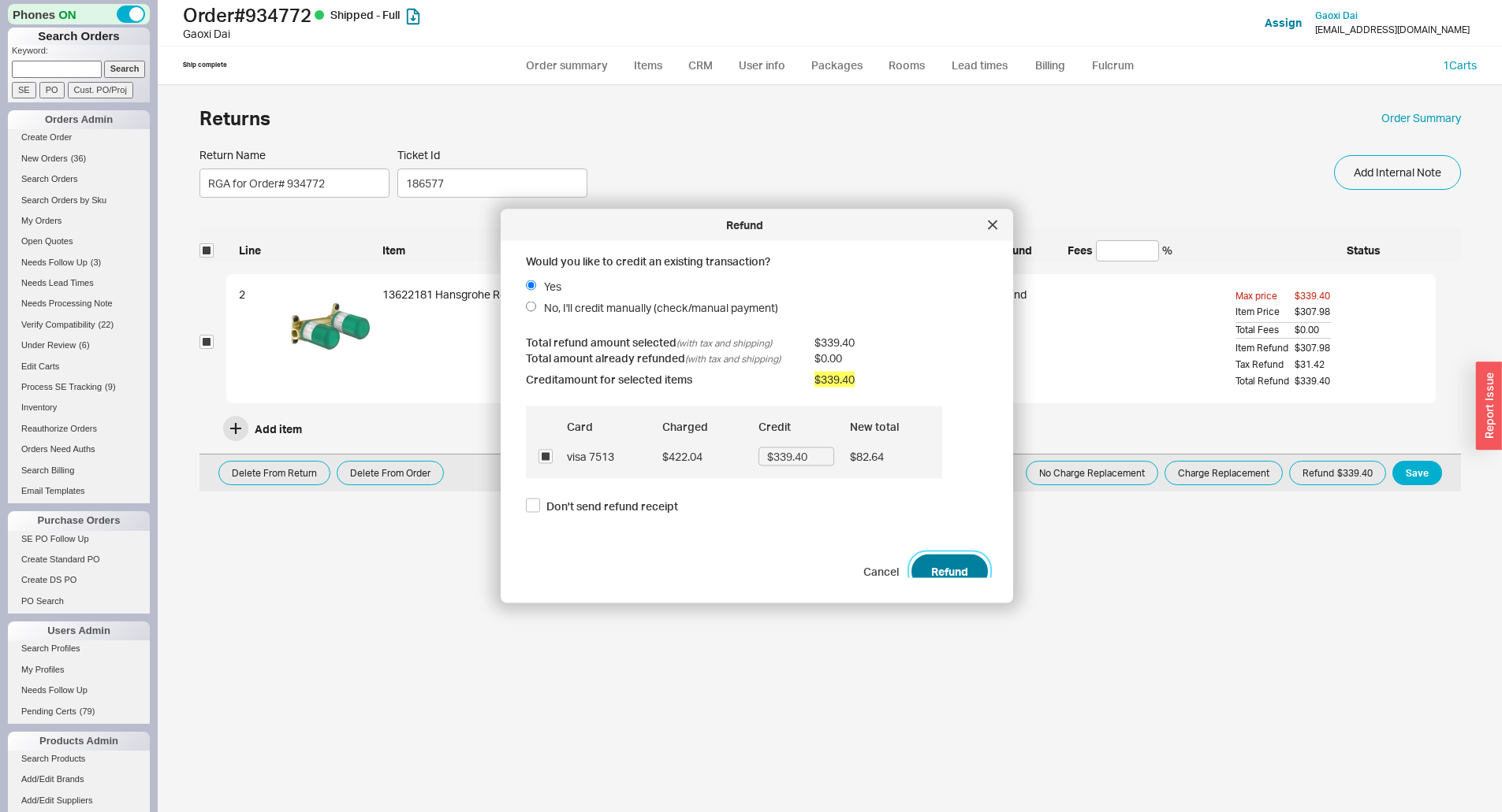
click at [953, 573] on button "Refund" at bounding box center [950, 570] width 76 height 34
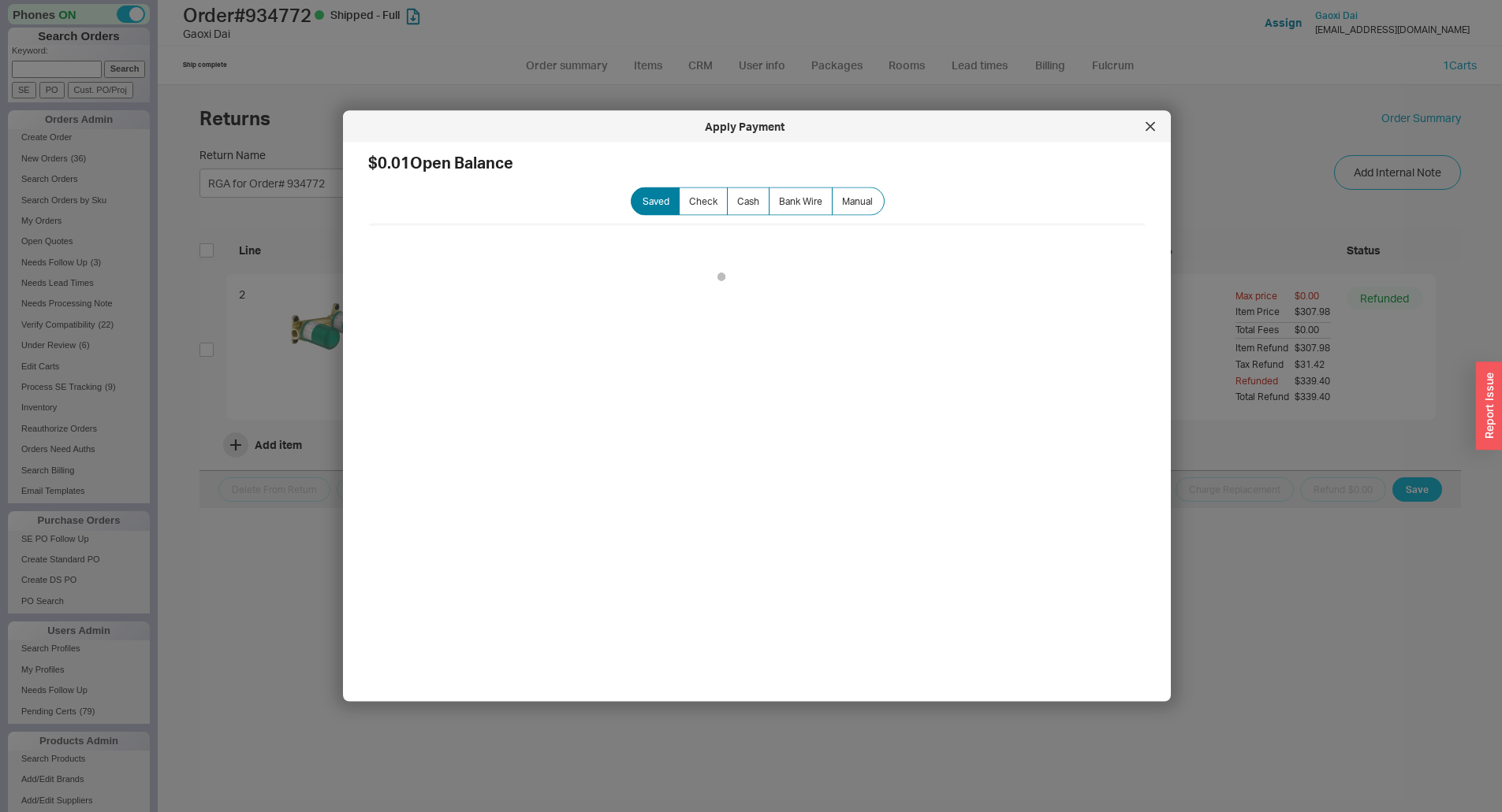
click at [1401, 112] on div at bounding box center [751, 406] width 1502 height 812
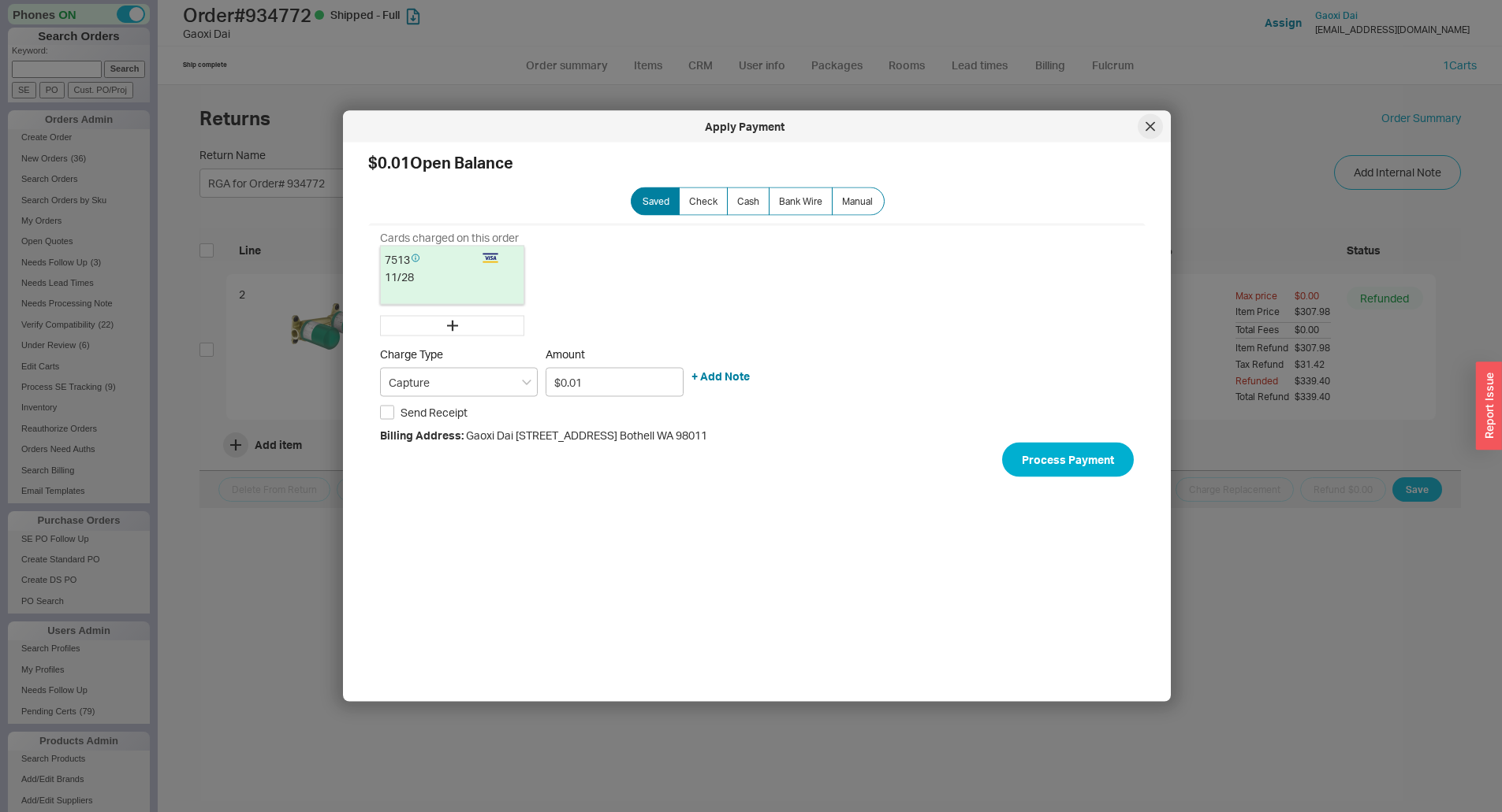
click at [1153, 125] on icon at bounding box center [1150, 126] width 9 height 9
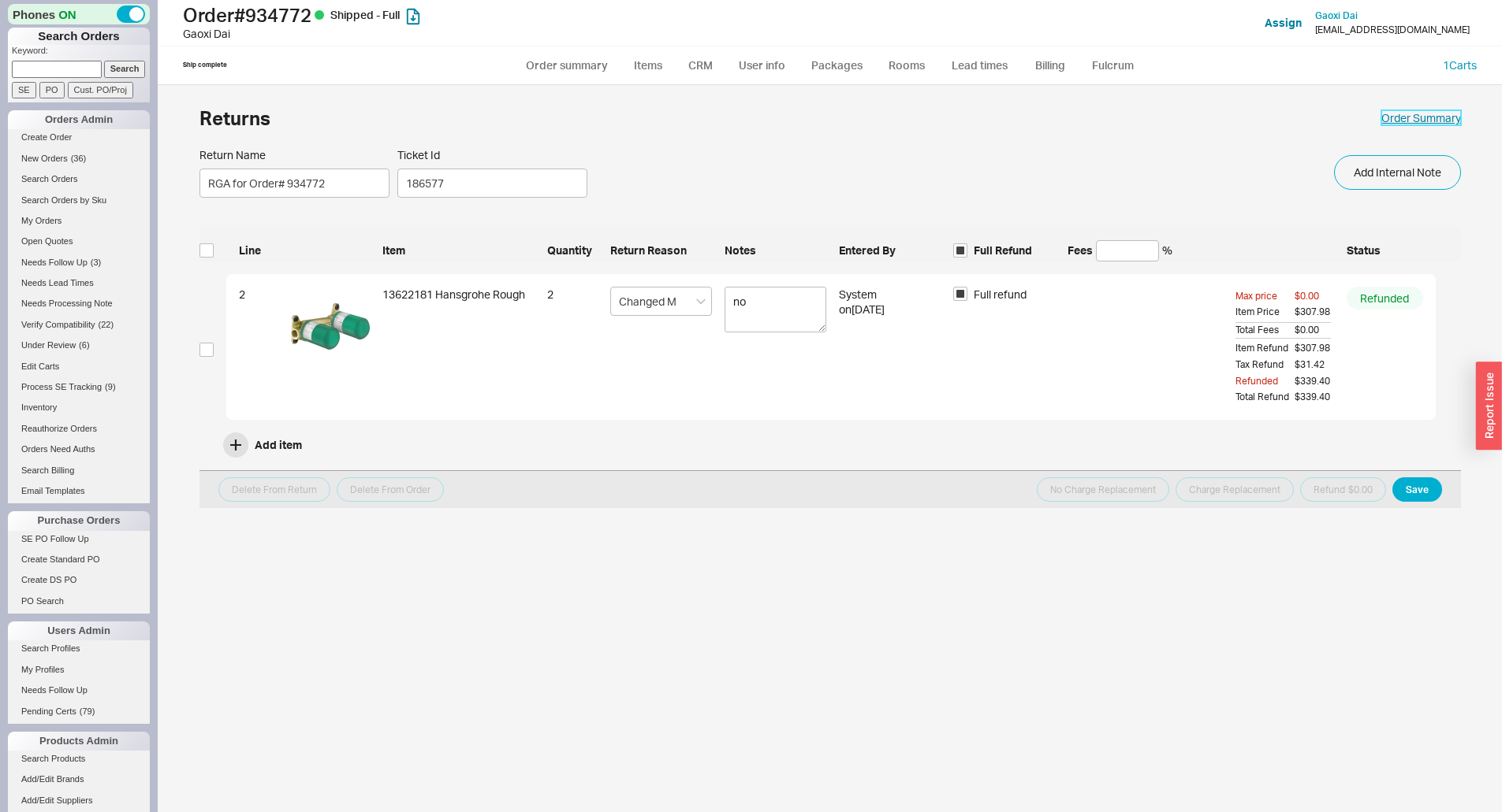
click at [1412, 118] on link "Order Summary" at bounding box center [1421, 118] width 80 height 16
select select "*"
select select "LOW"
select select "3"
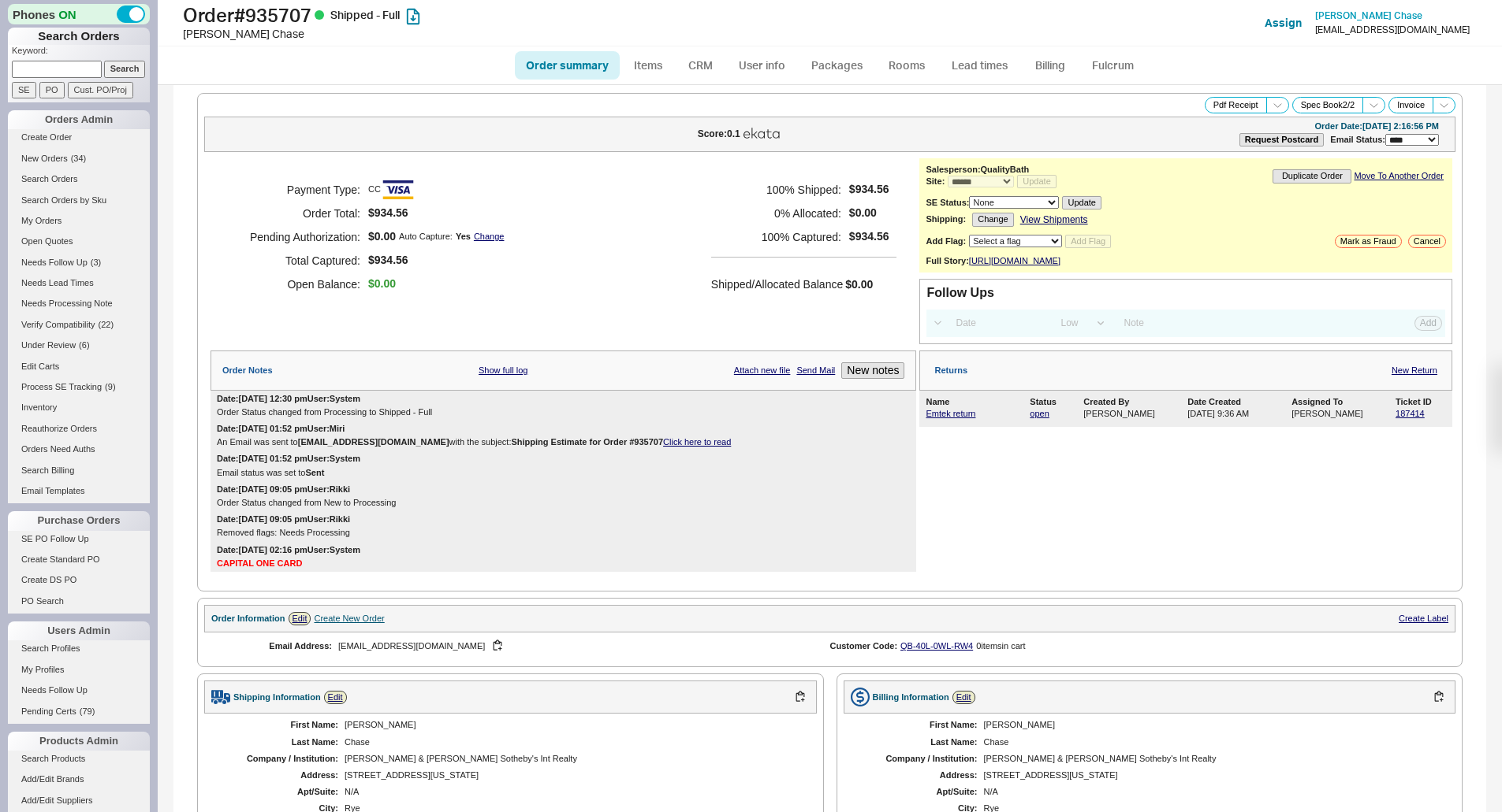
select select "*"
select select "LOW"
select select "3"
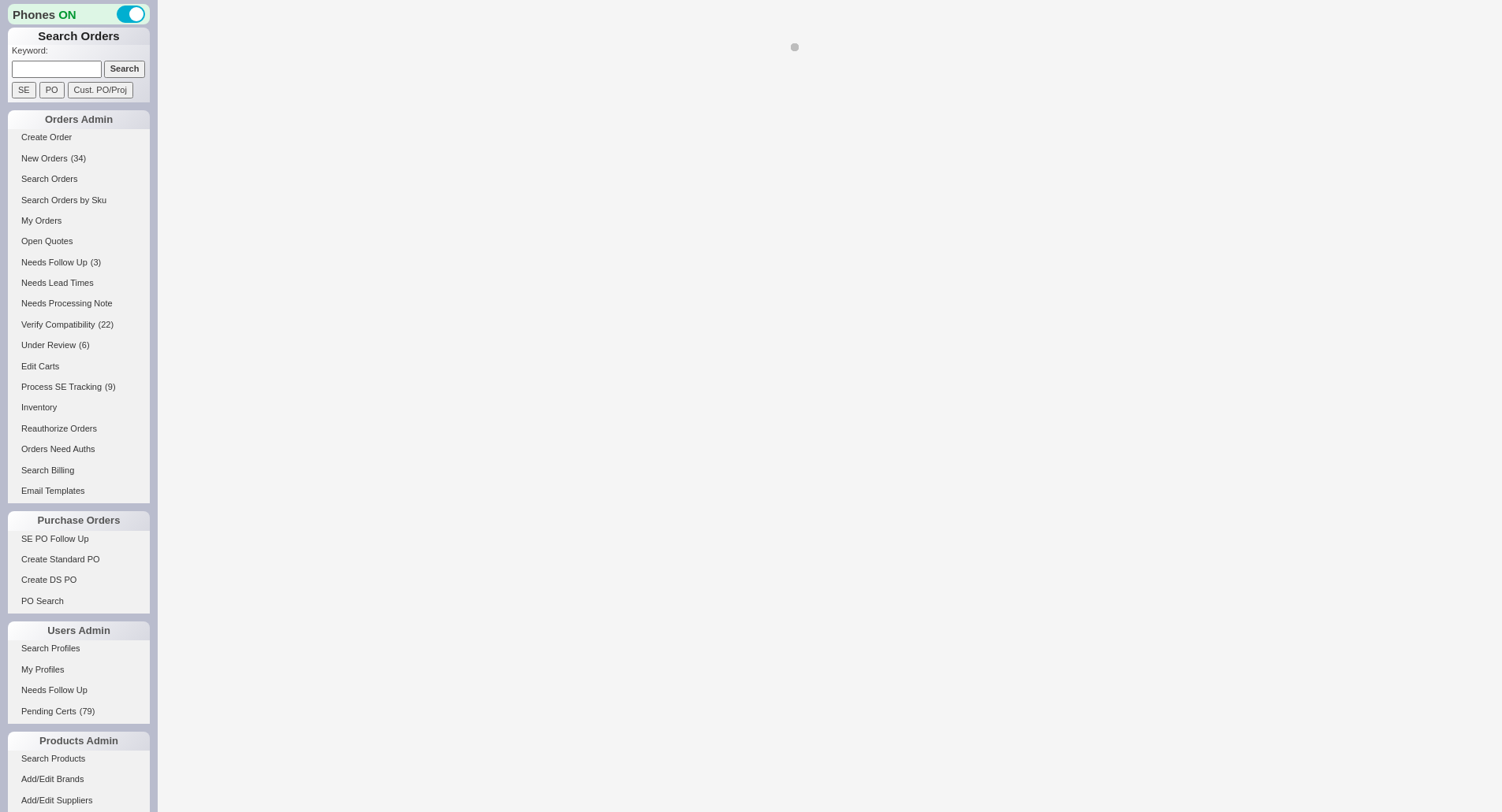
select select "*"
select select "LOW"
select select "3"
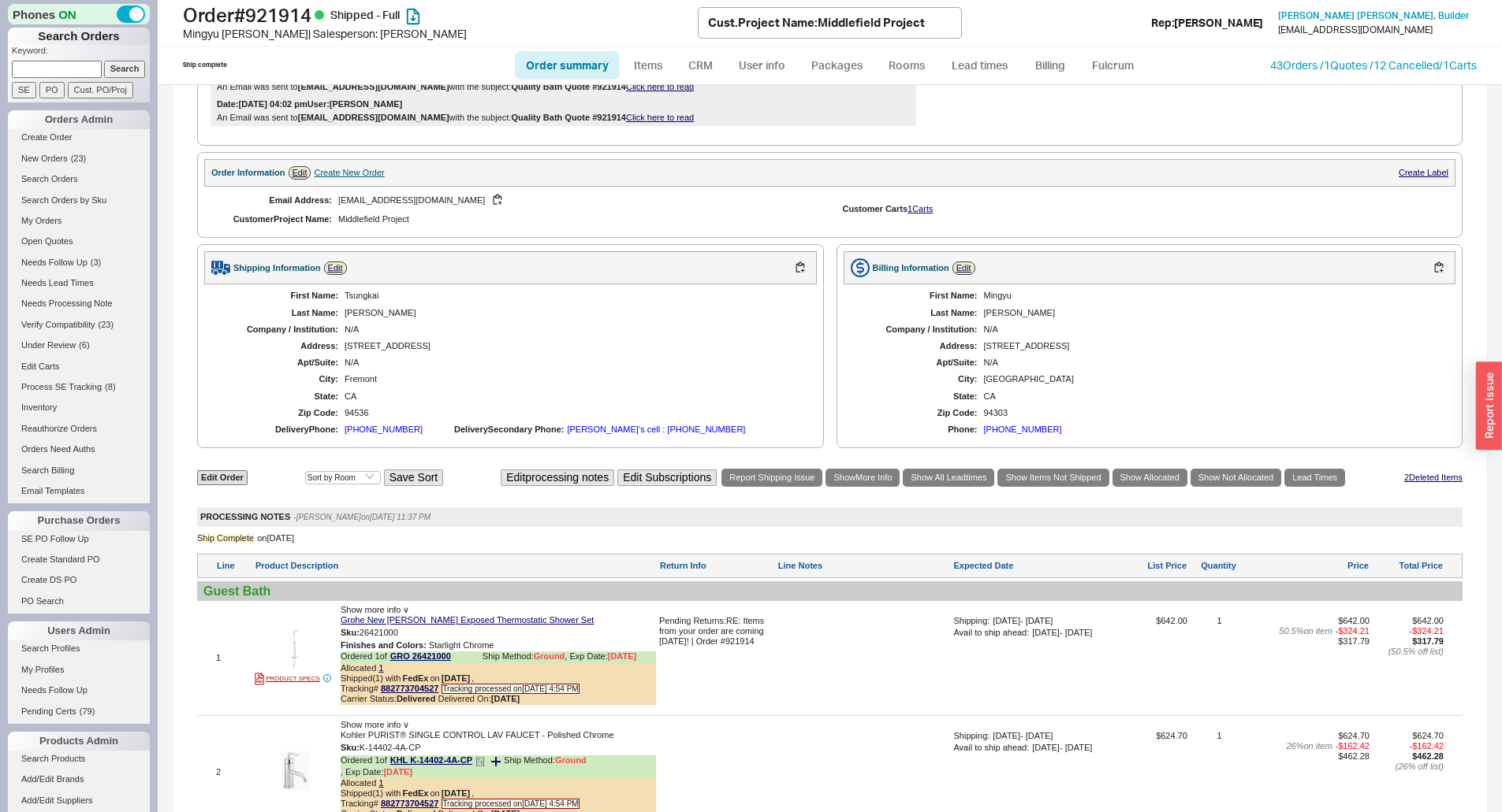
scroll to position [867, 0]
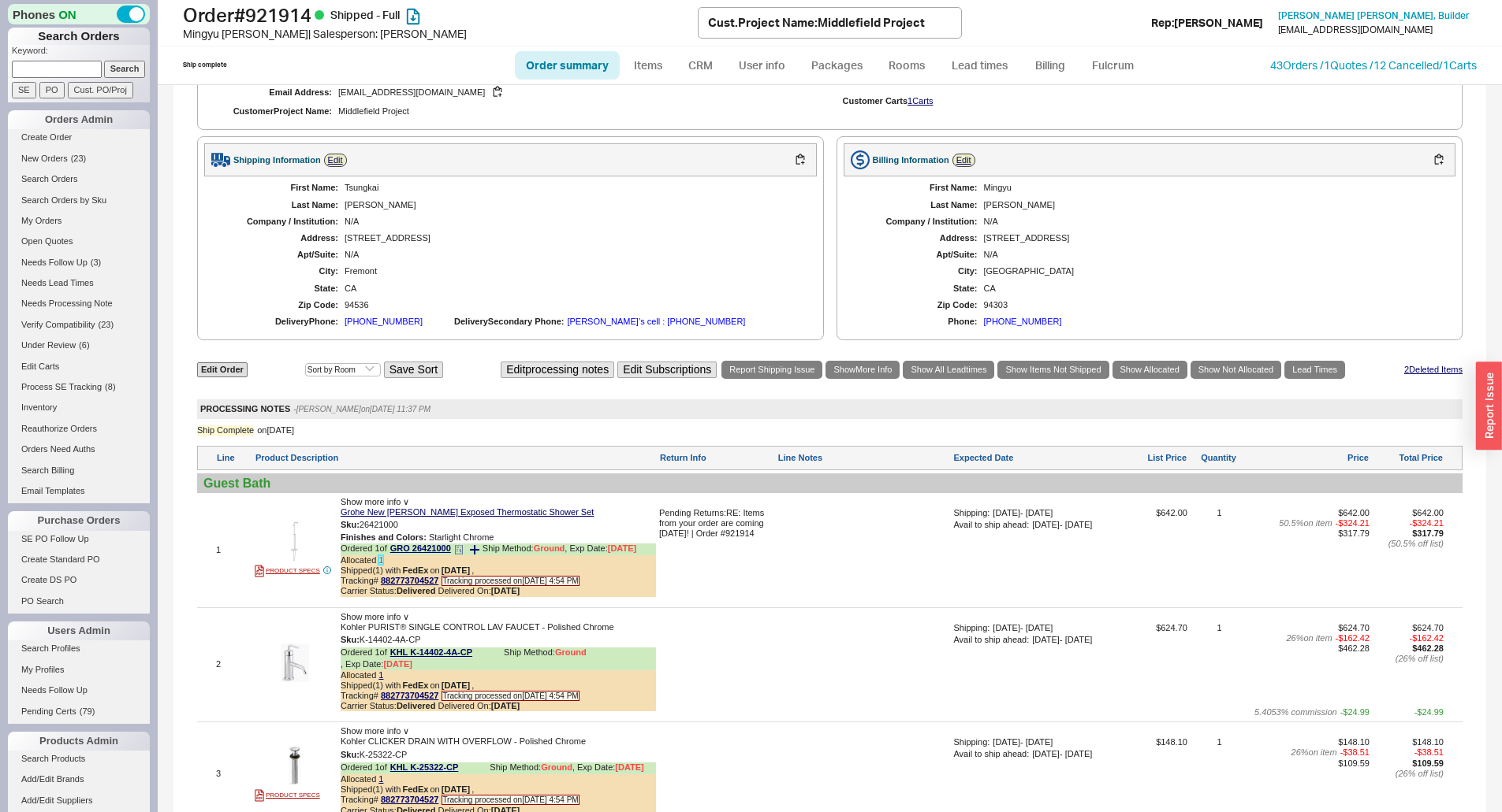
click at [382, 565] on link "1" at bounding box center [380, 560] width 5 height 9
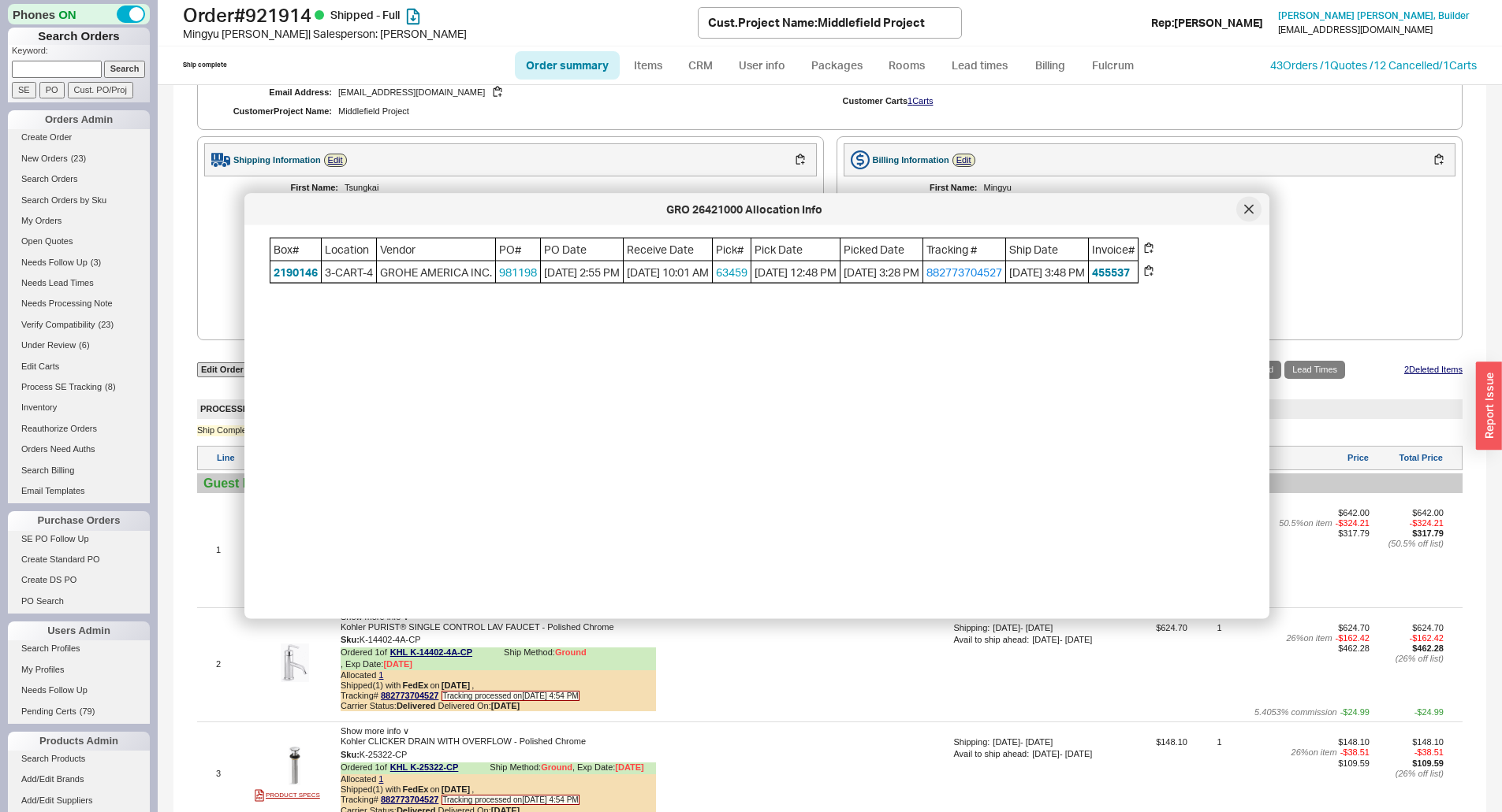
click at [1254, 214] on div at bounding box center [1248, 209] width 25 height 25
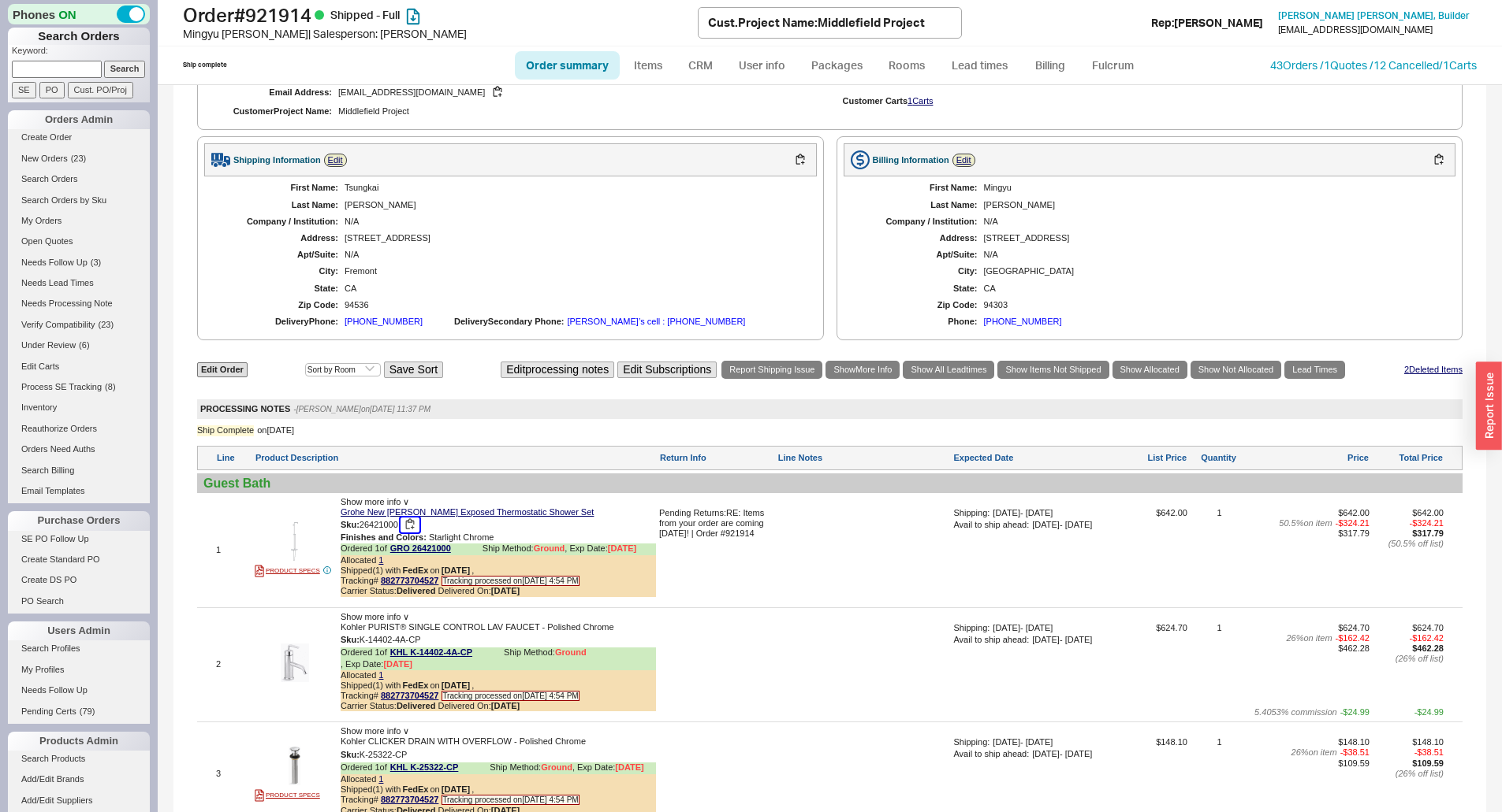
click at [408, 532] on button "button" at bounding box center [410, 525] width 19 height 15
click at [381, 565] on link "1" at bounding box center [380, 560] width 5 height 9
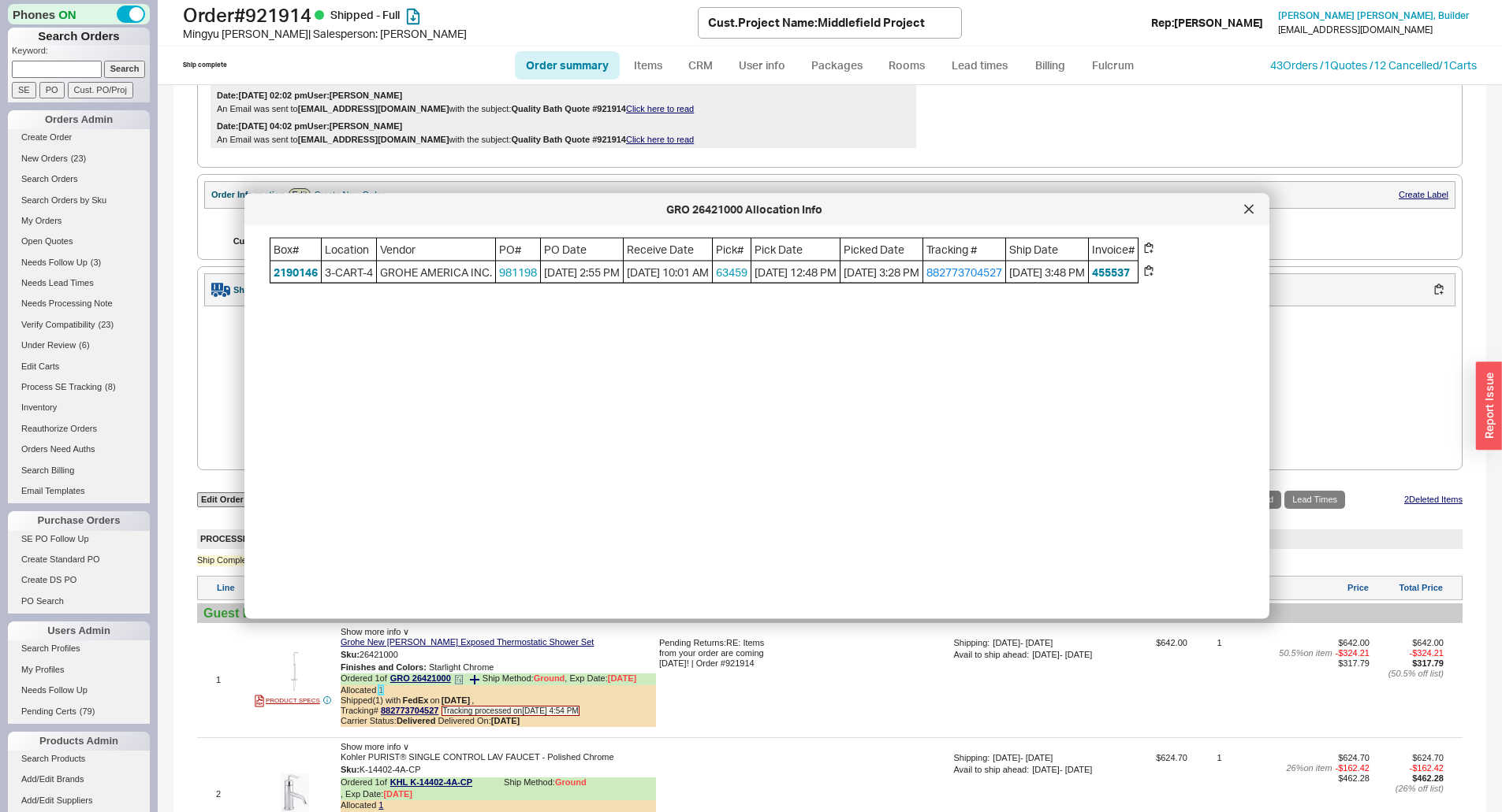
scroll to position [709, 0]
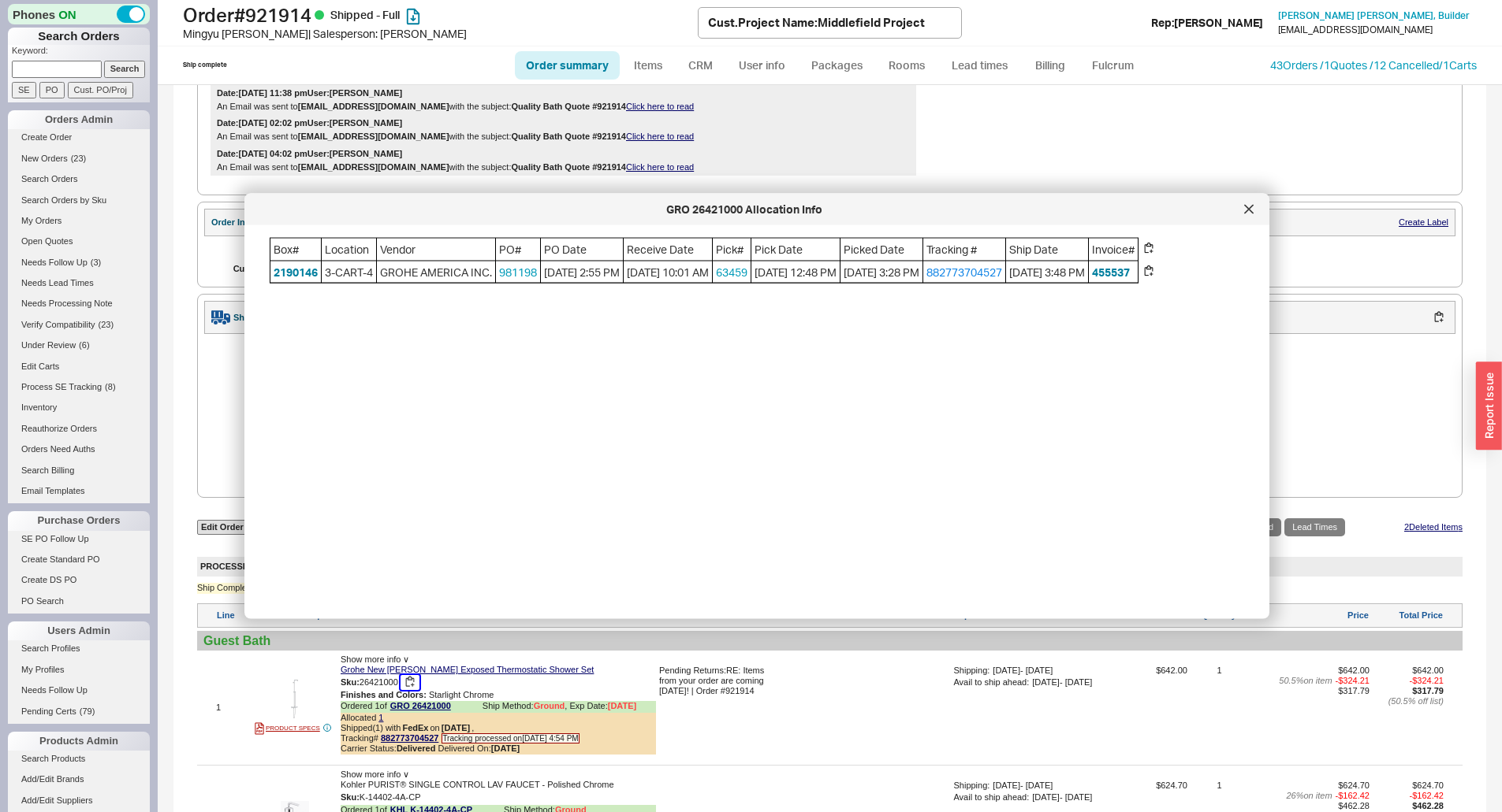
click at [413, 690] on button "button" at bounding box center [410, 683] width 19 height 15
click at [499, 273] on link "981198" at bounding box center [518, 271] width 38 height 13
click at [1254, 205] on div at bounding box center [1248, 209] width 25 height 25
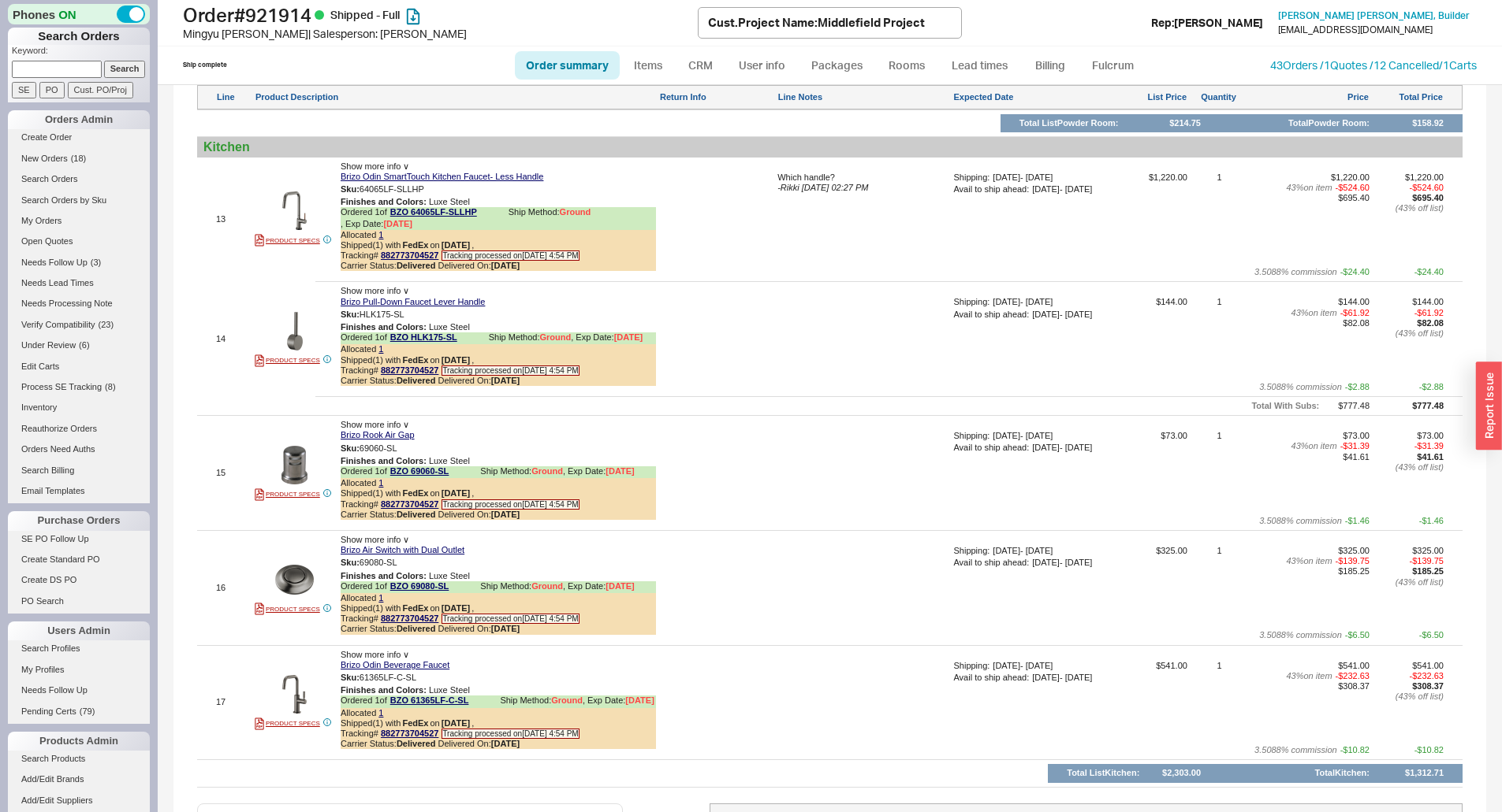
scroll to position [2884, 0]
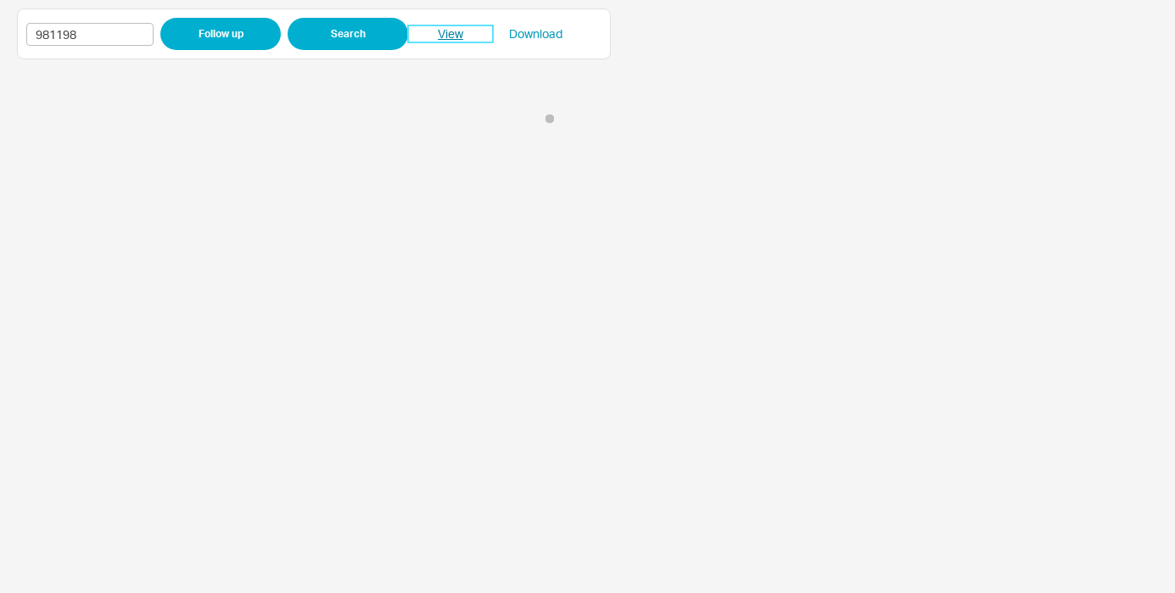
click at [448, 26] on link "View" at bounding box center [450, 33] width 85 height 17
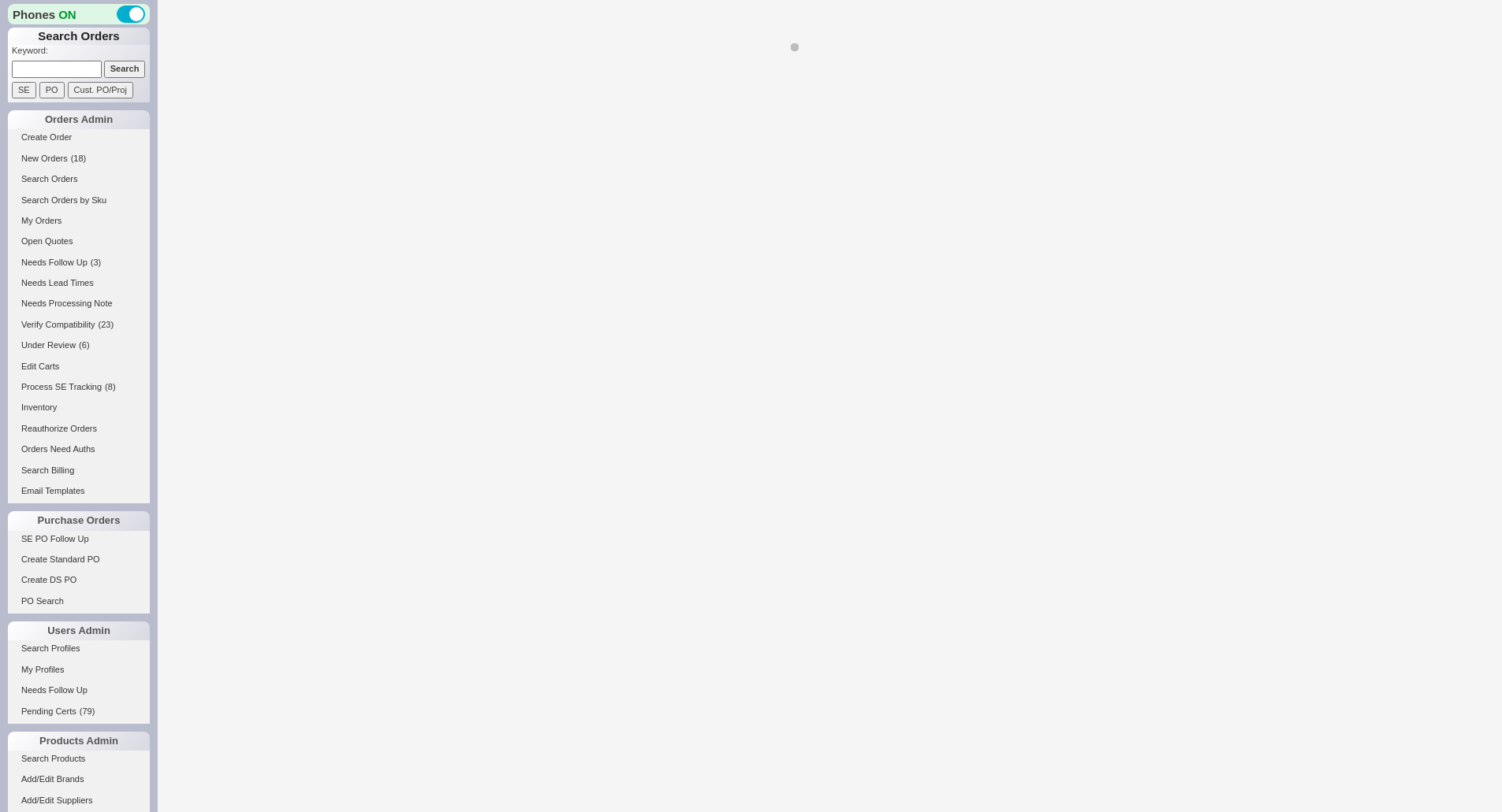
select select "*"
select select "LOW"
select select "3"
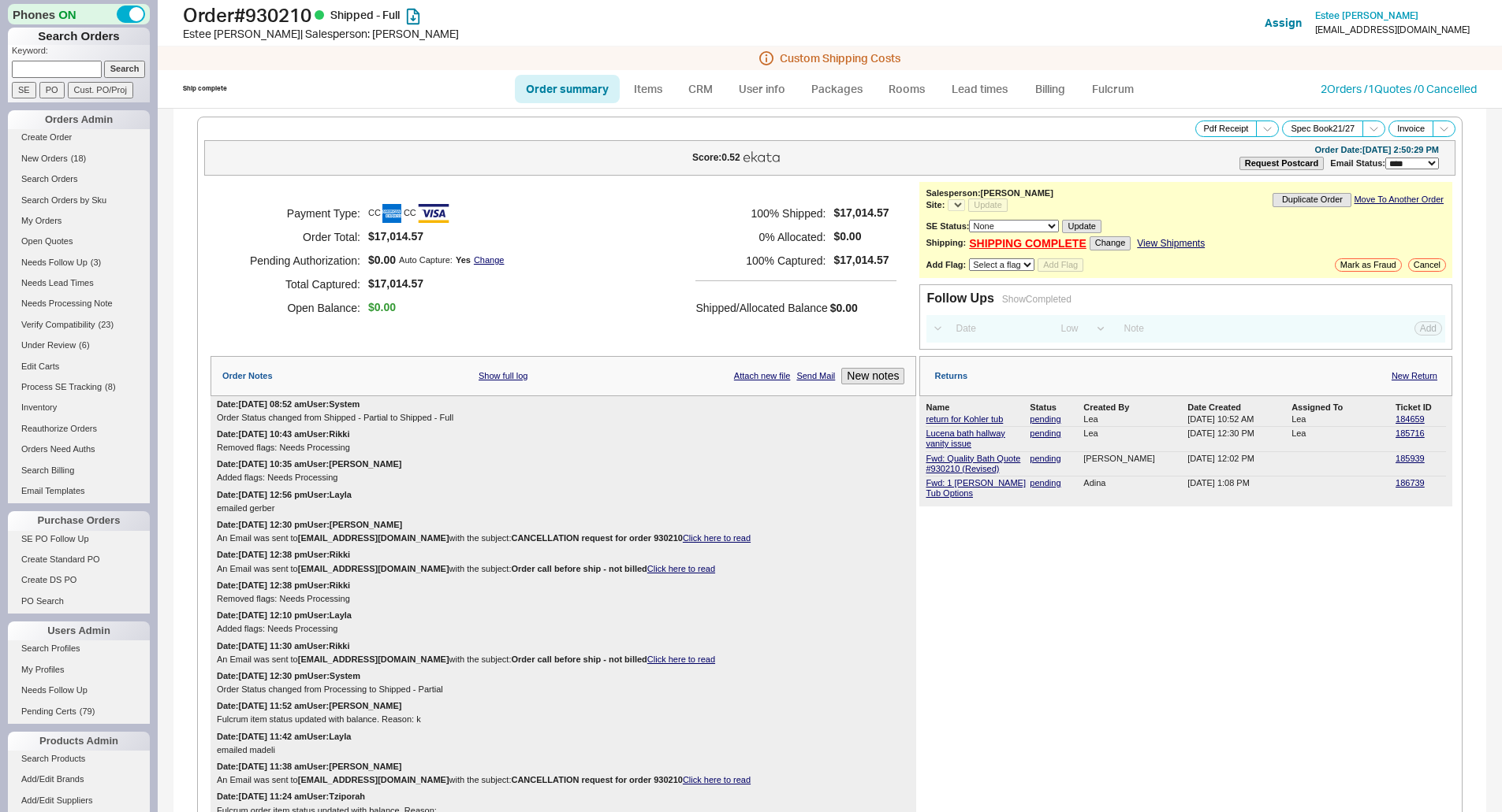
select select "*"
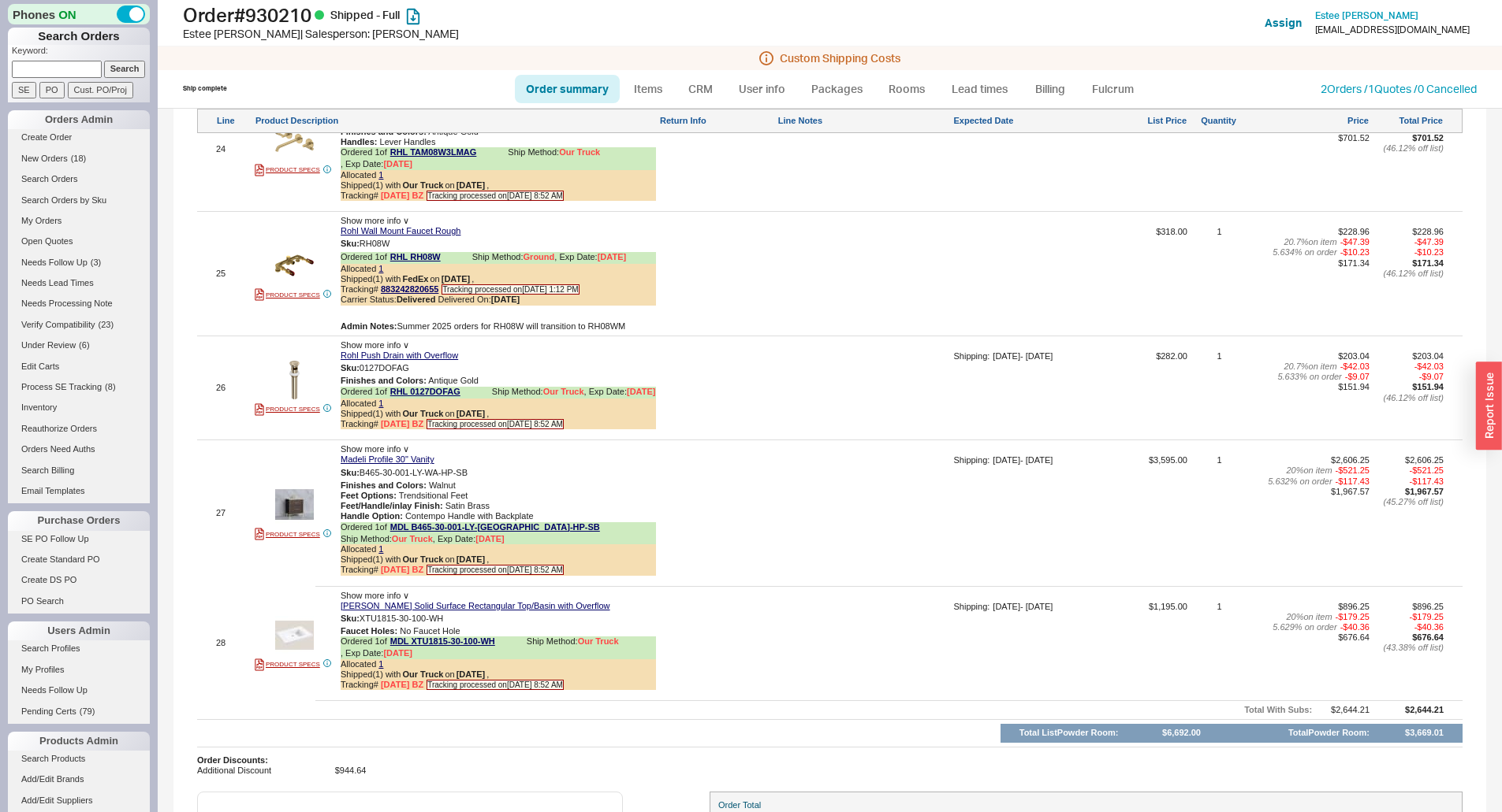
scroll to position [4237, 0]
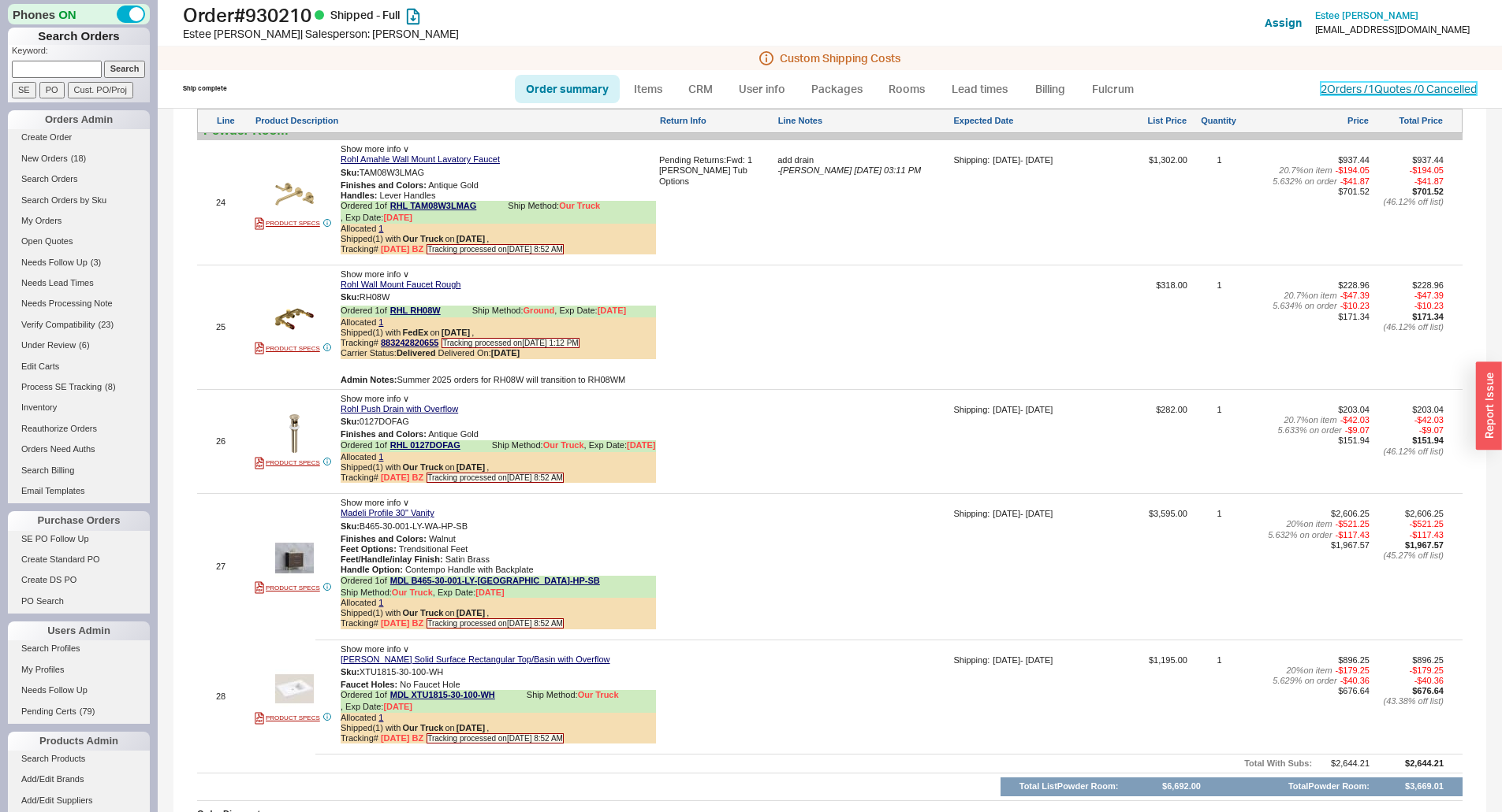
click at [1383, 85] on link "2 Orders / 1 Quotes / 0 Cancelled" at bounding box center [1399, 88] width 156 height 13
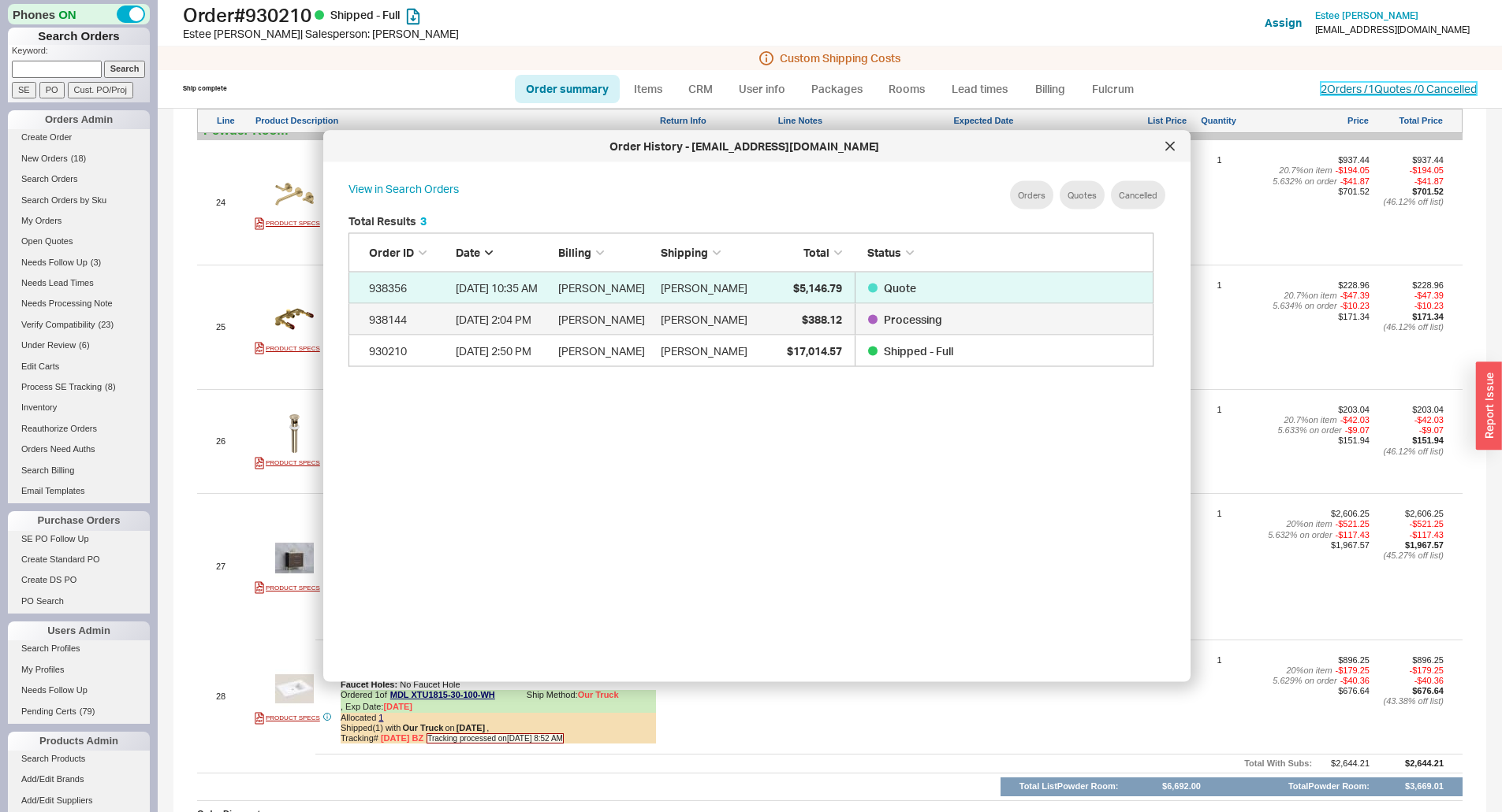
scroll to position [470, 818]
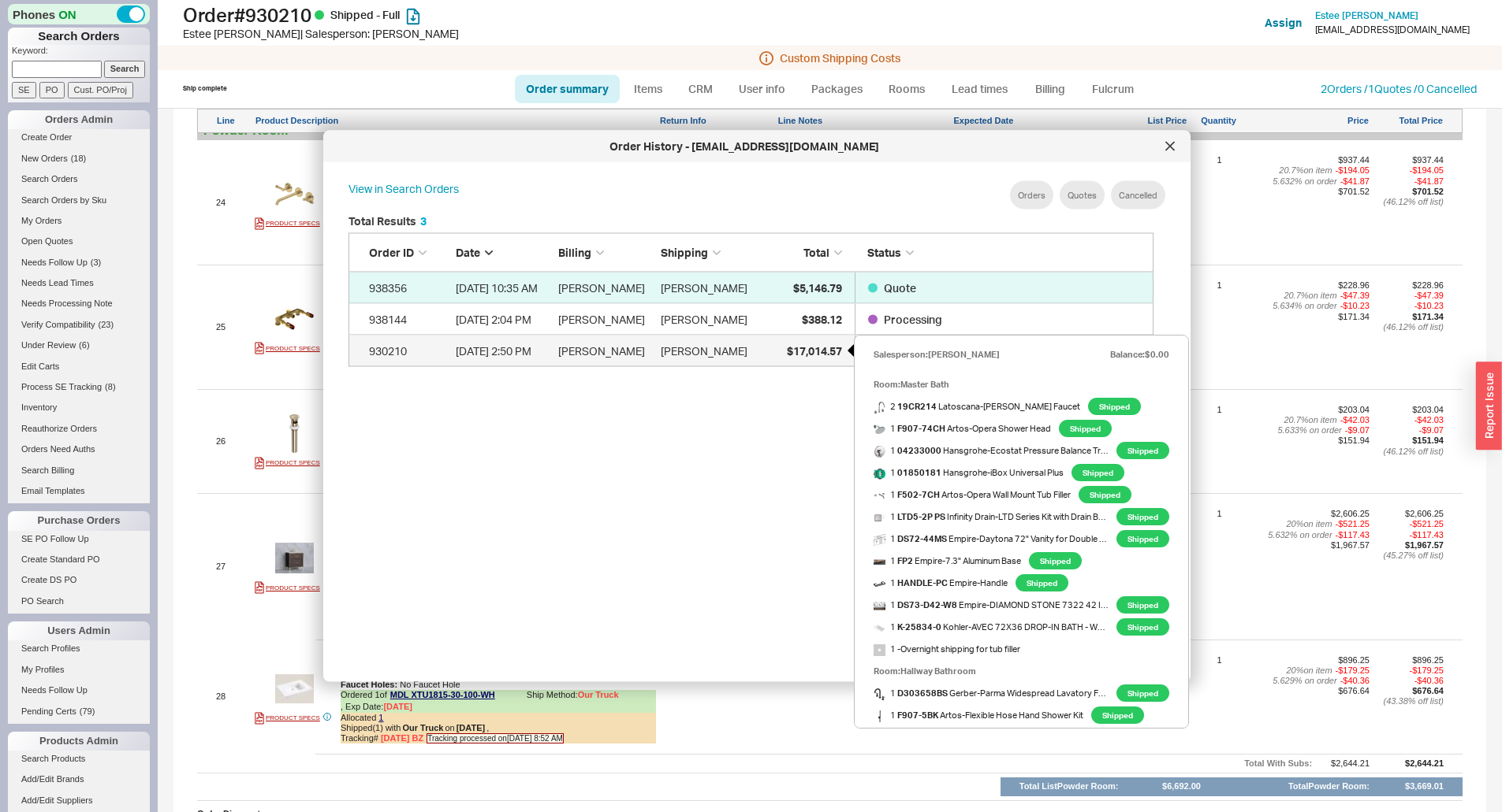
click at [825, 348] on span "$17,014.57" at bounding box center [814, 350] width 55 height 13
select select "*"
select select "LOW"
select select "3"
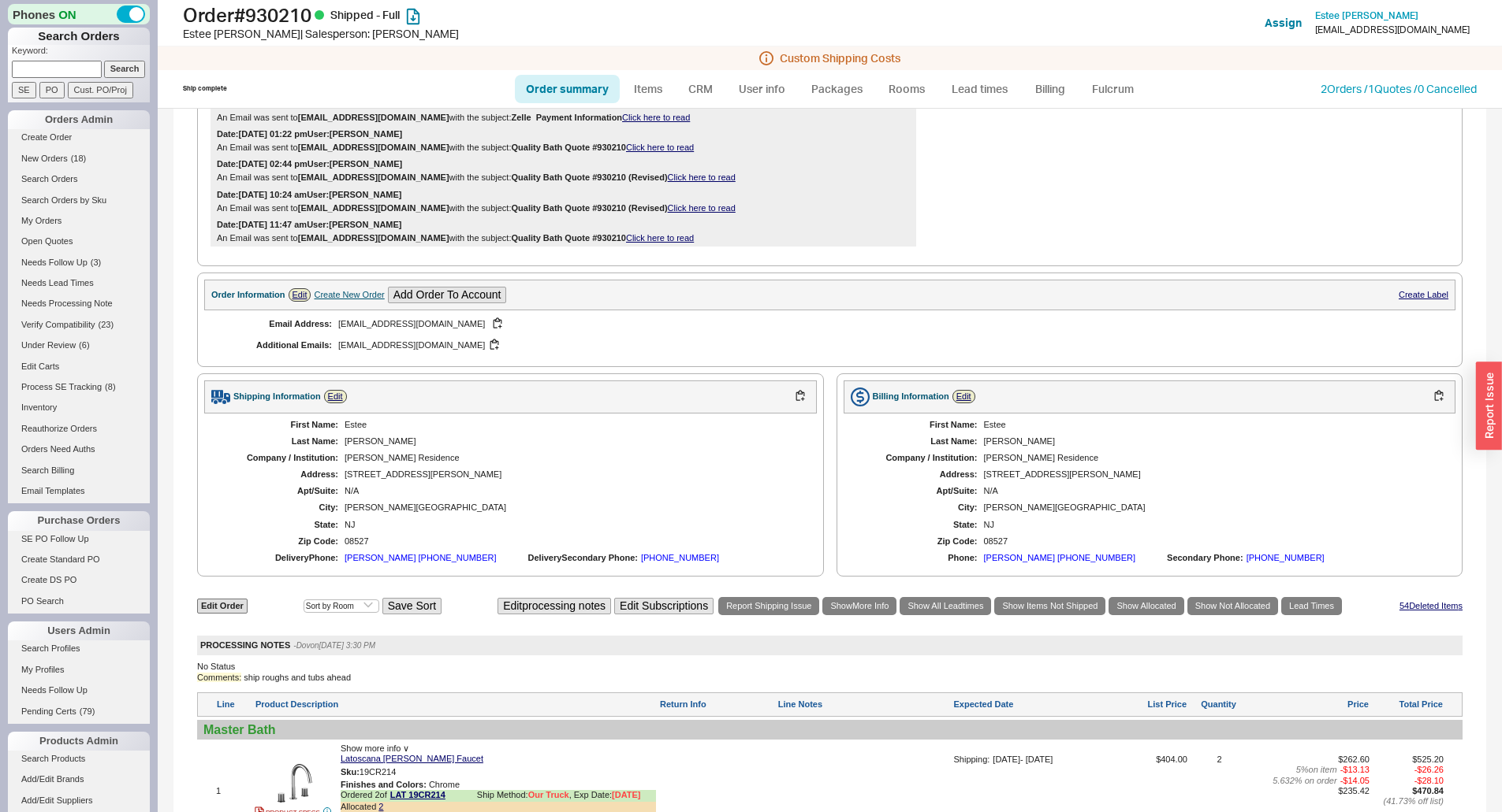
scroll to position [1103, 0]
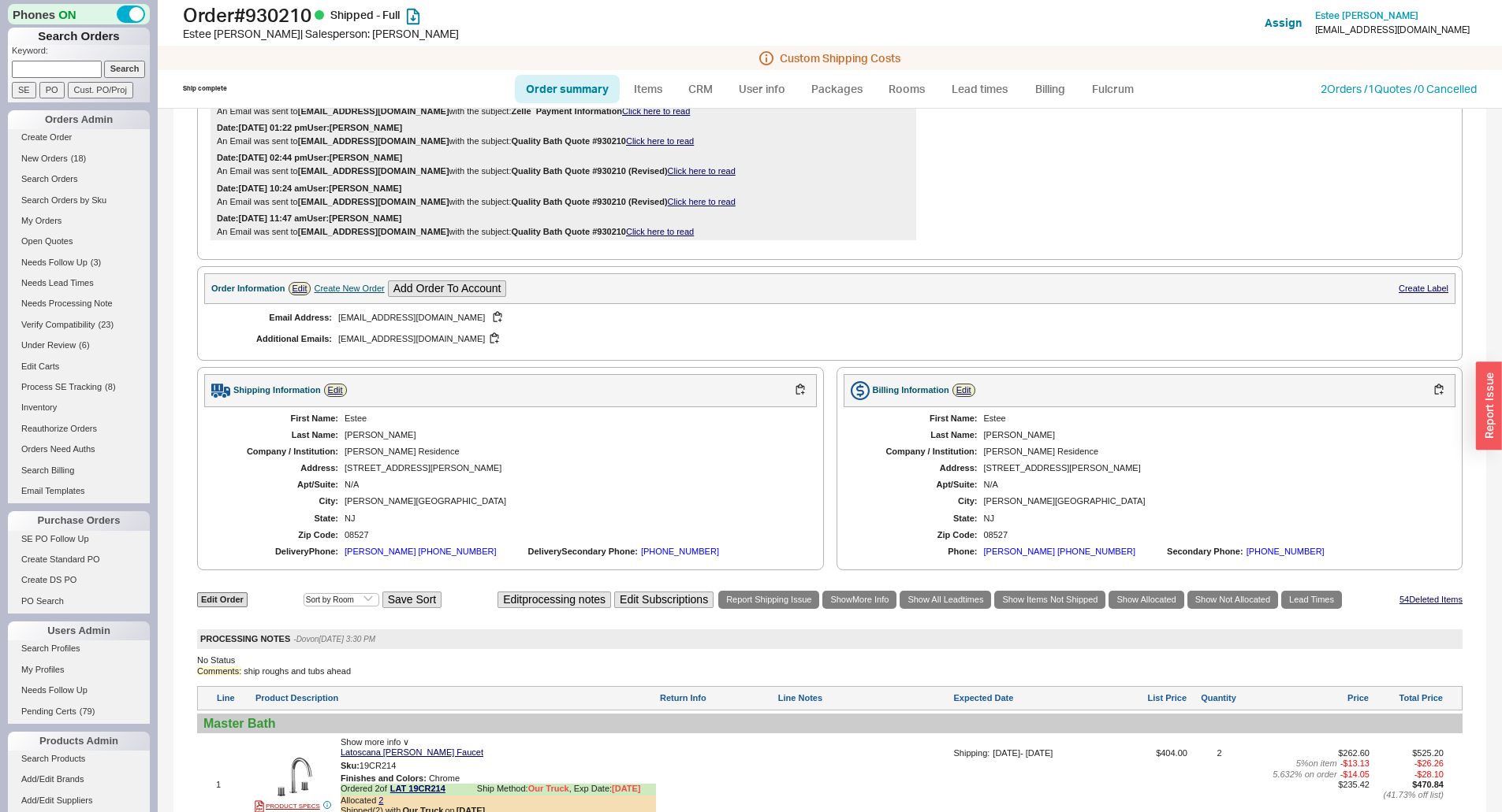
click at [370, 463] on div "First Name: Estee Last Name: Rubin Company / Institution: Mayer Residence Addre…" at bounding box center [510, 486] width 613 height 157
copy div "[STREET_ADDRESS][PERSON_NAME]"
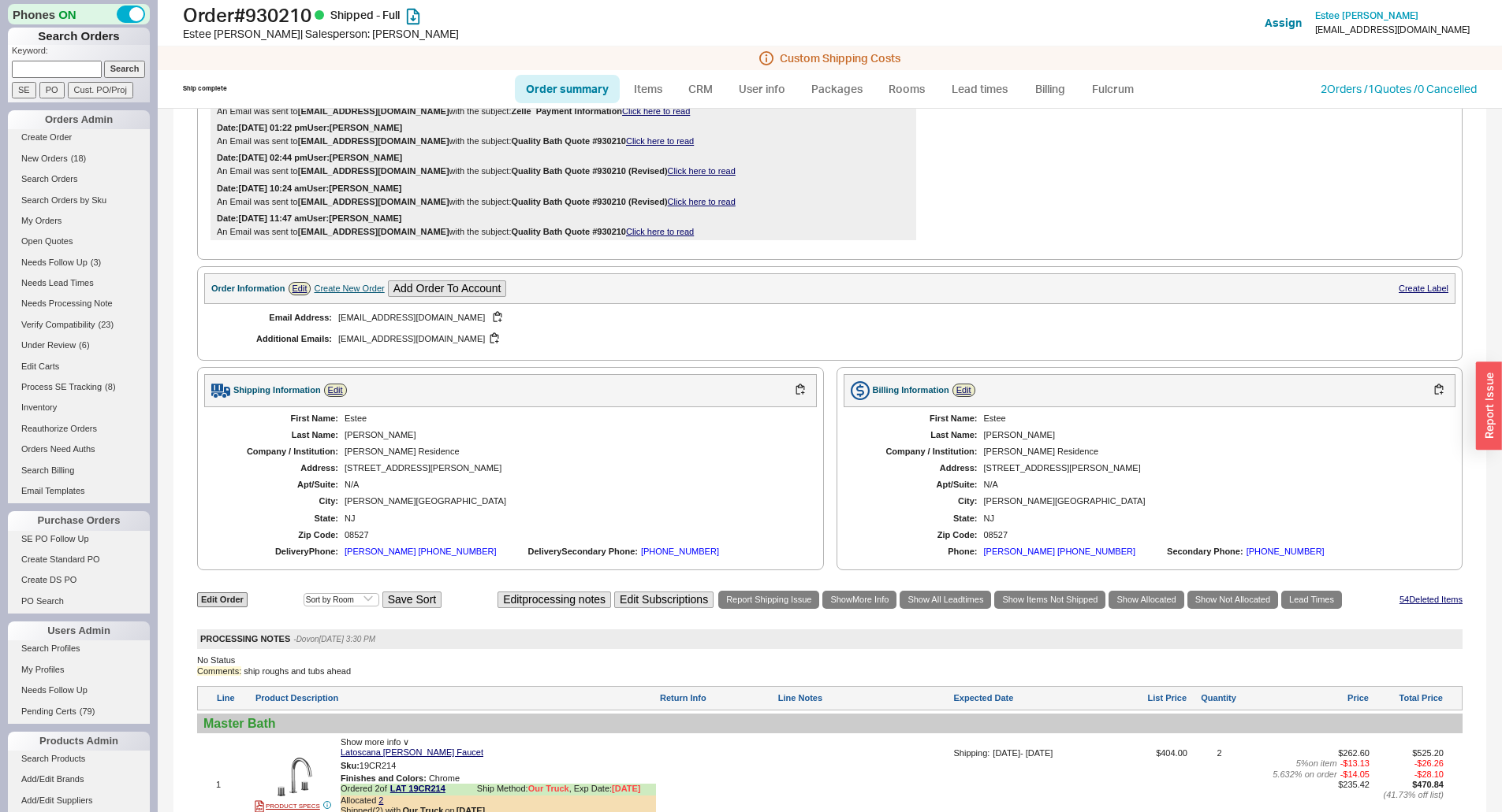
click at [87, 68] on input at bounding box center [57, 69] width 90 height 17
paste input "[STREET_ADDRESS][PERSON_NAME]"
type input "[STREET_ADDRESS][PERSON_NAME]"
click at [104, 60] on input "Search" at bounding box center [125, 69] width 42 height 17
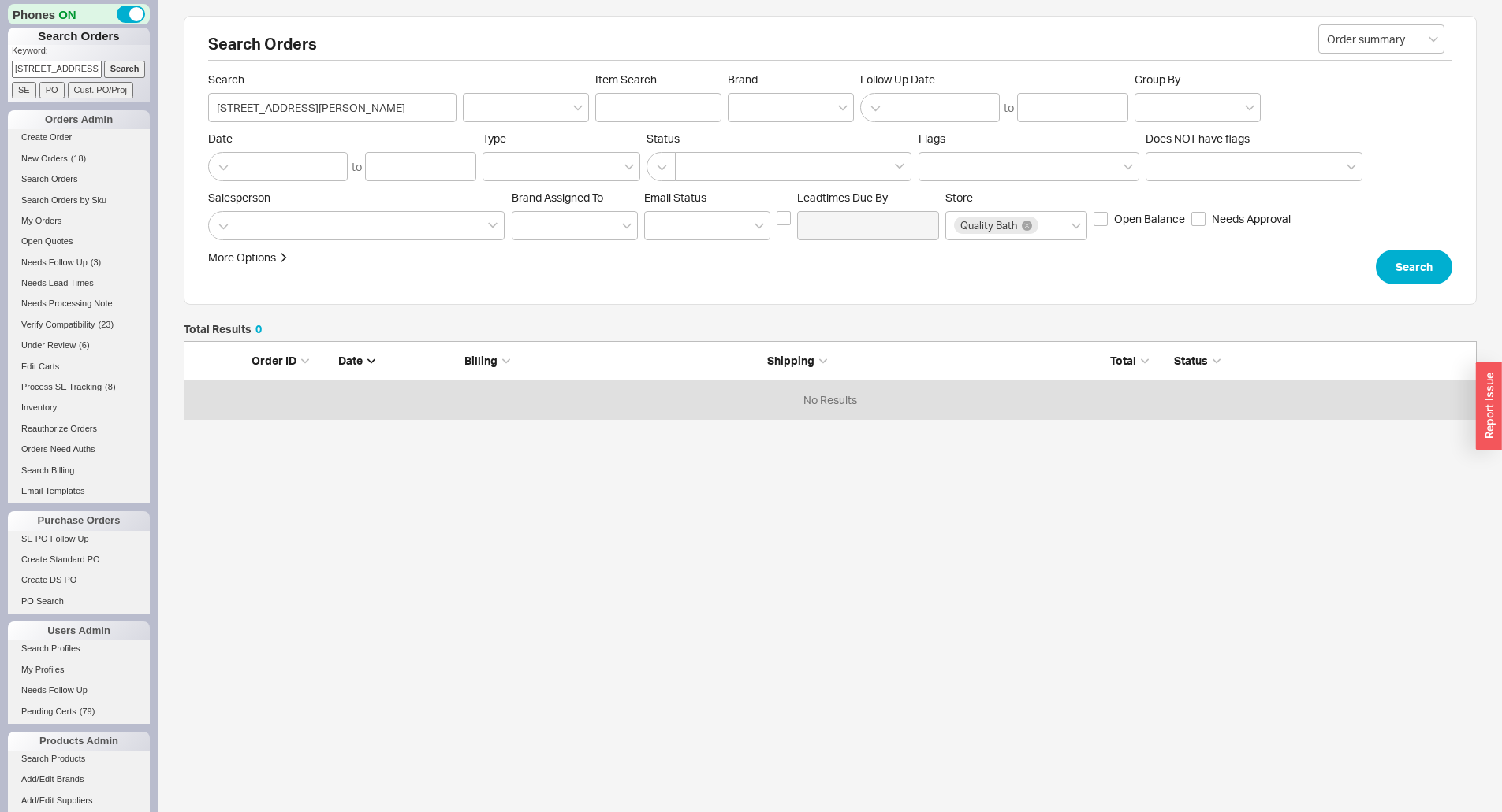
scroll to position [66, 1281]
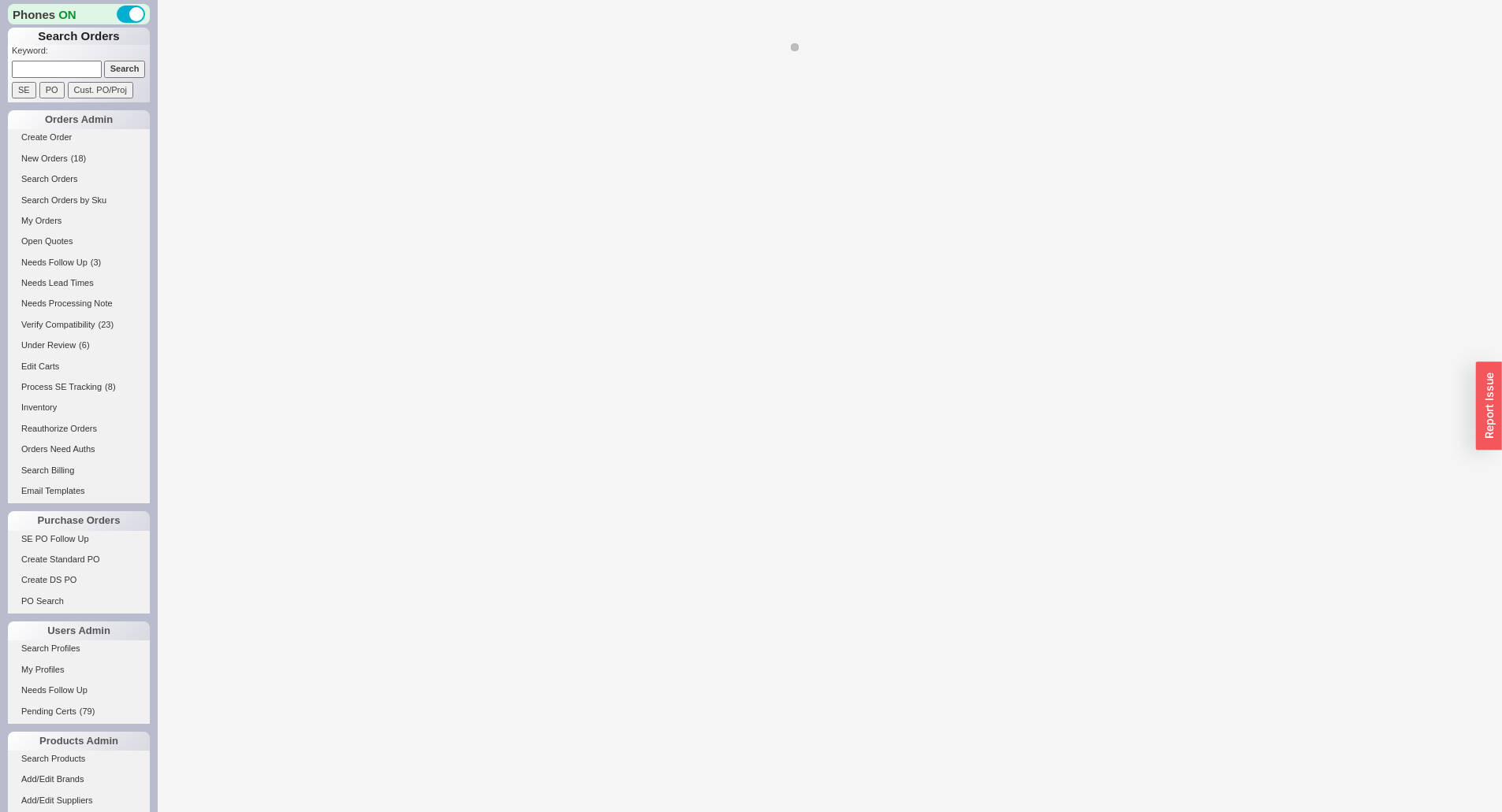
select select "*"
select select "LOW"
select select "3"
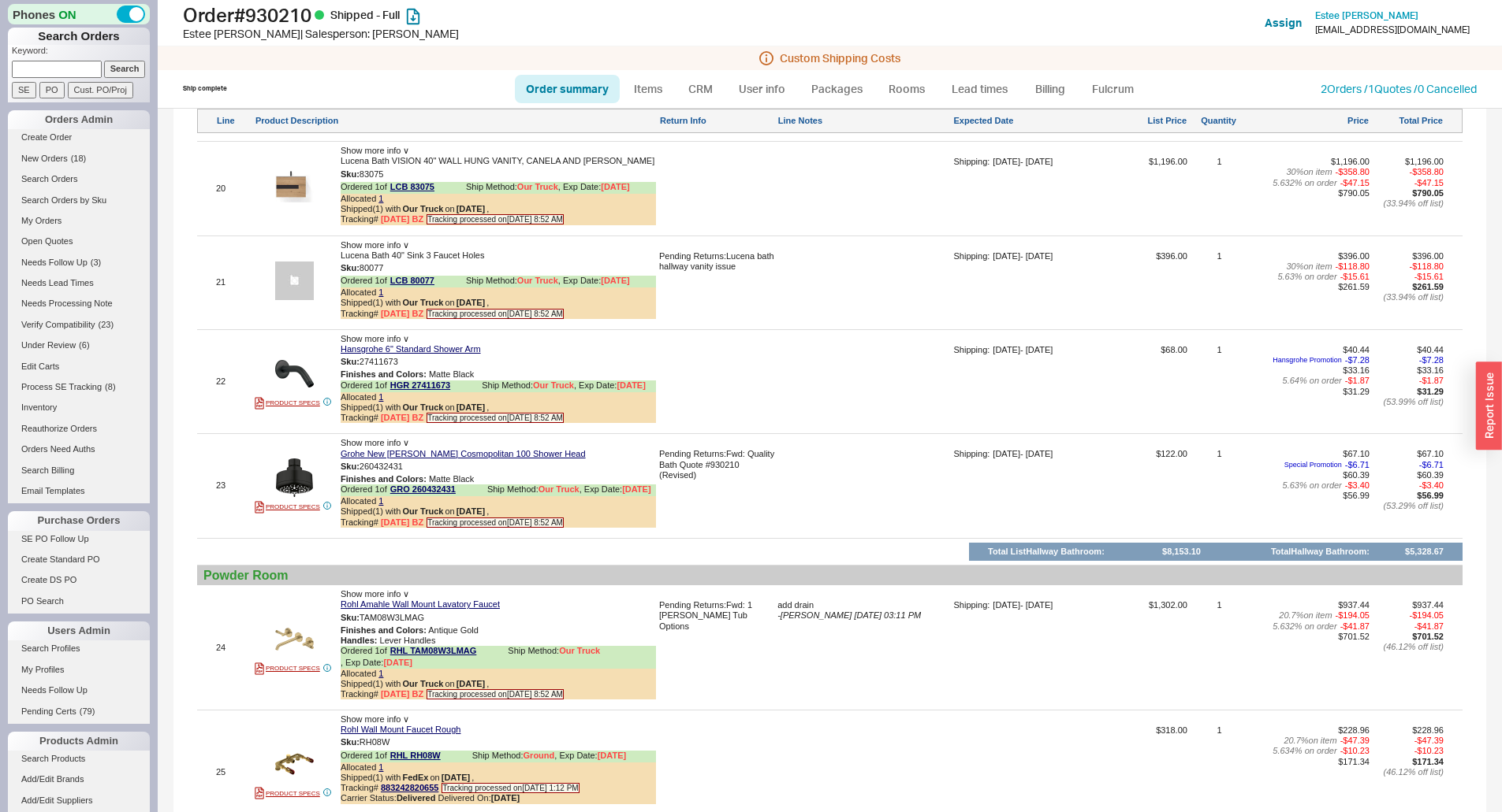
scroll to position [3607, 0]
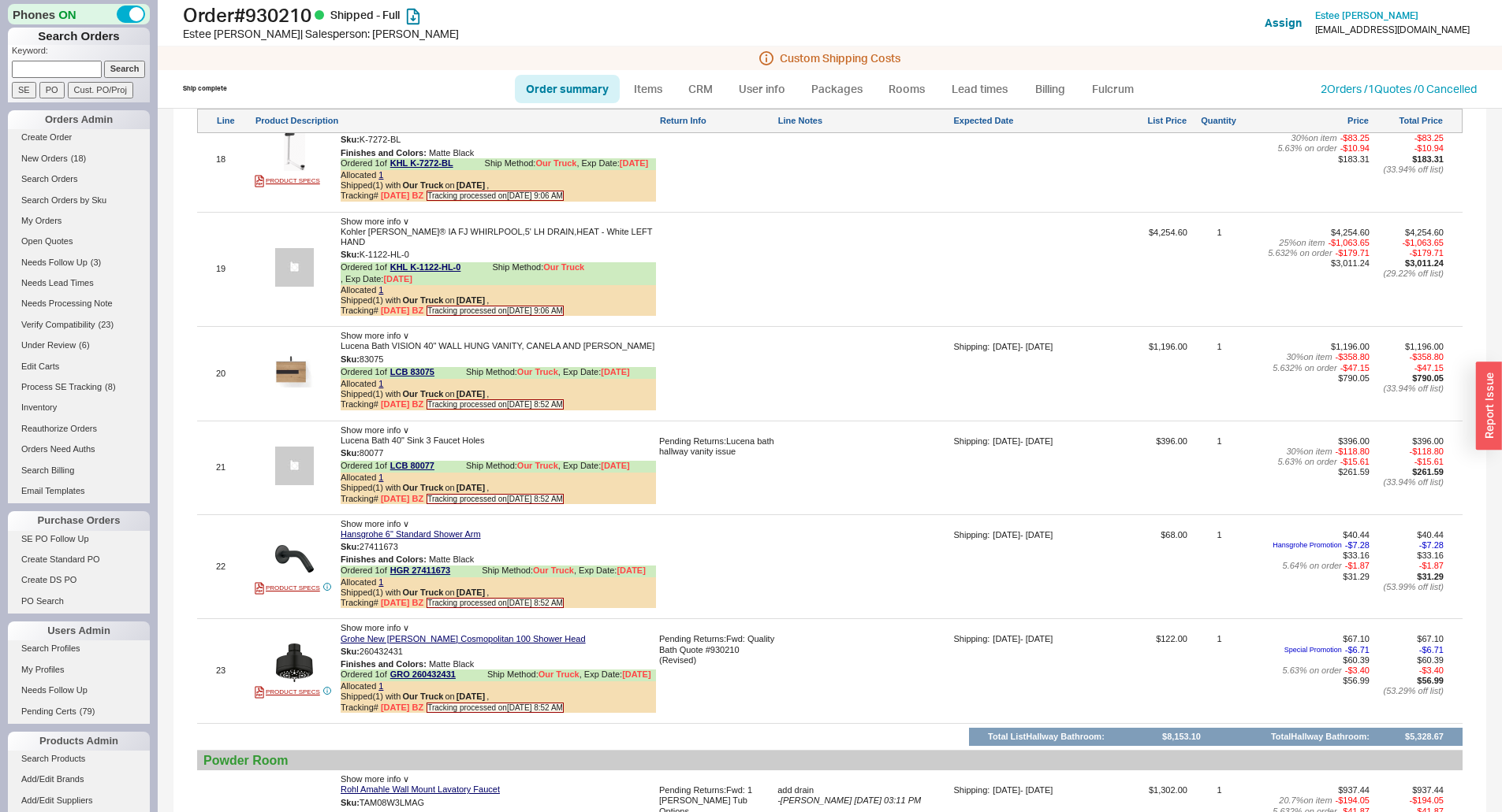
click at [1477, 96] on div "Ship complete Order summary Items CRM User info Packages Rooms Lead times Billi…" at bounding box center [830, 88] width 1344 height 38
click at [1435, 93] on link "2 Orders / 1 Quotes / 0 Cancelled" at bounding box center [1399, 88] width 156 height 13
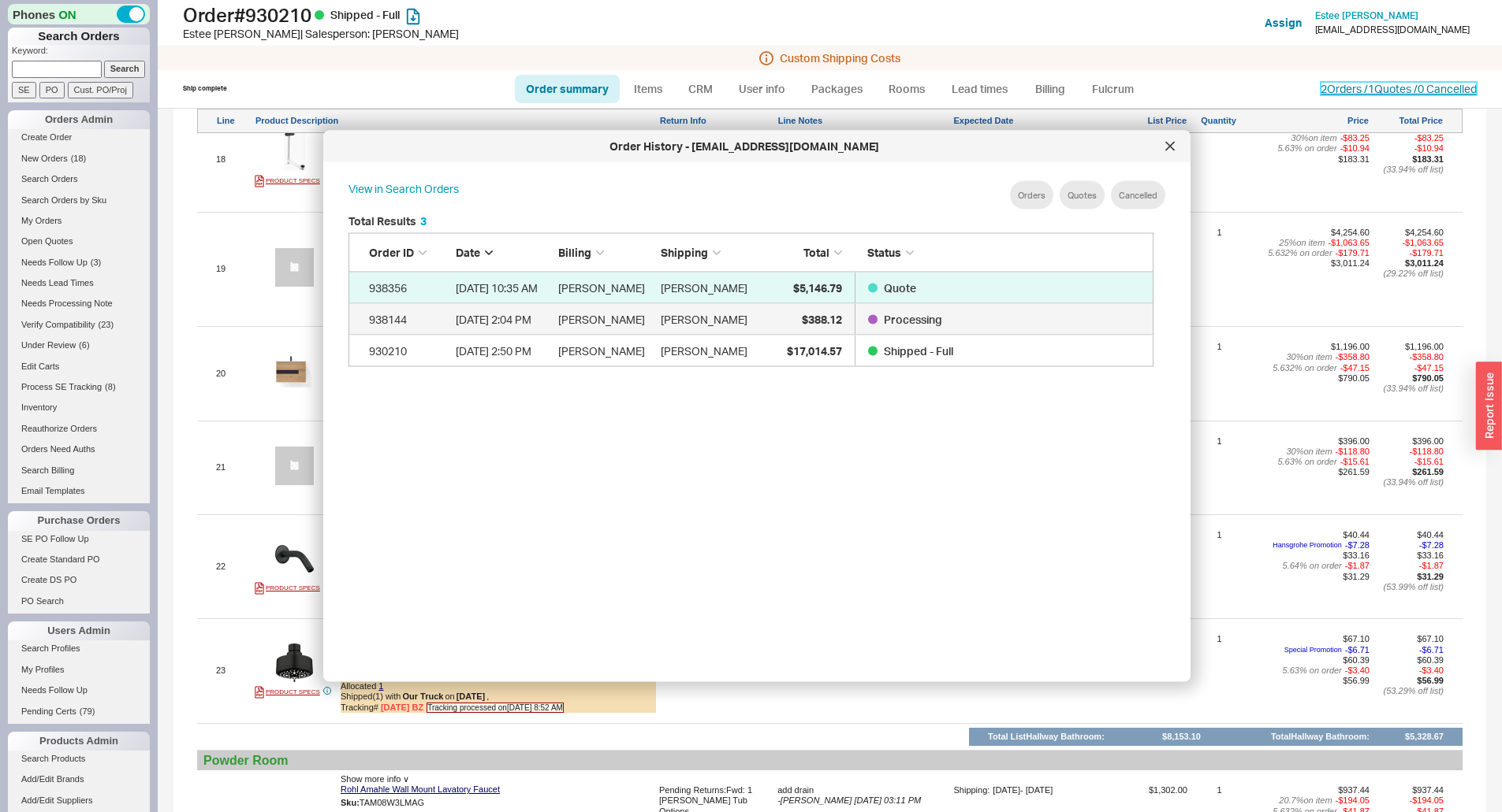
scroll to position [470, 818]
click at [1169, 148] on icon at bounding box center [1169, 146] width 7 height 7
